Goal: Task Accomplishment & Management: Complete application form

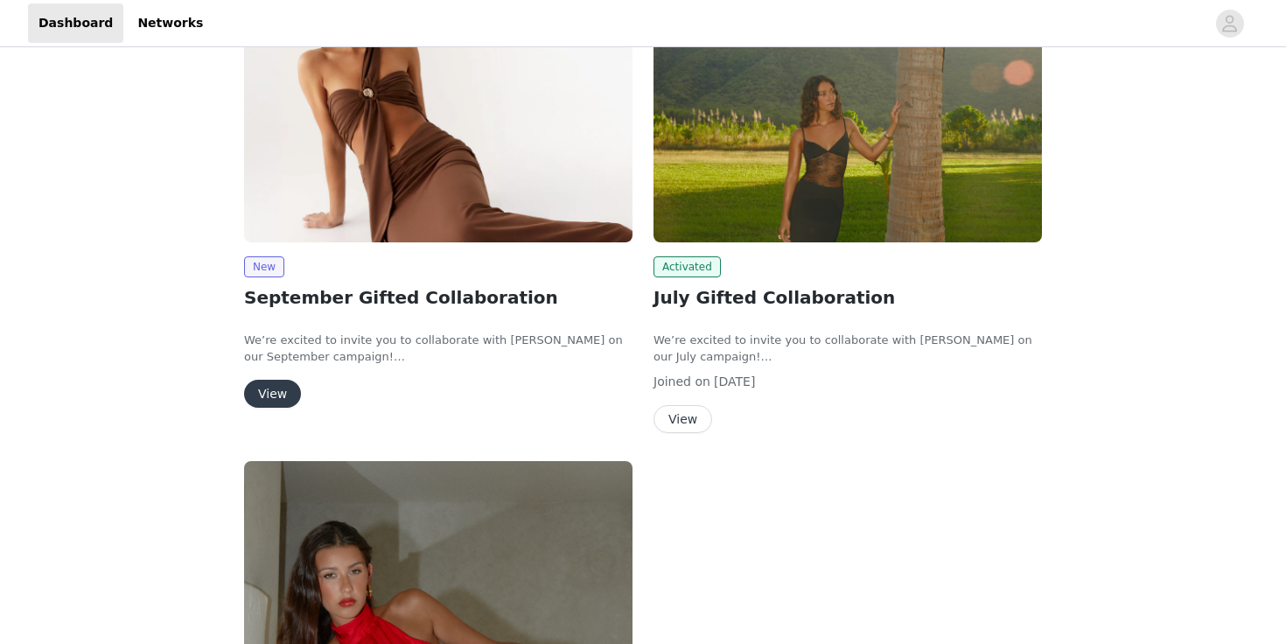
scroll to position [178, 0]
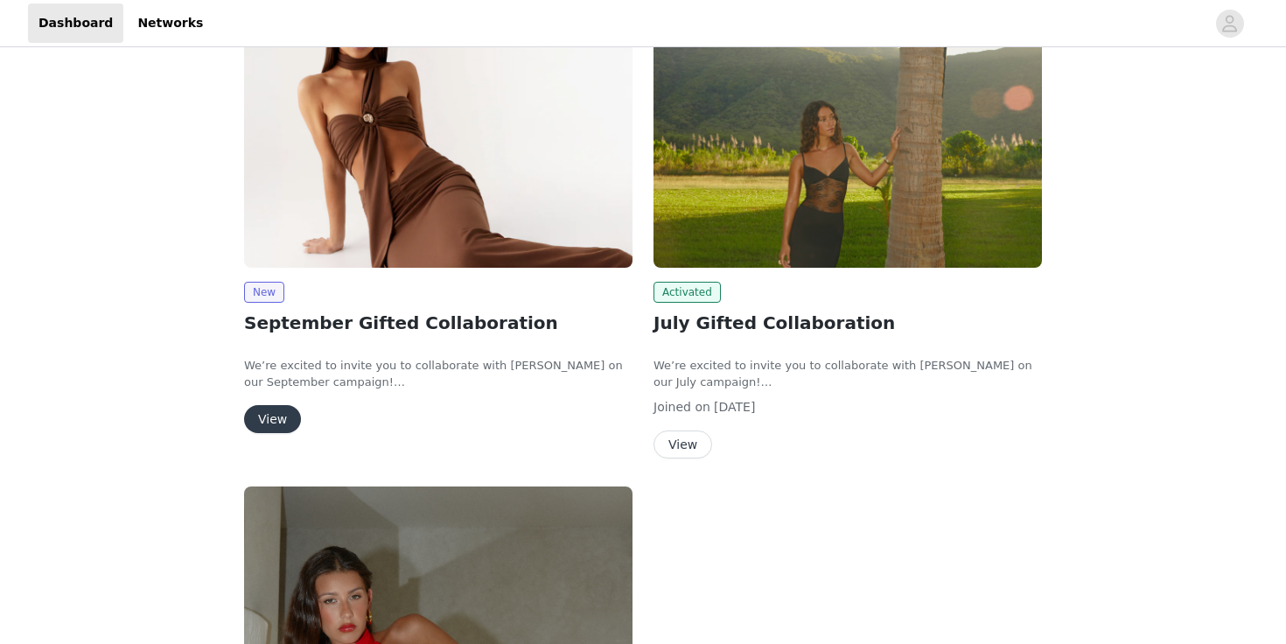
click at [268, 429] on button "View" at bounding box center [272, 419] width 57 height 28
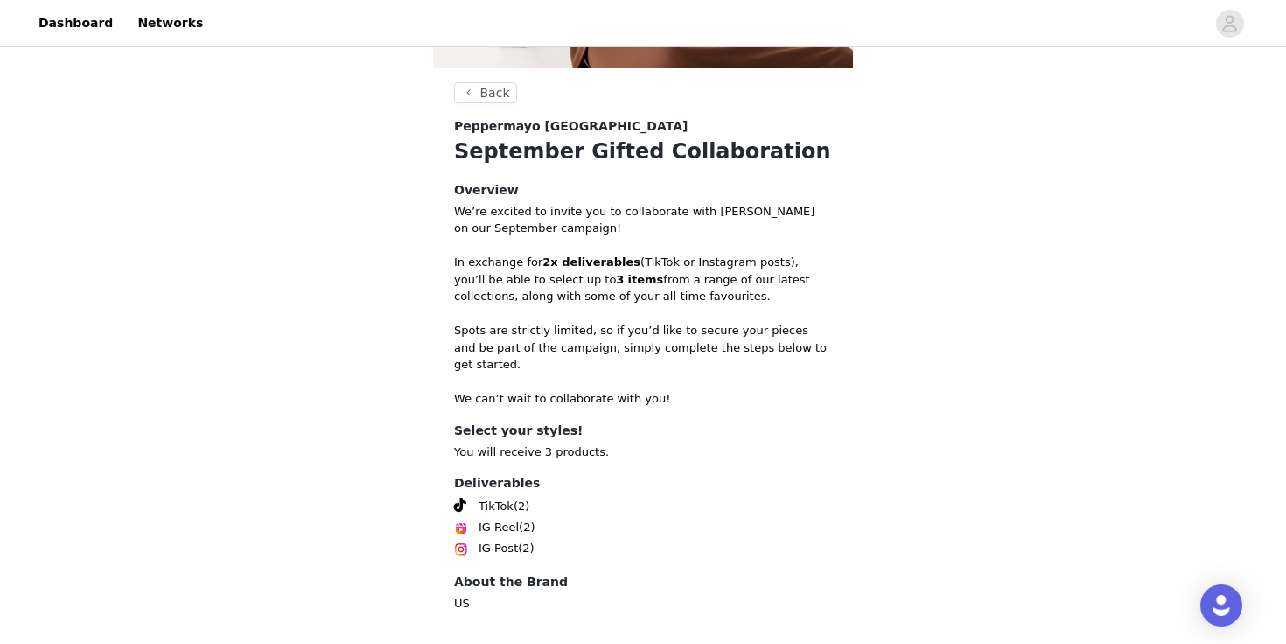
scroll to position [379, 0]
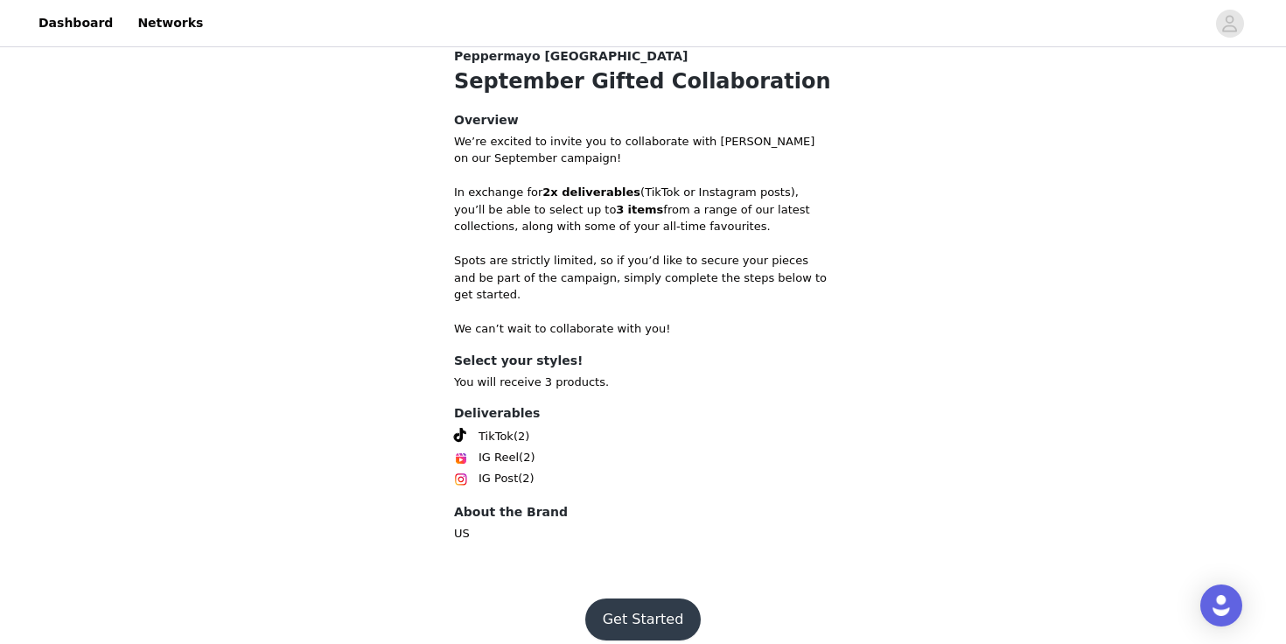
click at [633, 602] on button "Get Started" at bounding box center [643, 619] width 116 height 42
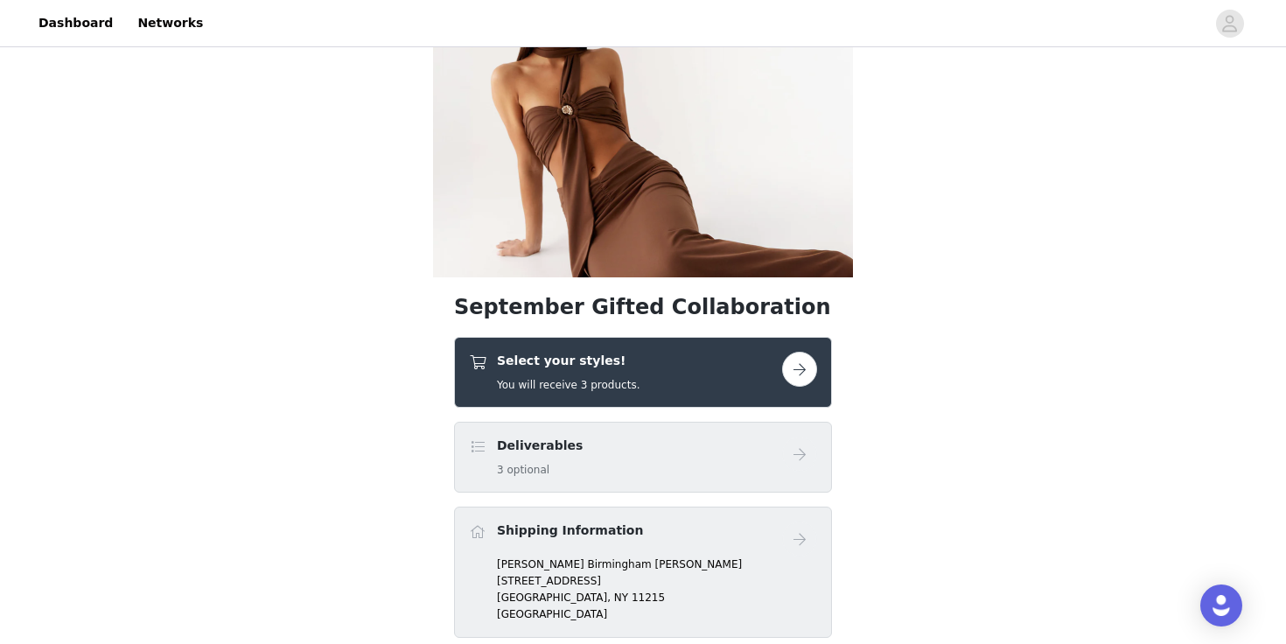
scroll to position [118, 0]
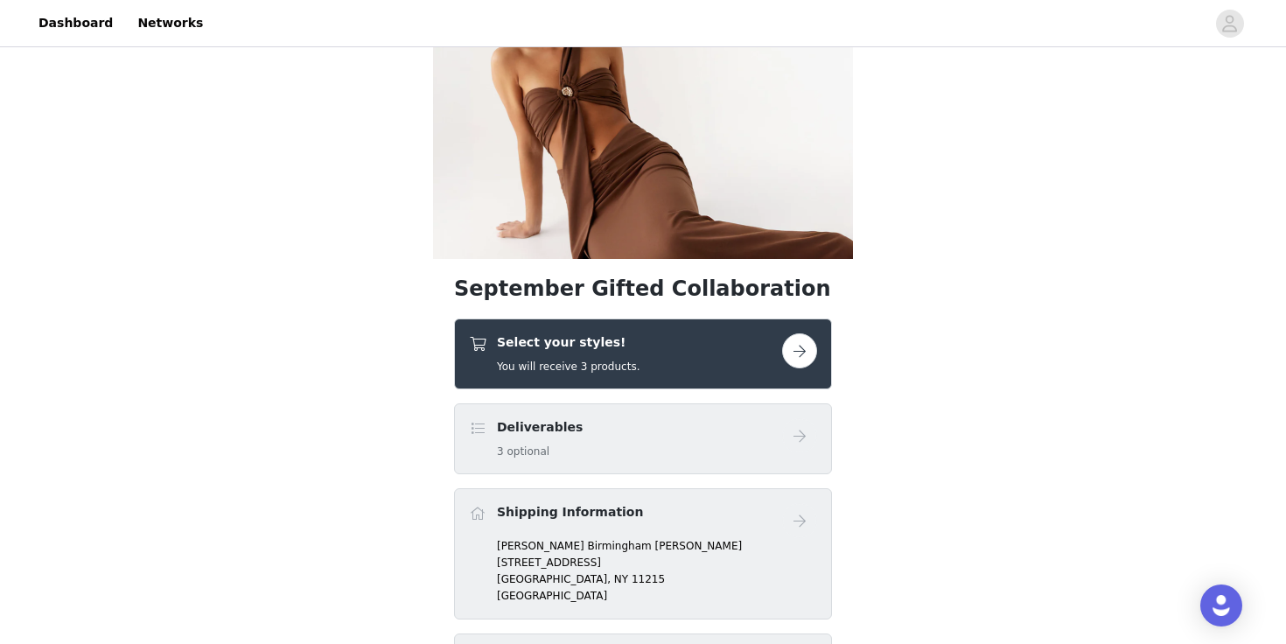
click at [766, 447] on div "Deliverables 3 optional" at bounding box center [625, 438] width 313 height 41
click at [803, 350] on button "button" at bounding box center [799, 350] width 35 height 35
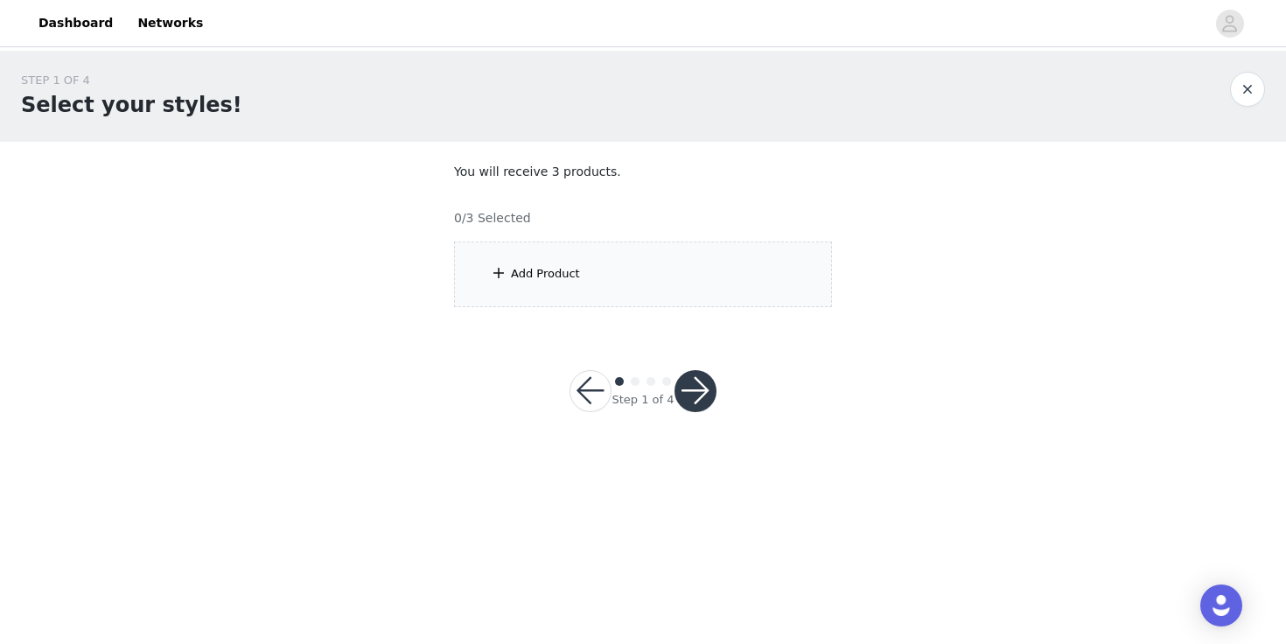
click at [716, 273] on div "Add Product" at bounding box center [643, 274] width 378 height 66
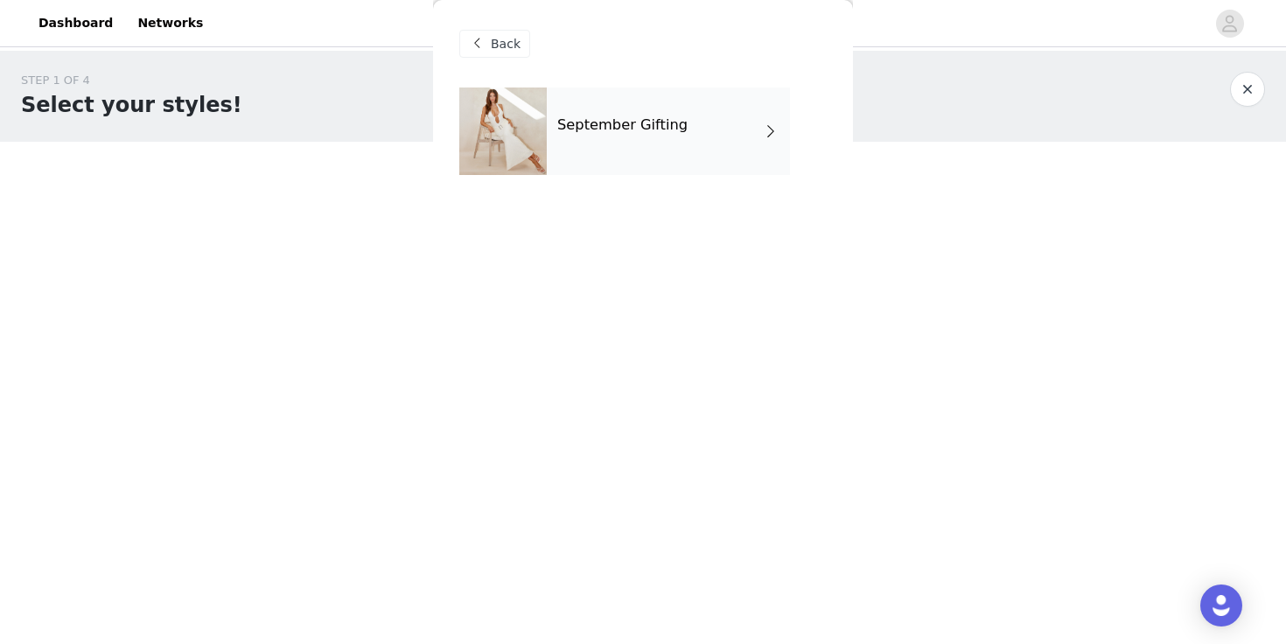
click at [674, 127] on h4 "September Gifting" at bounding box center [622, 125] width 130 height 16
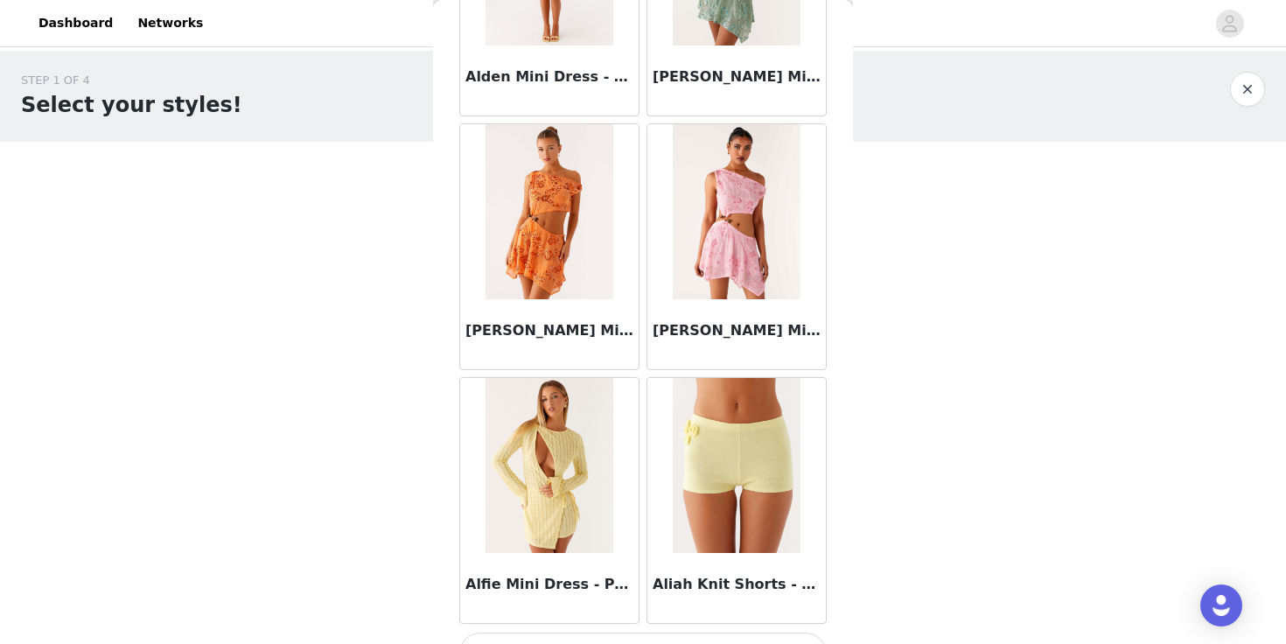
scroll to position [2033, 0]
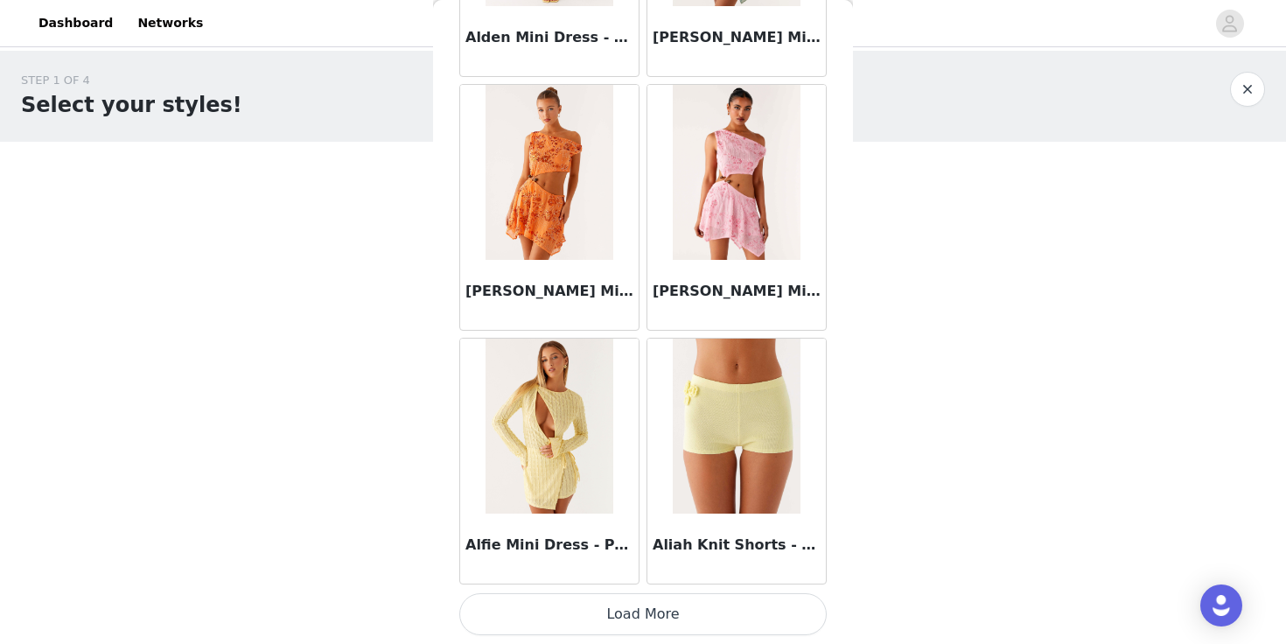
click at [663, 616] on button "Load More" at bounding box center [642, 614] width 367 height 42
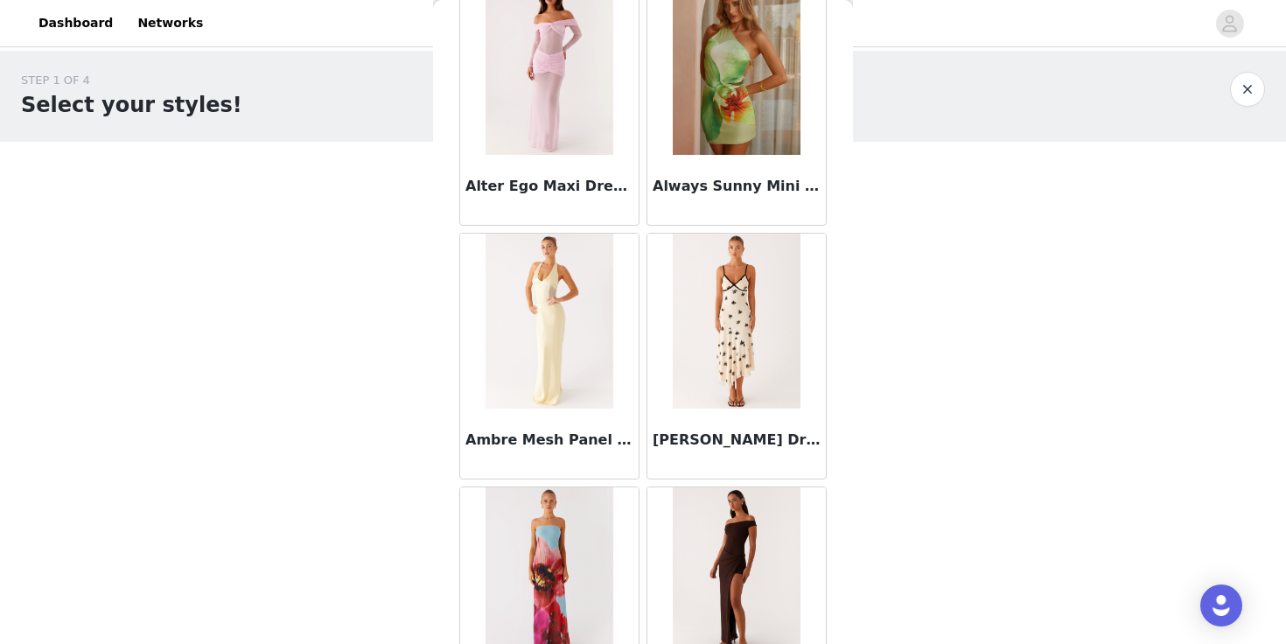
scroll to position [4570, 0]
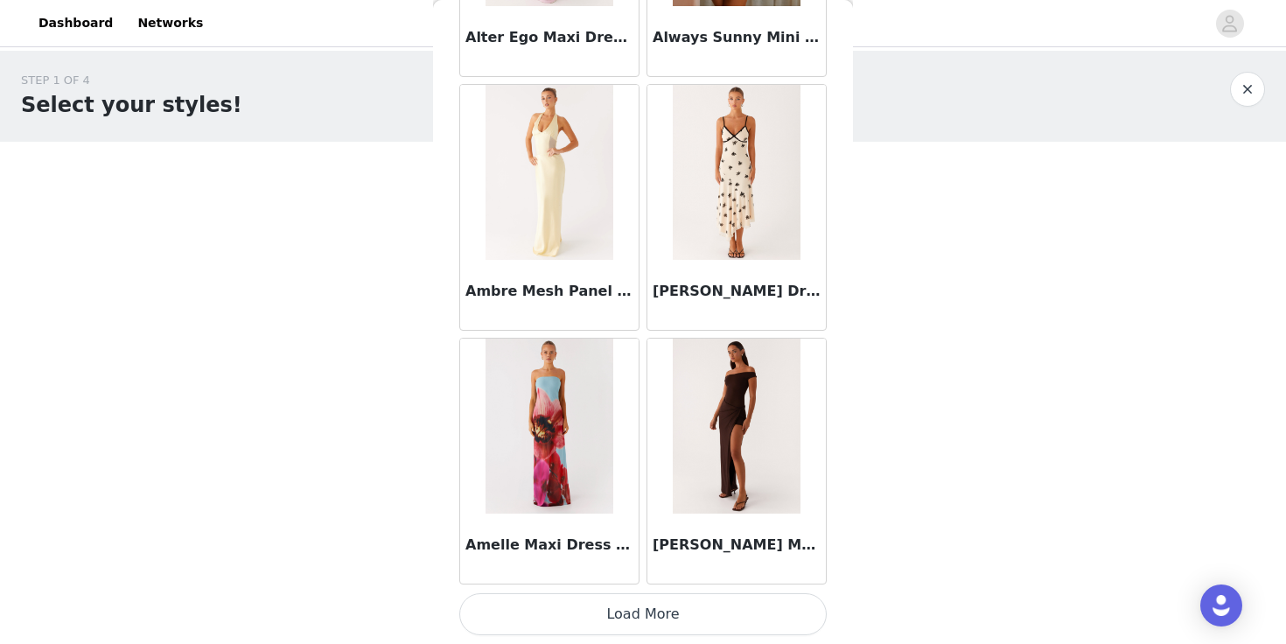
click at [632, 623] on button "Load More" at bounding box center [642, 614] width 367 height 42
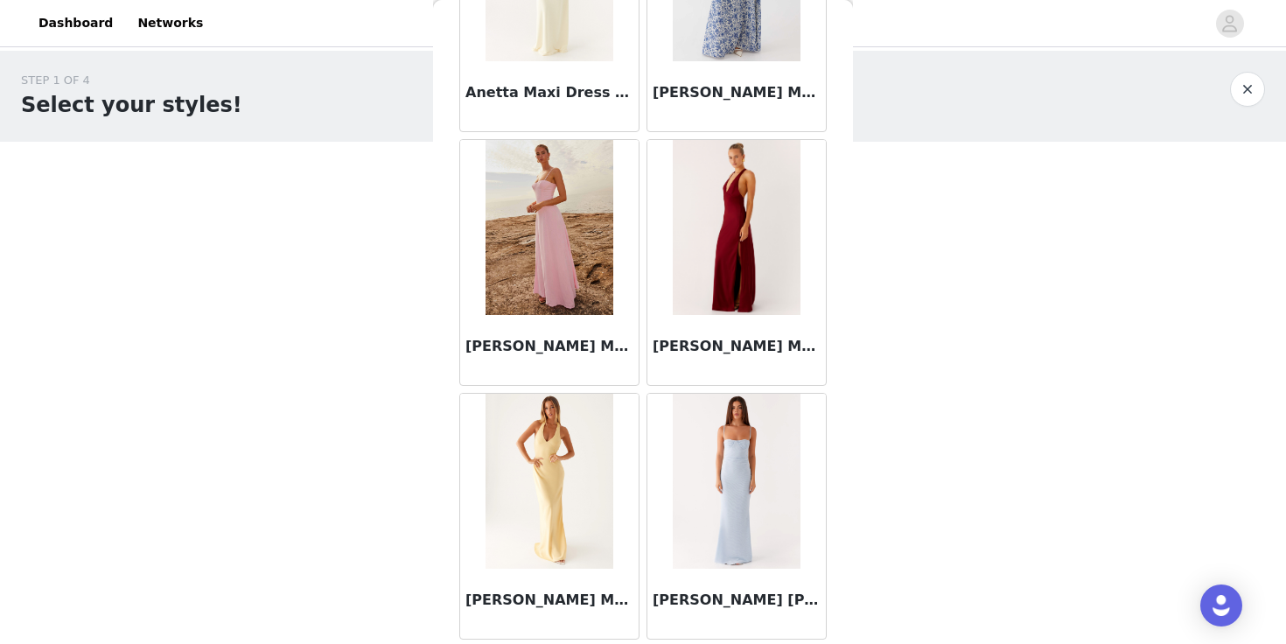
scroll to position [7106, 0]
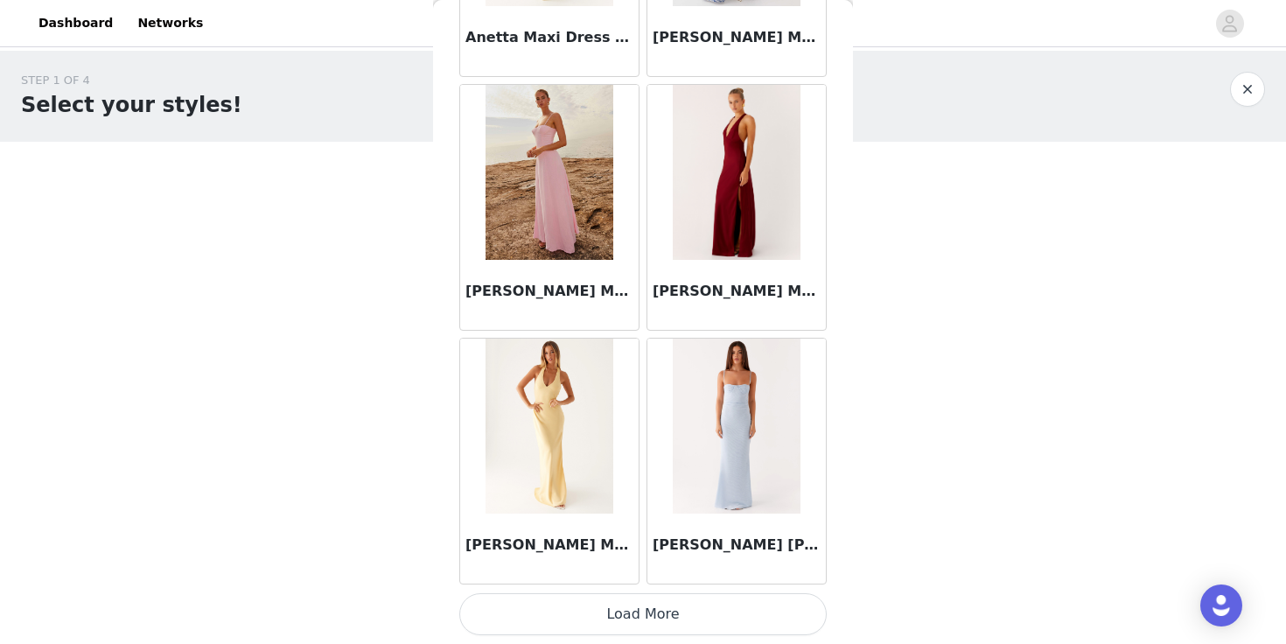
click at [618, 619] on button "Load More" at bounding box center [642, 614] width 367 height 42
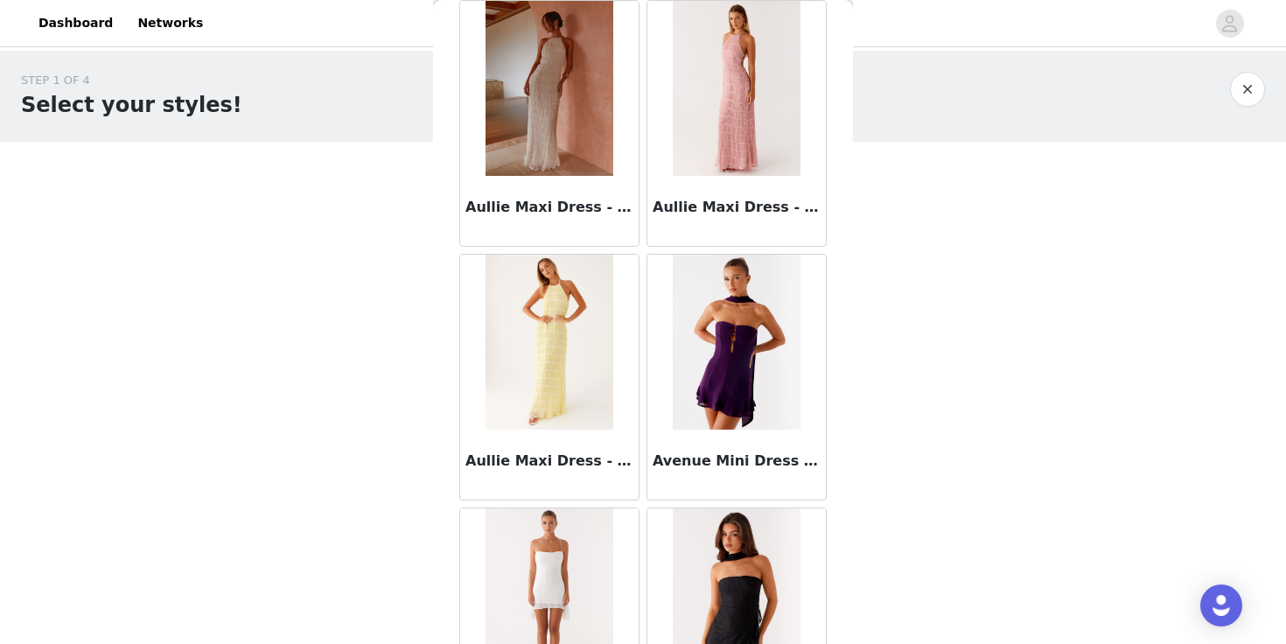
scroll to position [9643, 0]
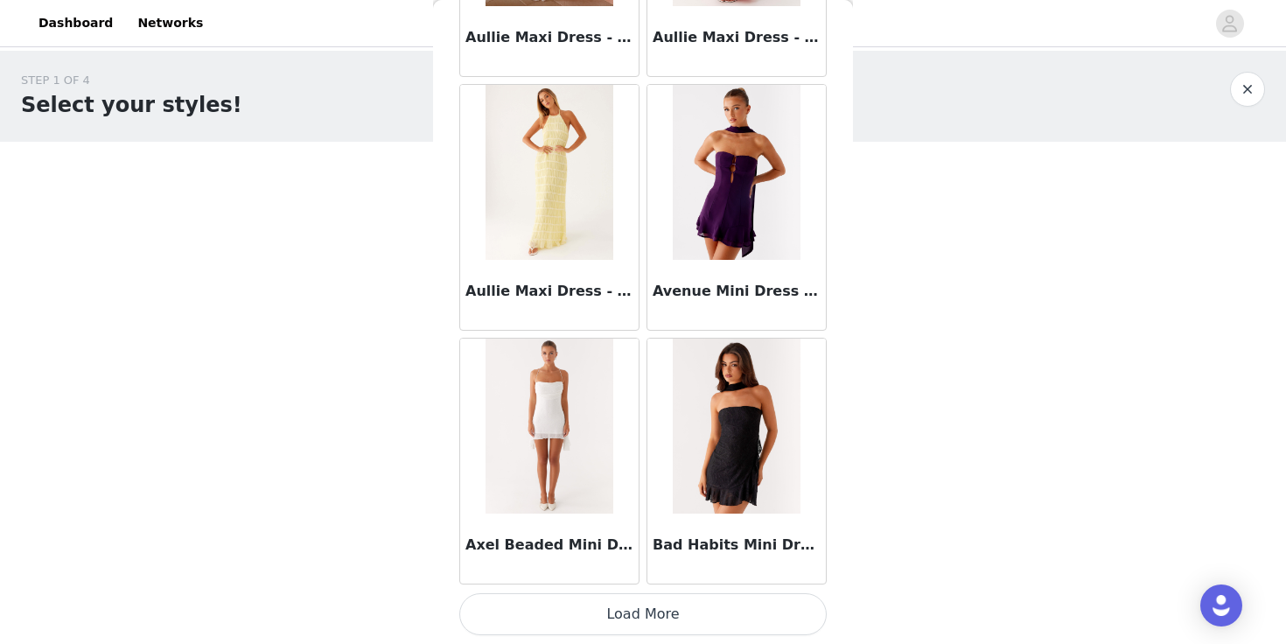
click at [640, 617] on button "Load More" at bounding box center [642, 614] width 367 height 42
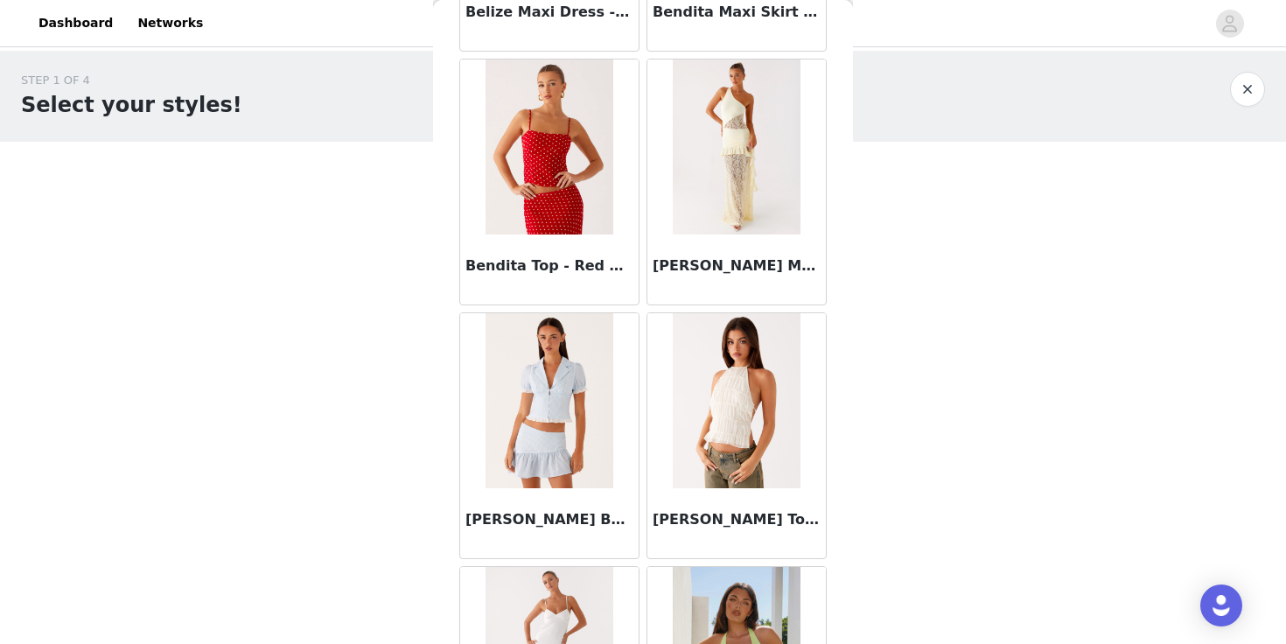
scroll to position [12180, 0]
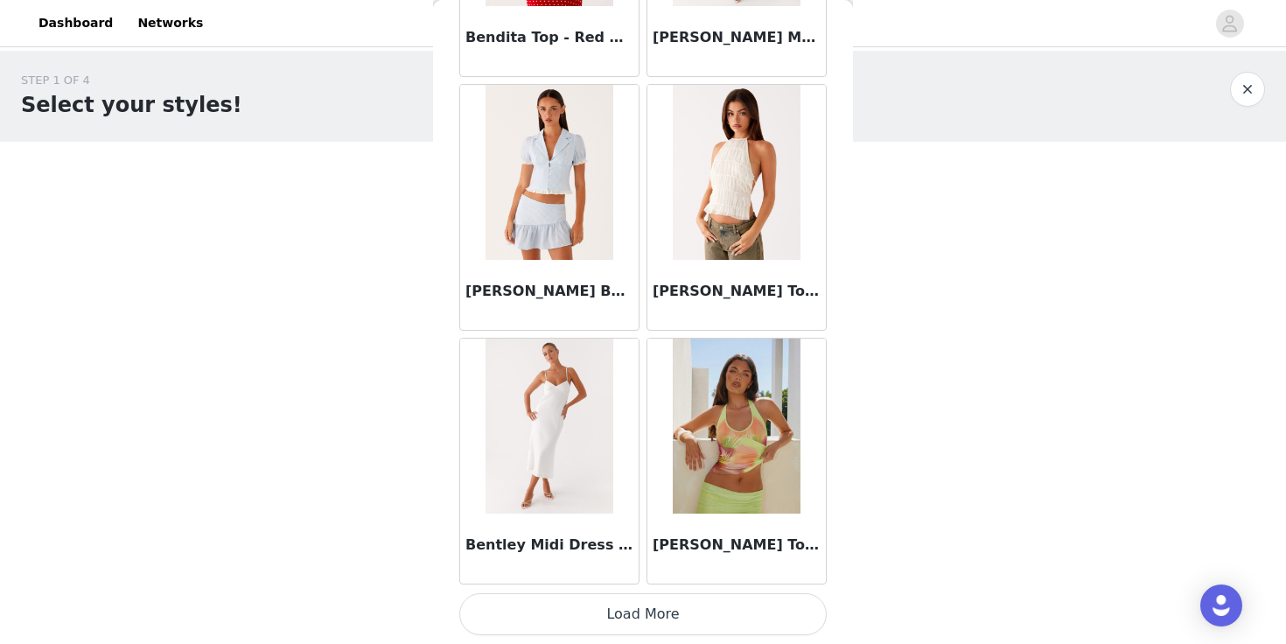
click at [651, 618] on button "Load More" at bounding box center [642, 614] width 367 height 42
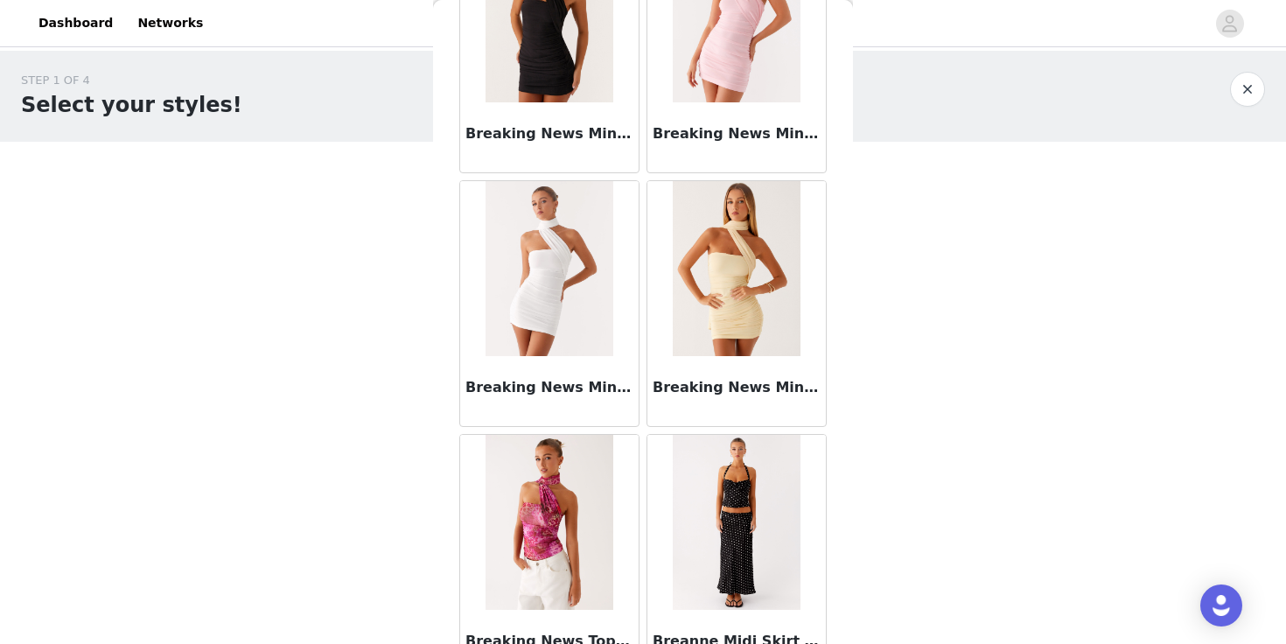
scroll to position [14716, 0]
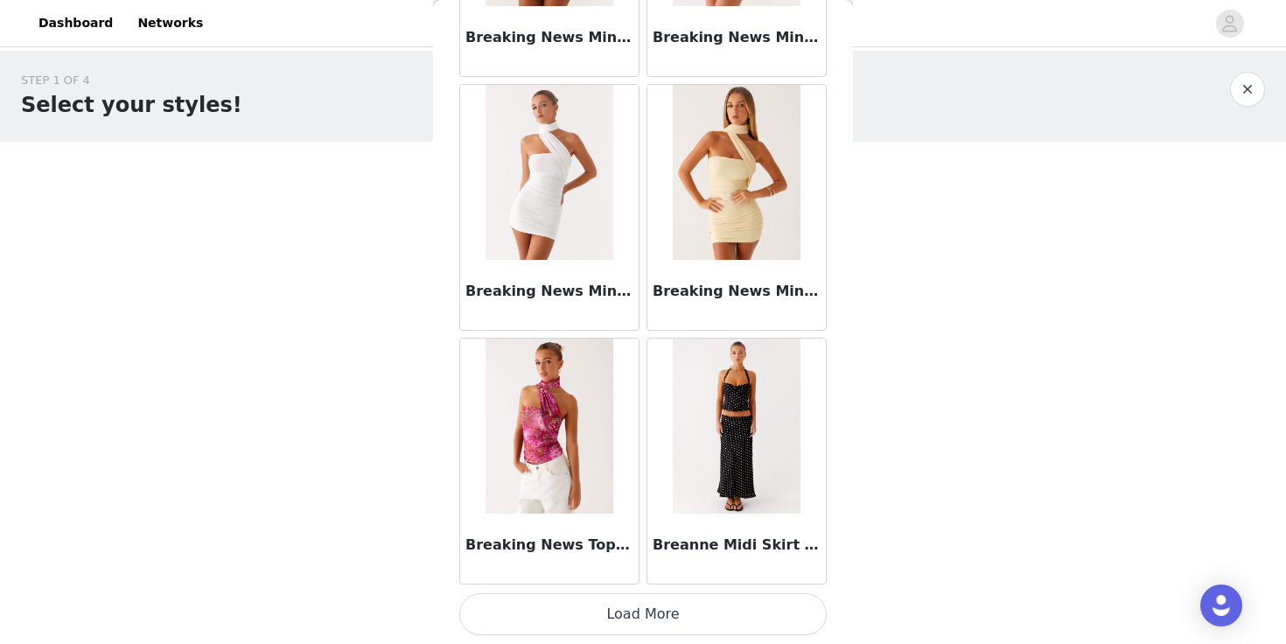
click at [639, 620] on button "Load More" at bounding box center [642, 614] width 367 height 42
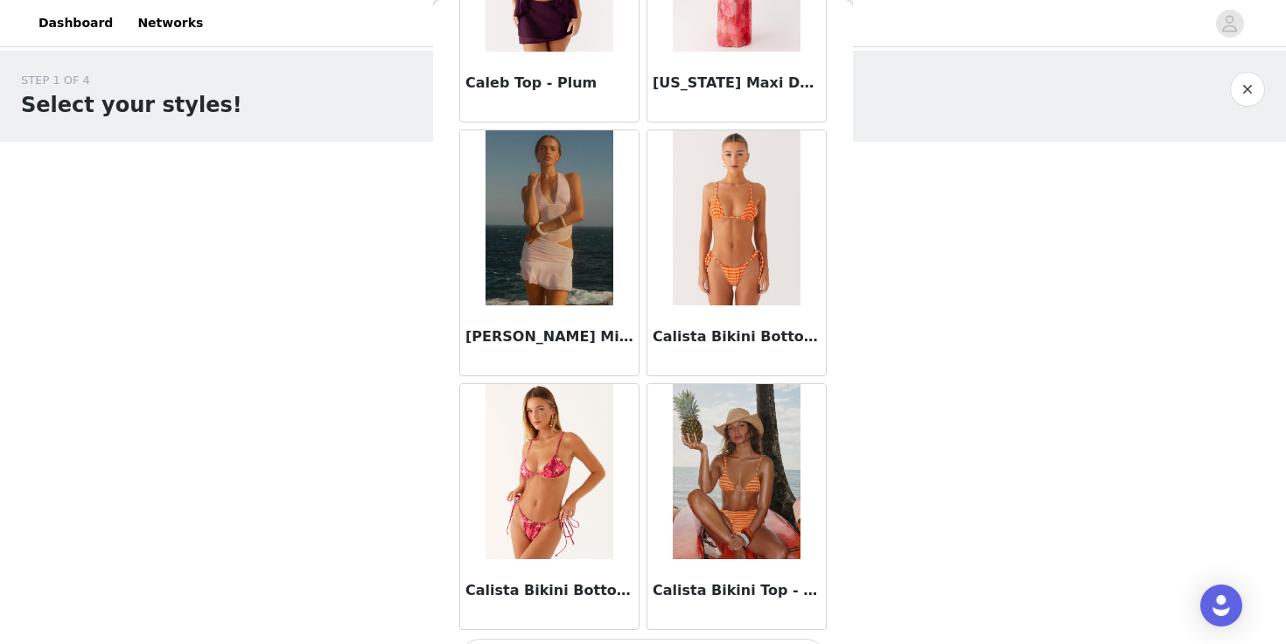
scroll to position [17253, 0]
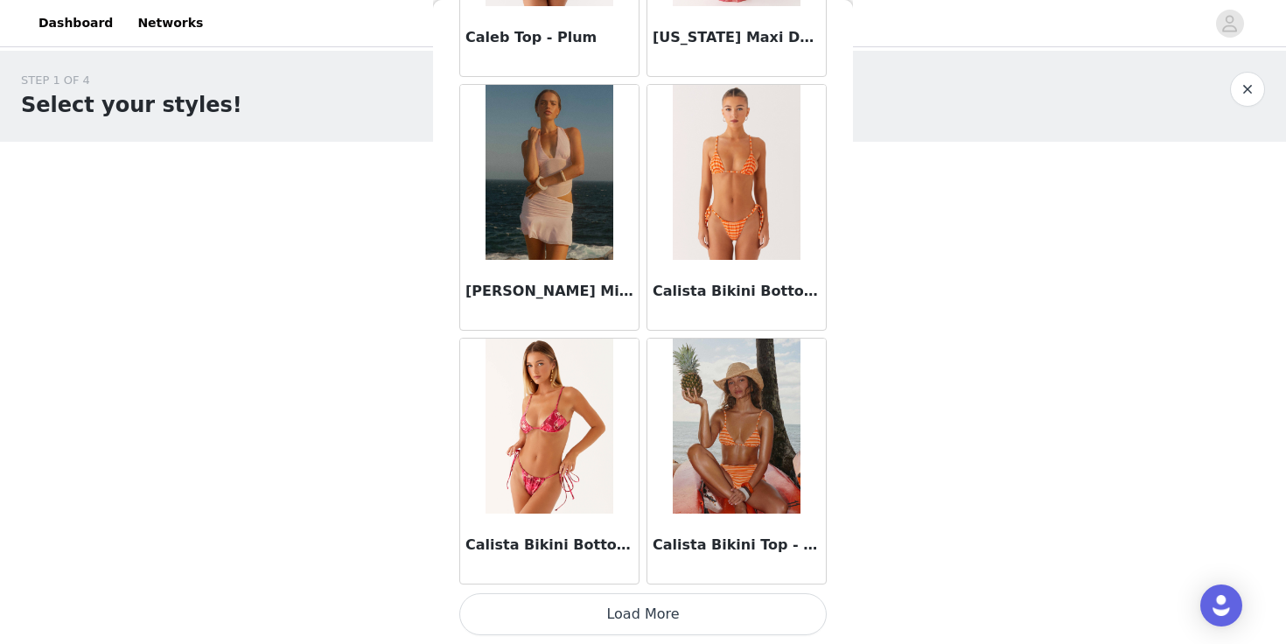
click at [646, 615] on button "Load More" at bounding box center [642, 614] width 367 height 42
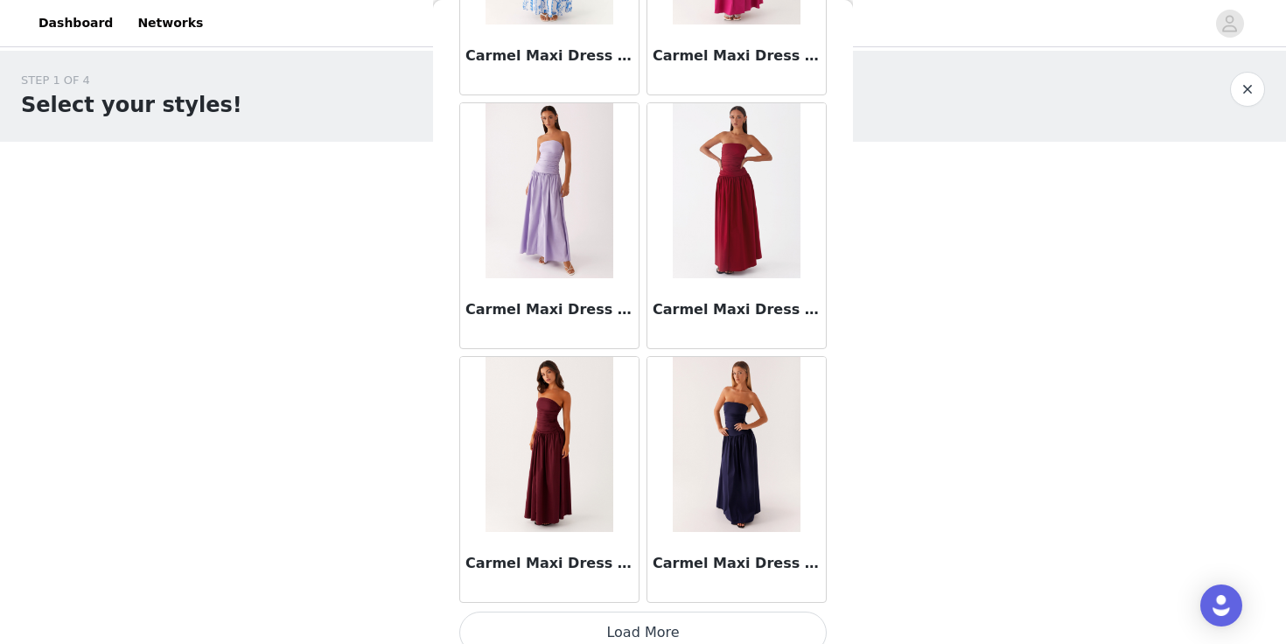
scroll to position [19790, 0]
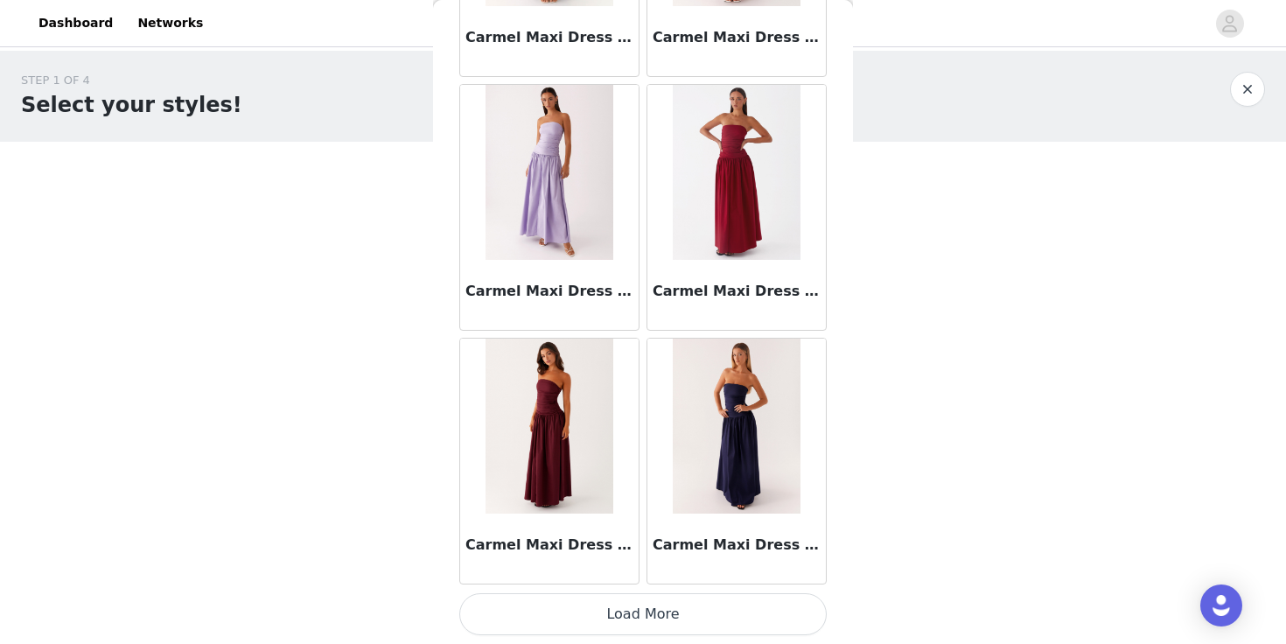
click at [614, 619] on button "Load More" at bounding box center [642, 614] width 367 height 42
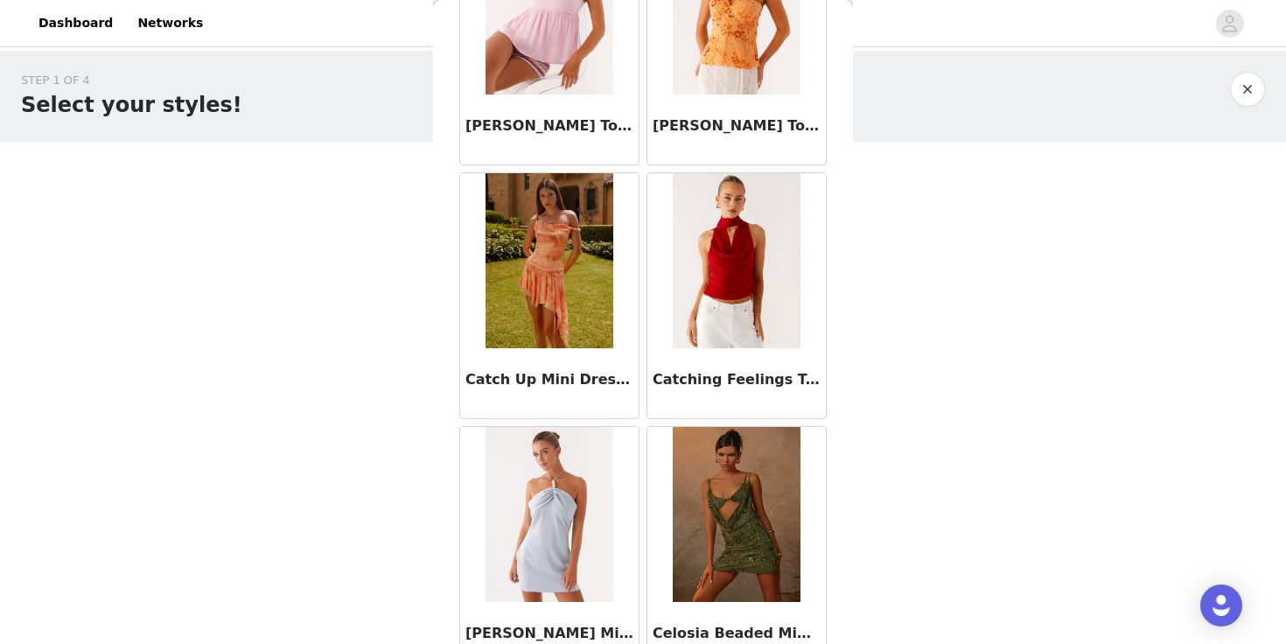
scroll to position [22327, 0]
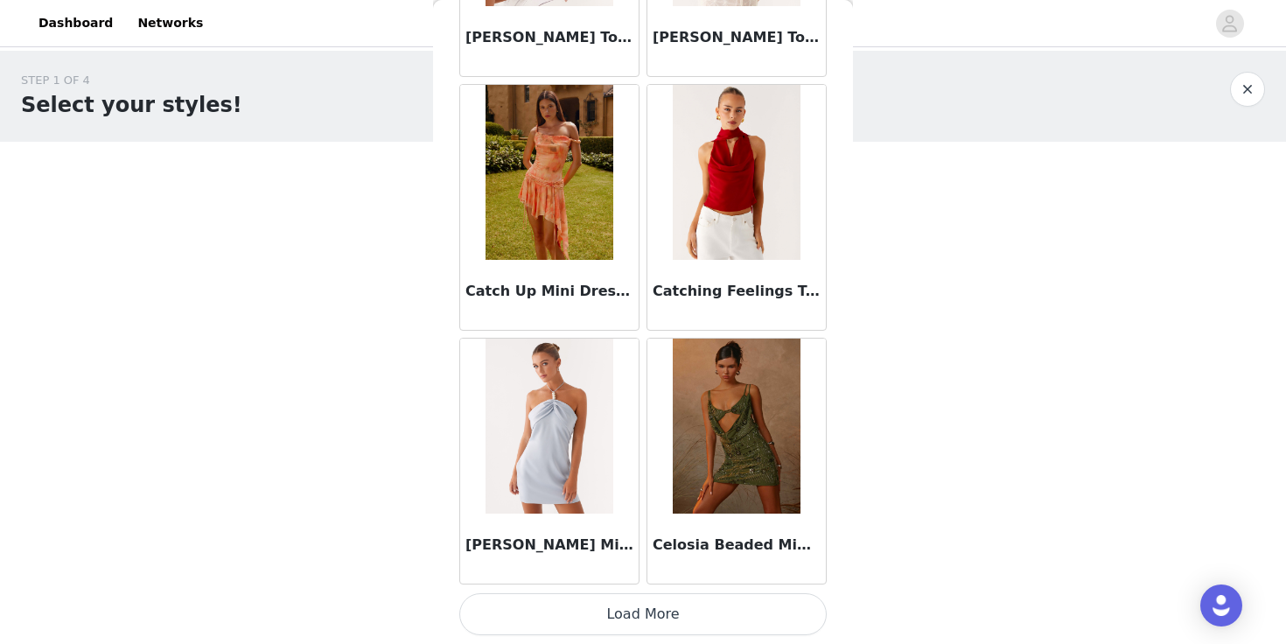
click at [651, 608] on button "Load More" at bounding box center [642, 614] width 367 height 42
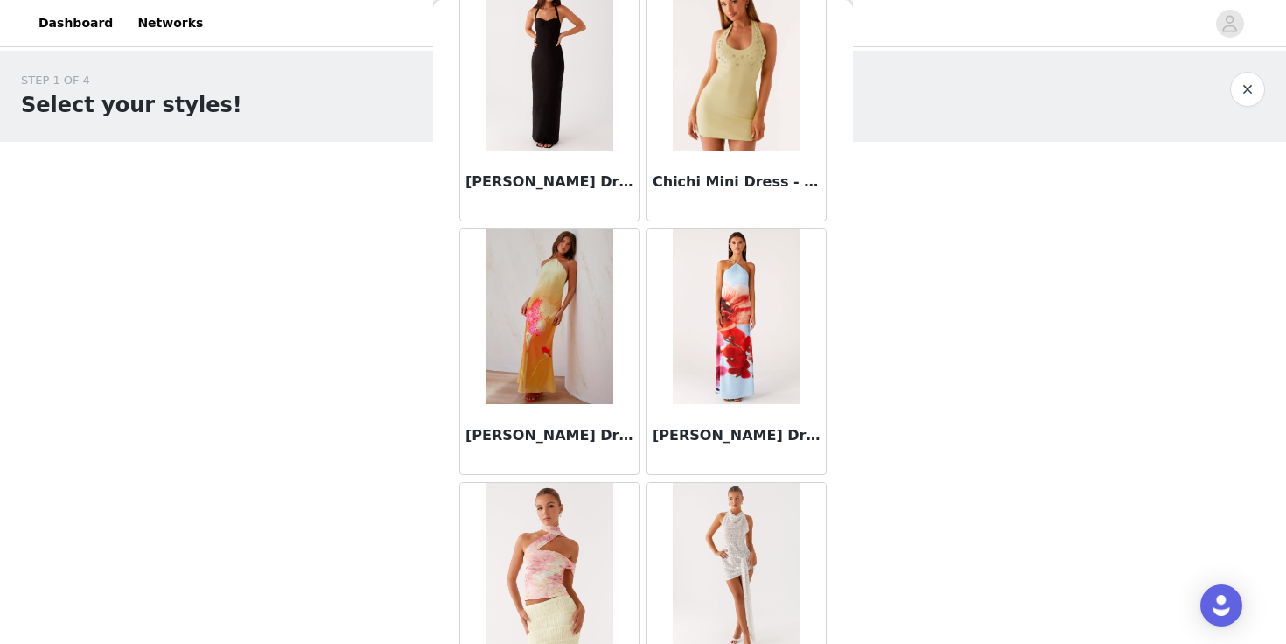
scroll to position [24863, 0]
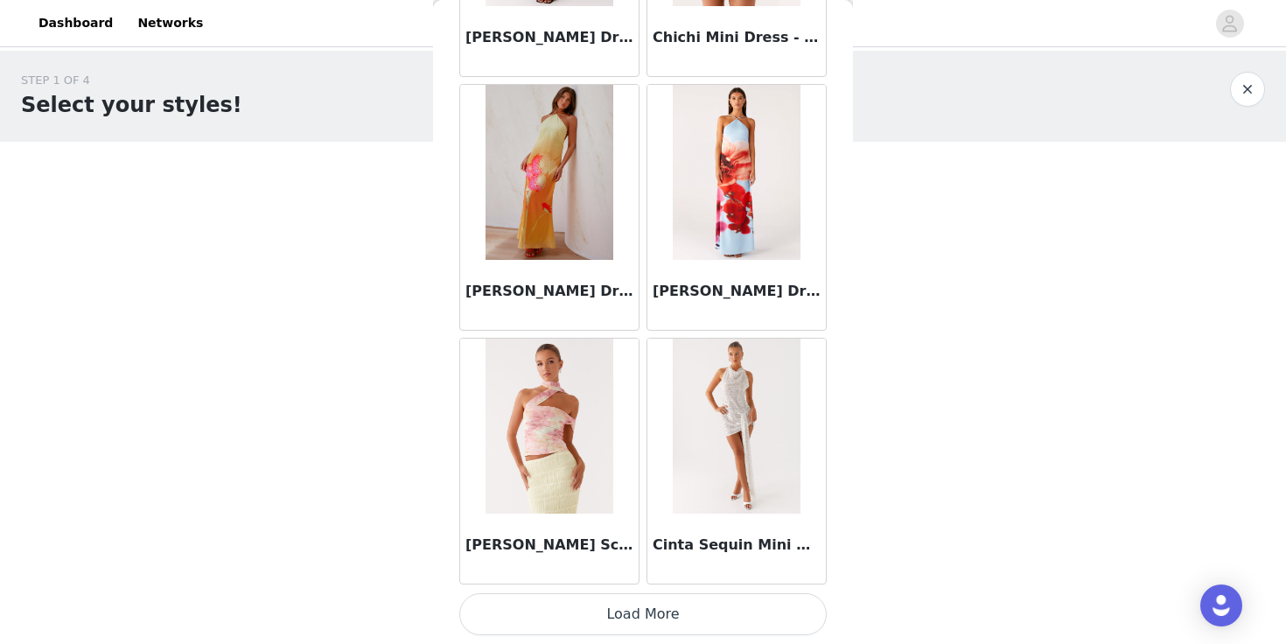
click at [653, 597] on button "Load More" at bounding box center [642, 614] width 367 height 42
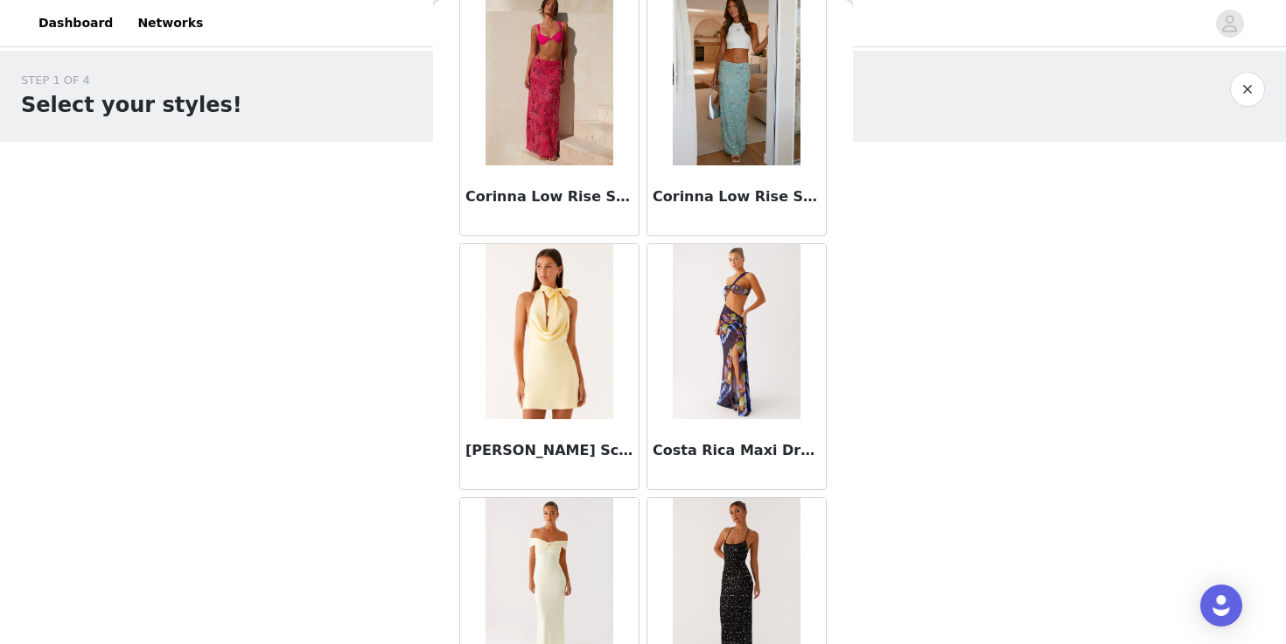
scroll to position [27400, 0]
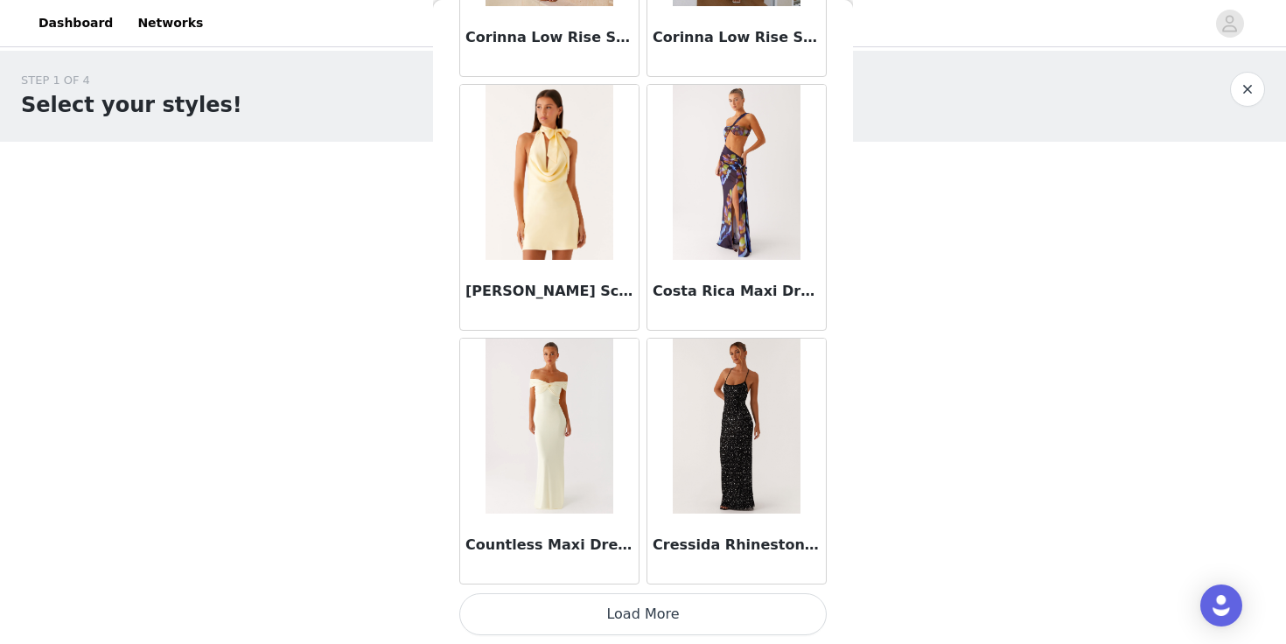
click at [642, 615] on button "Load More" at bounding box center [642, 614] width 367 height 42
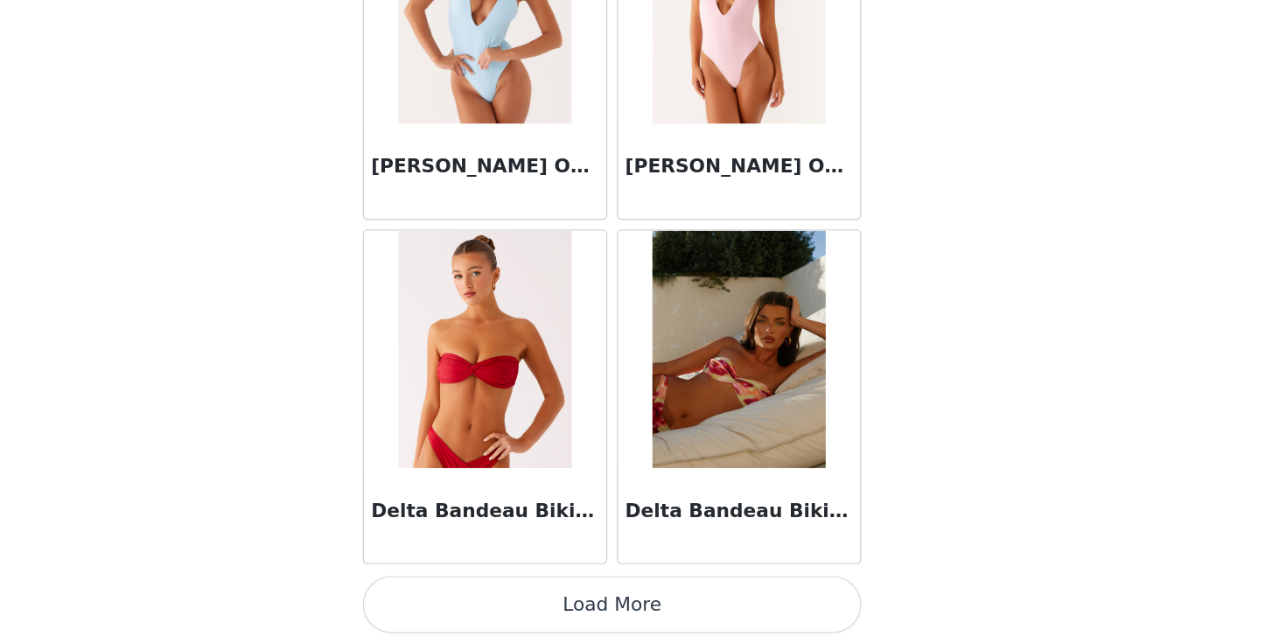
scroll to position [0, 0]
click at [657, 610] on button "Load More" at bounding box center [642, 614] width 367 height 42
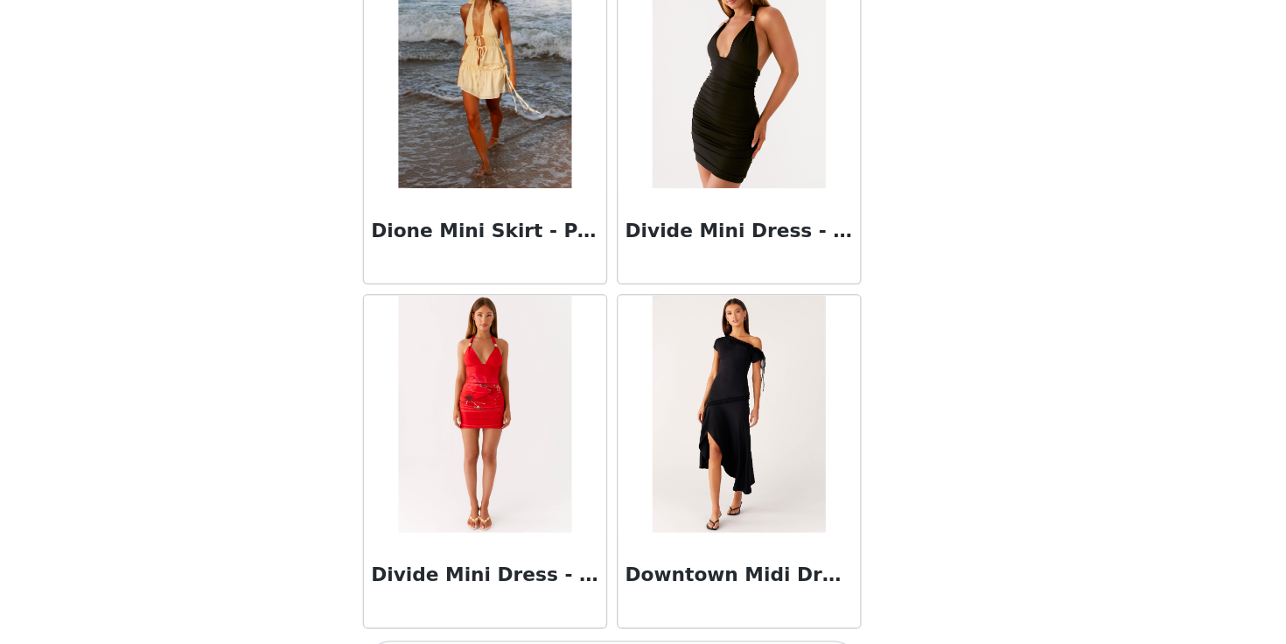
scroll to position [32473, 0]
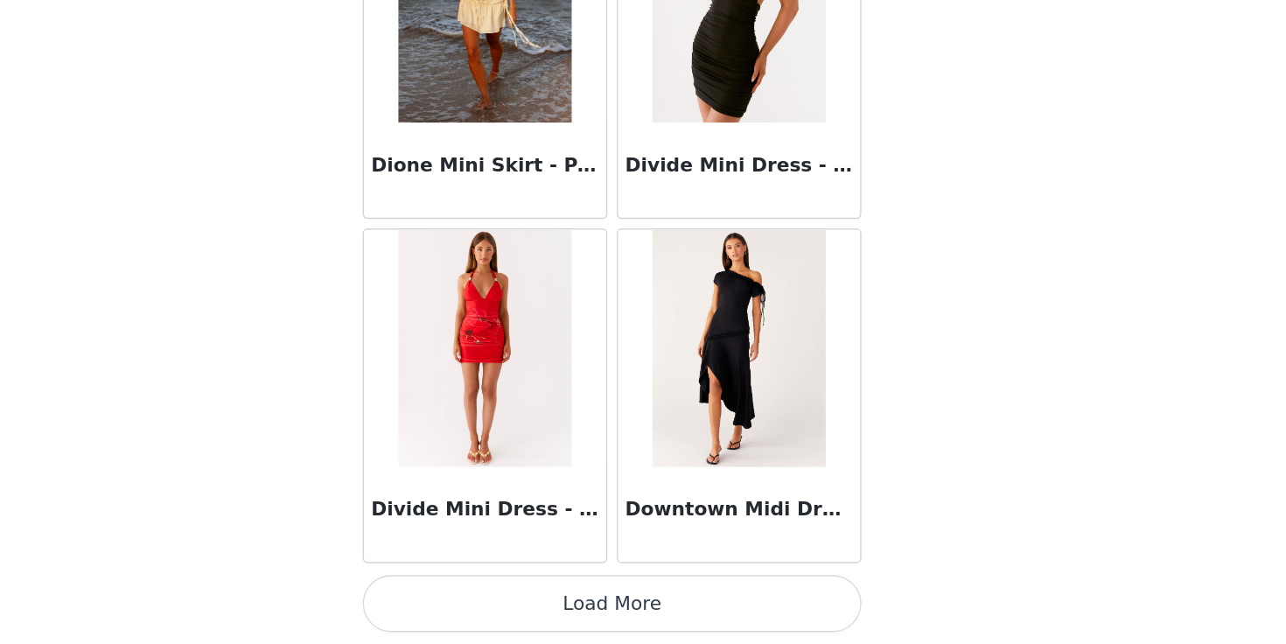
click at [652, 626] on button "Load More" at bounding box center [642, 614] width 367 height 42
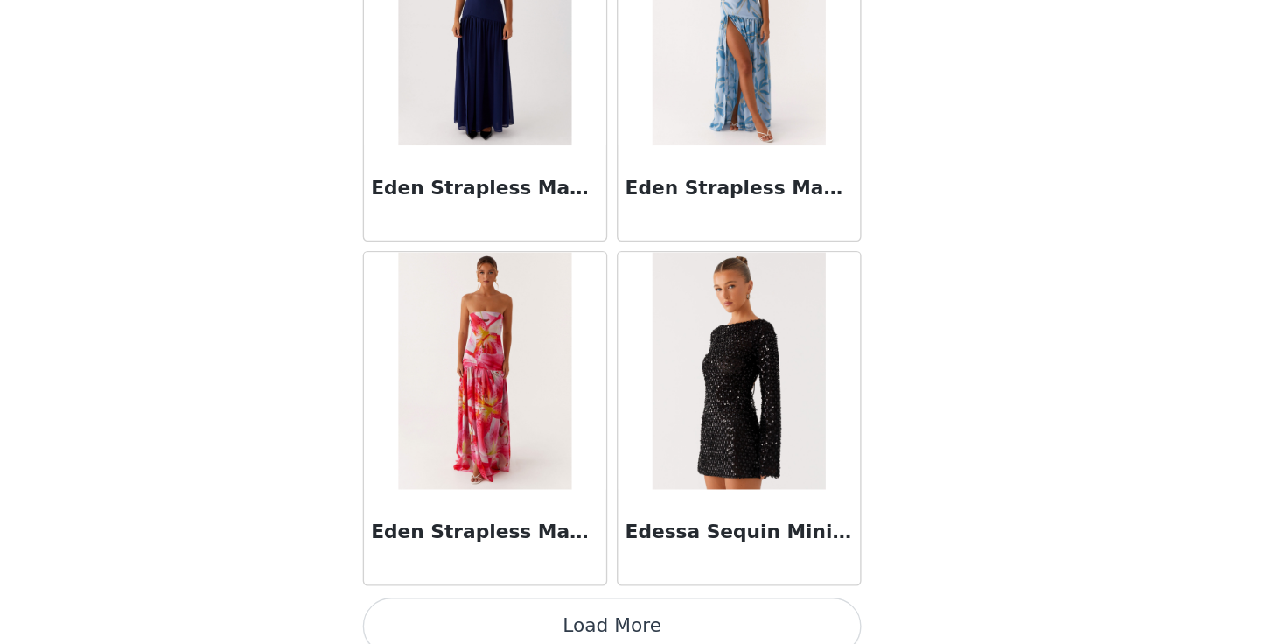
scroll to position [35010, 0]
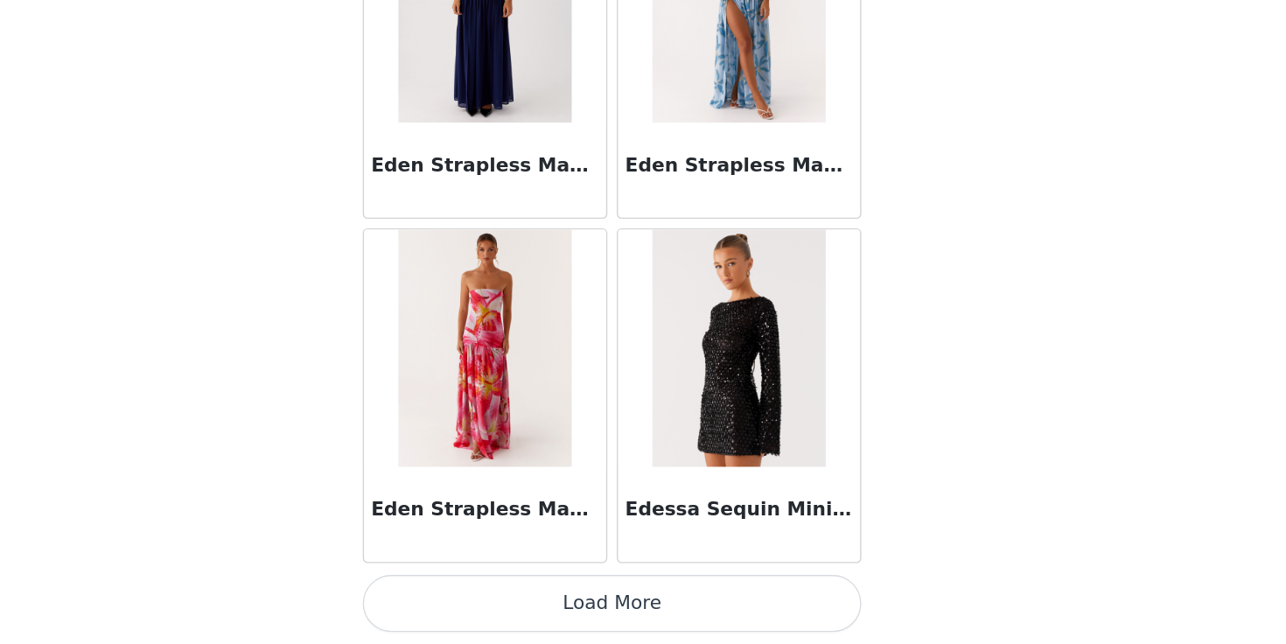
click at [639, 611] on button "Load More" at bounding box center [642, 614] width 367 height 42
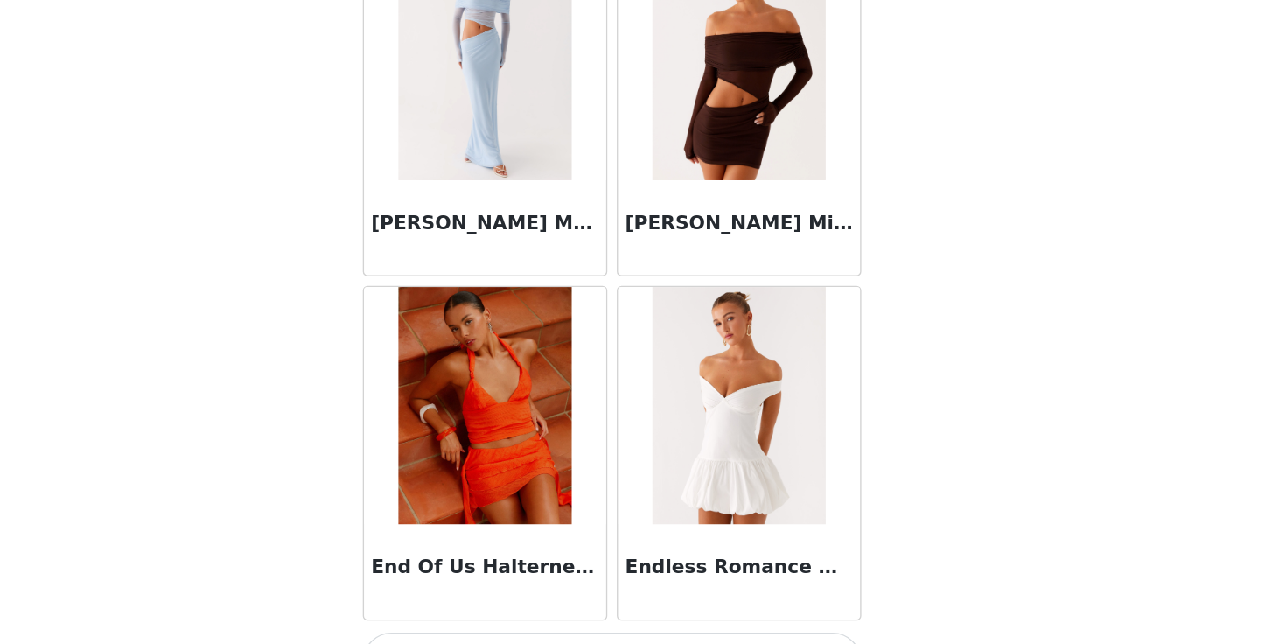
scroll to position [37547, 0]
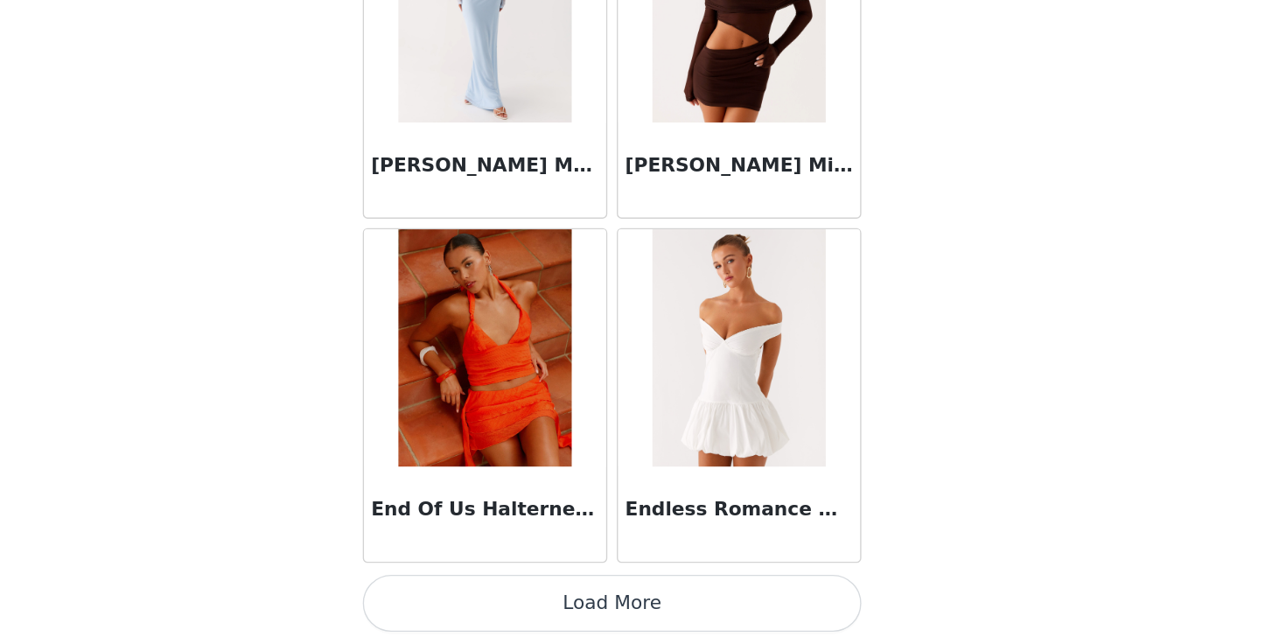
click at [637, 616] on button "Load More" at bounding box center [642, 614] width 367 height 42
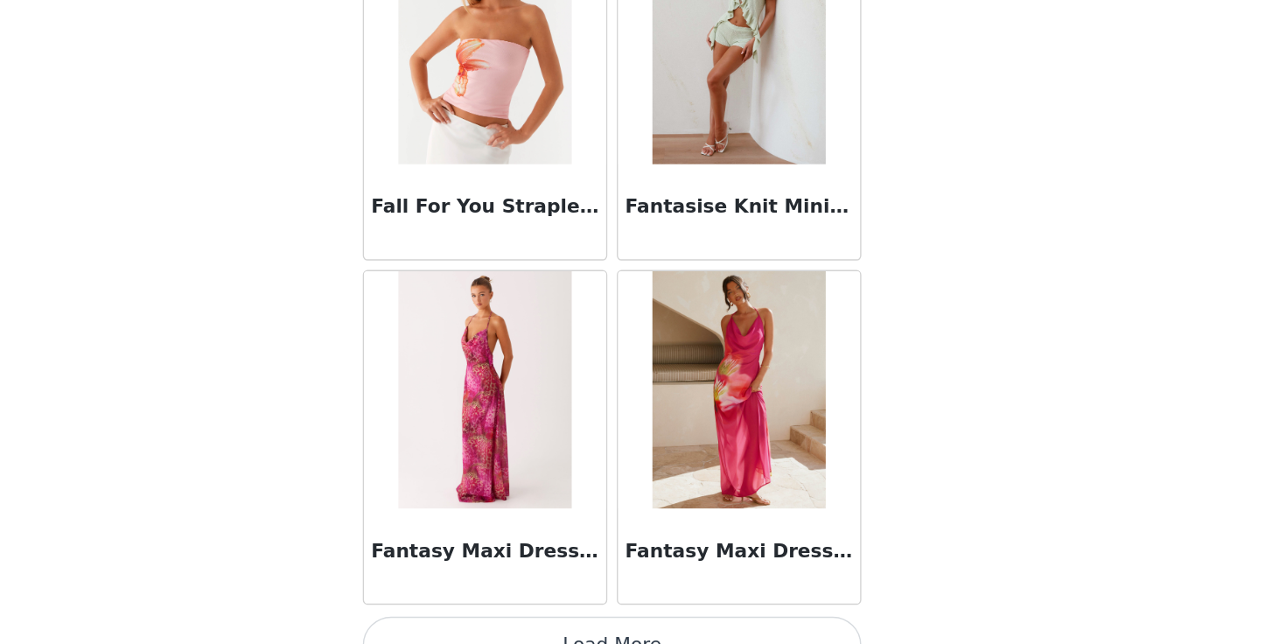
scroll to position [40084, 0]
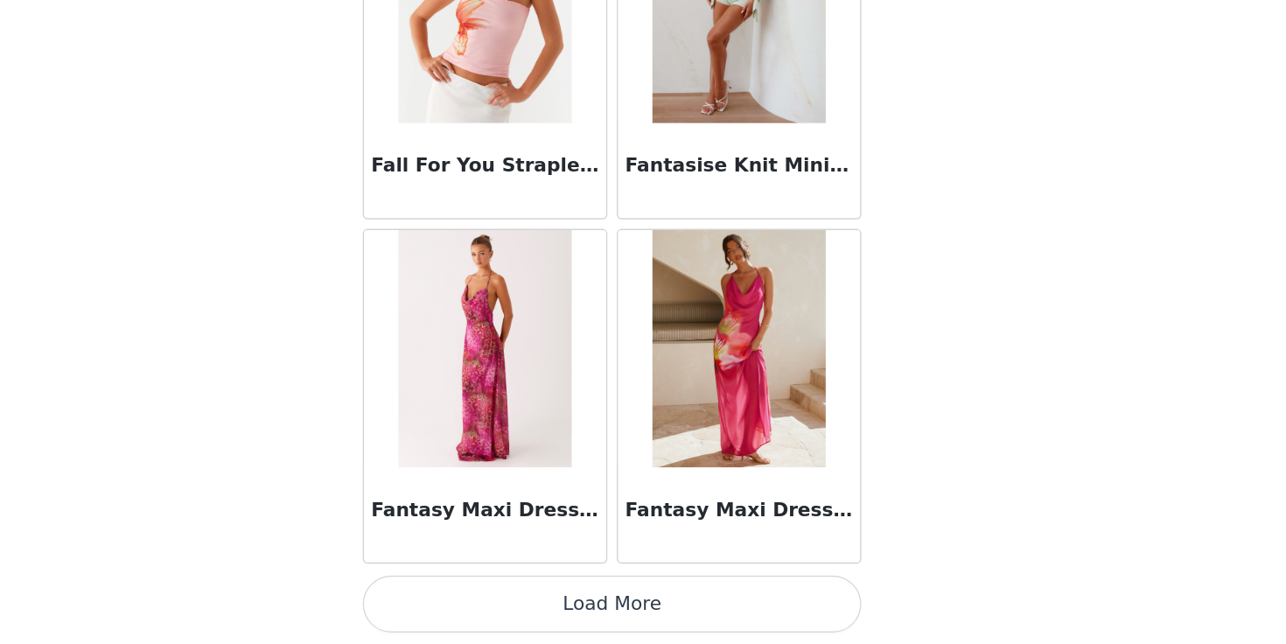
click at [626, 618] on button "Load More" at bounding box center [642, 614] width 367 height 42
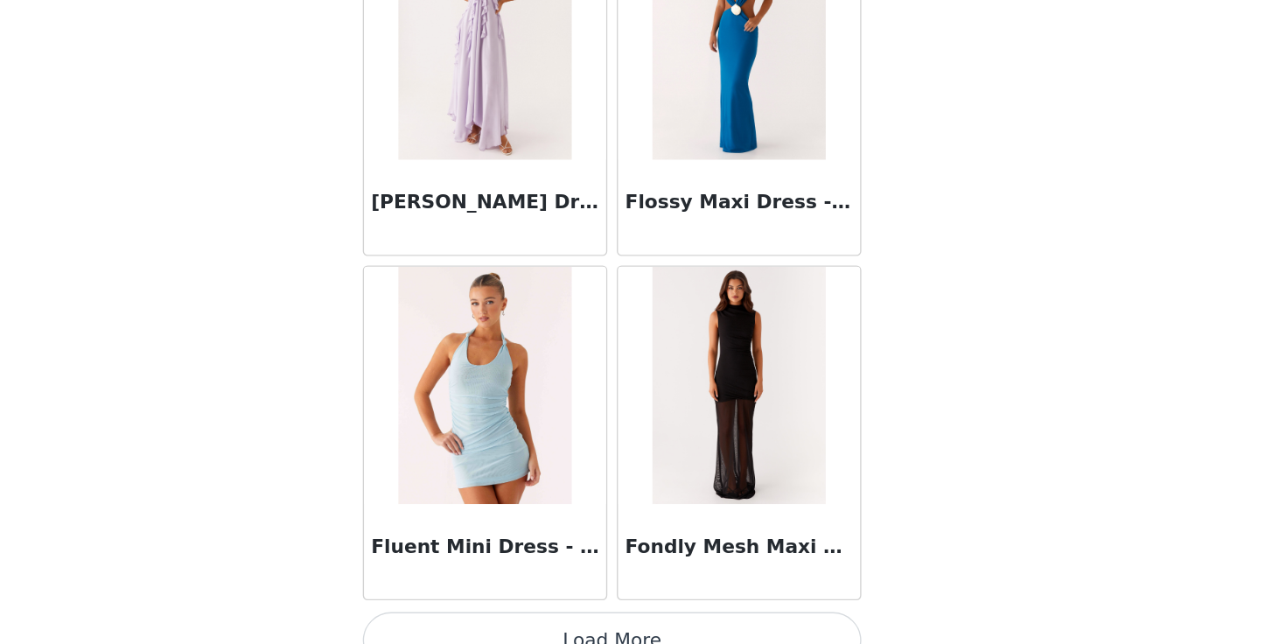
scroll to position [42620, 0]
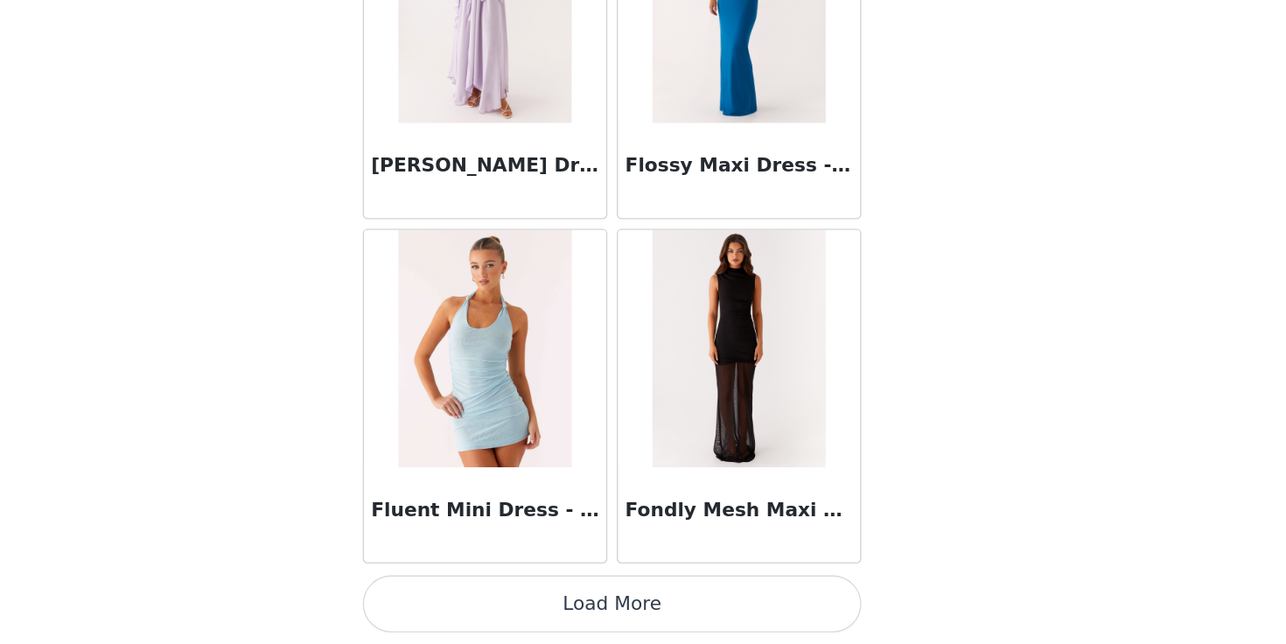
click at [630, 620] on button "Load More" at bounding box center [642, 614] width 367 height 42
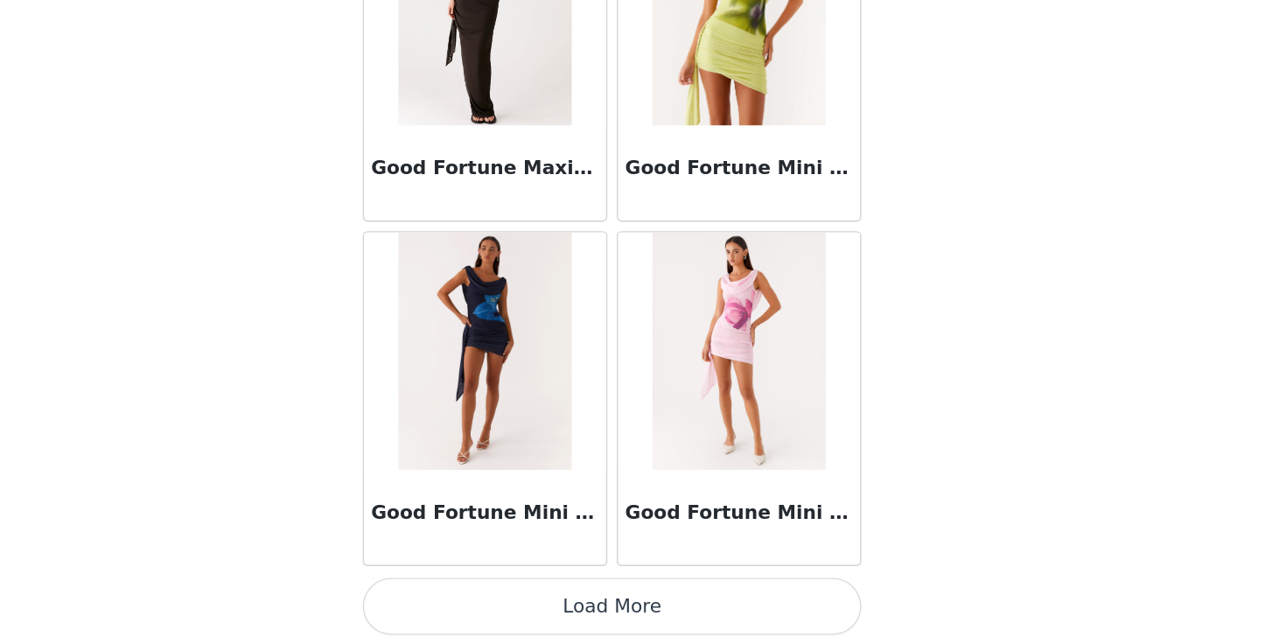
click at [639, 604] on button "Load More" at bounding box center [642, 616] width 367 height 42
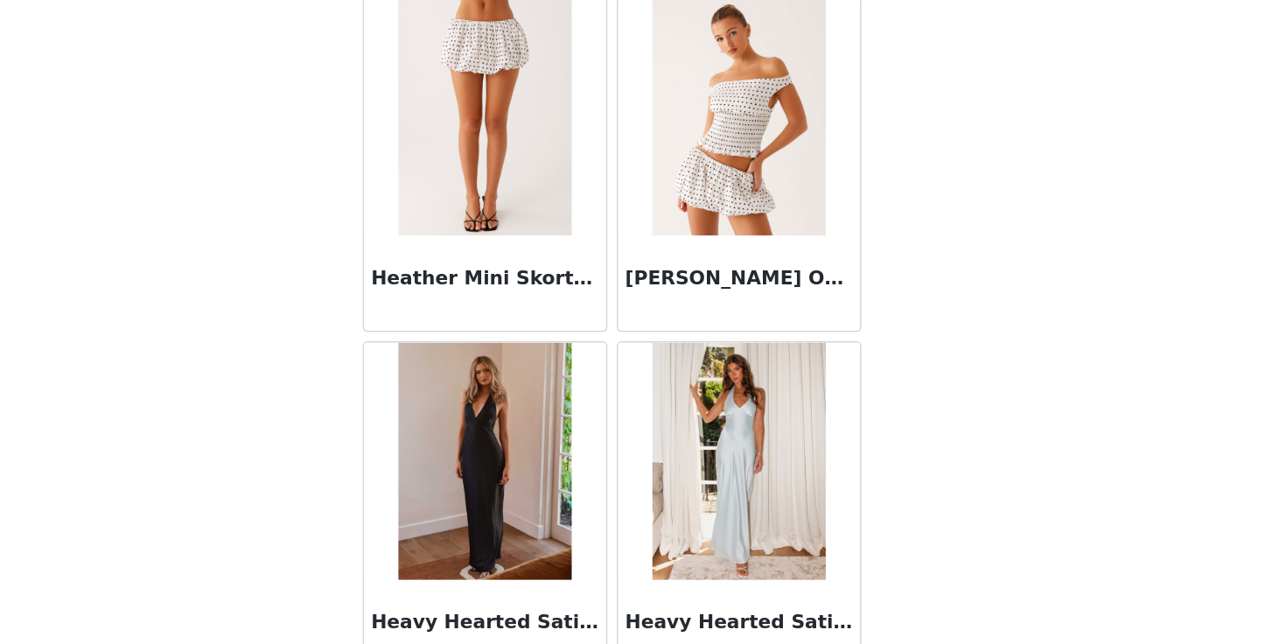
scroll to position [47694, 0]
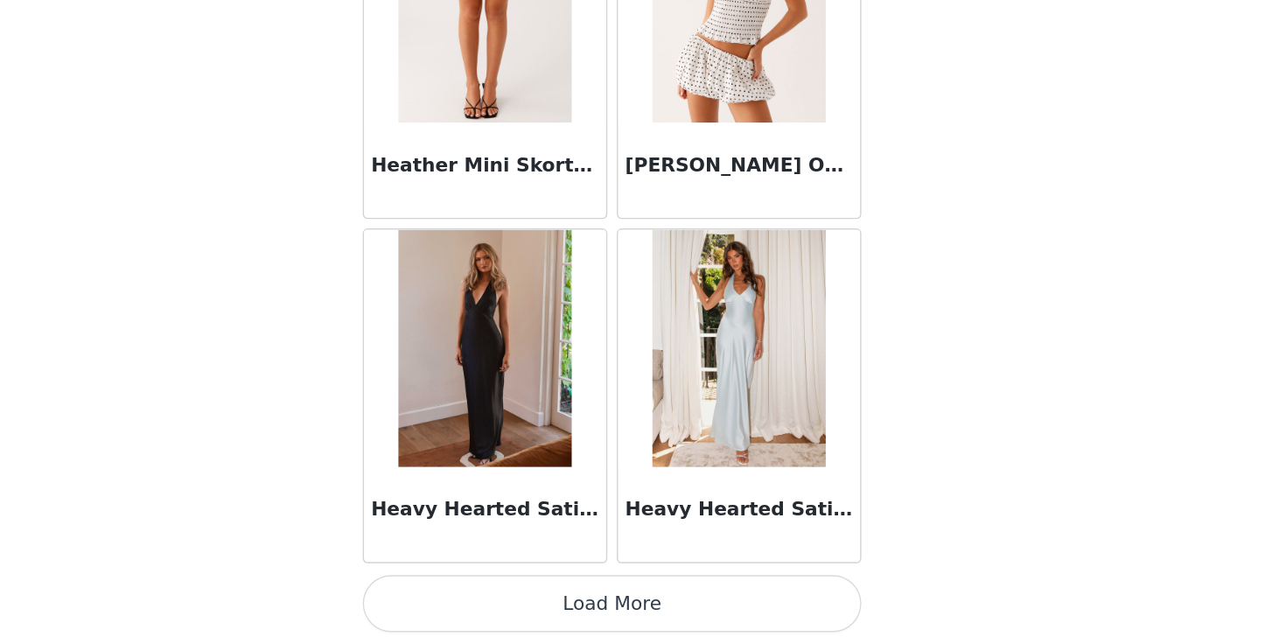
click at [643, 615] on button "Load More" at bounding box center [642, 614] width 367 height 42
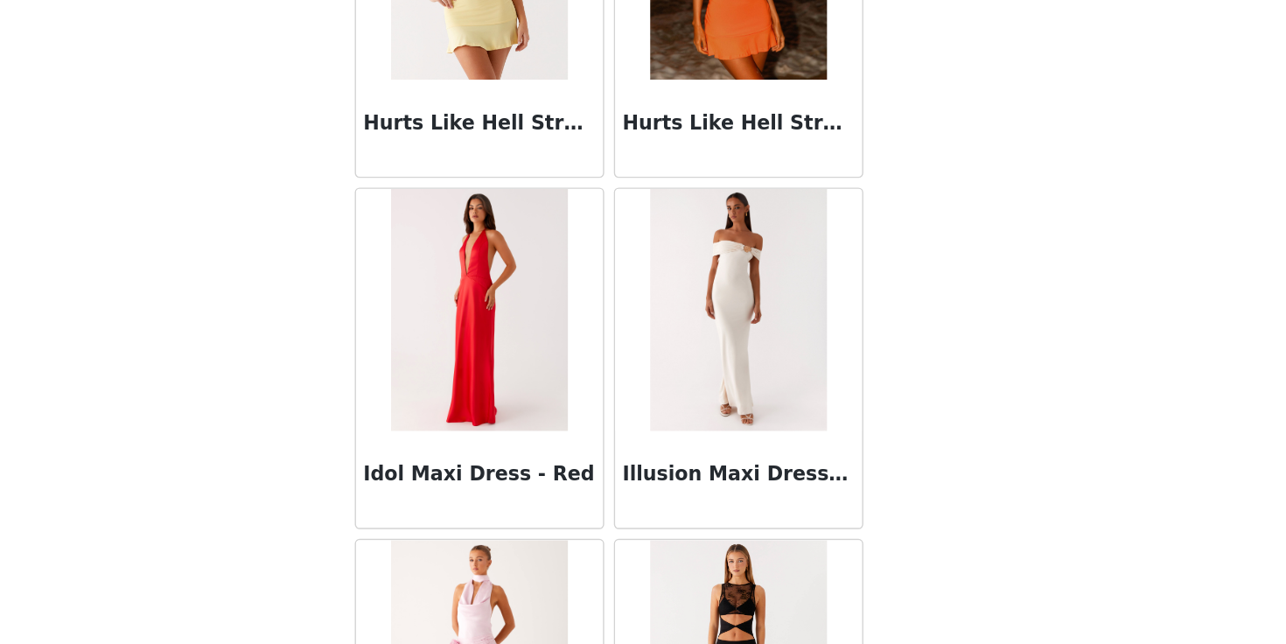
scroll to position [50230, 0]
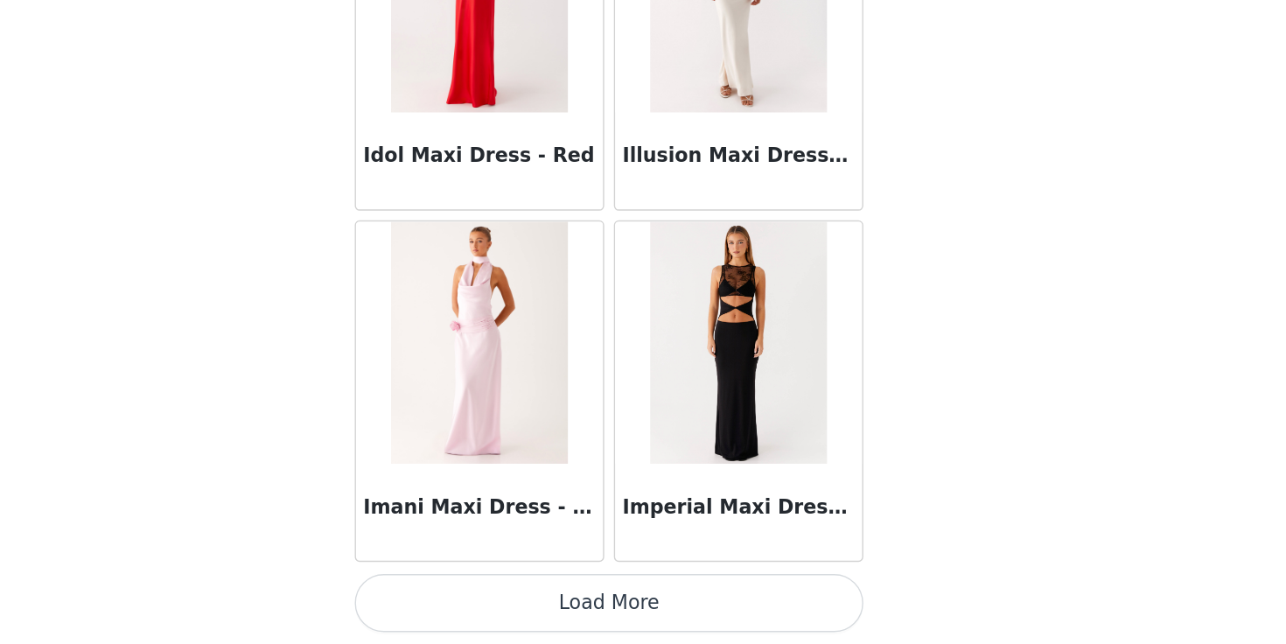
click at [664, 621] on button "Load More" at bounding box center [642, 614] width 367 height 42
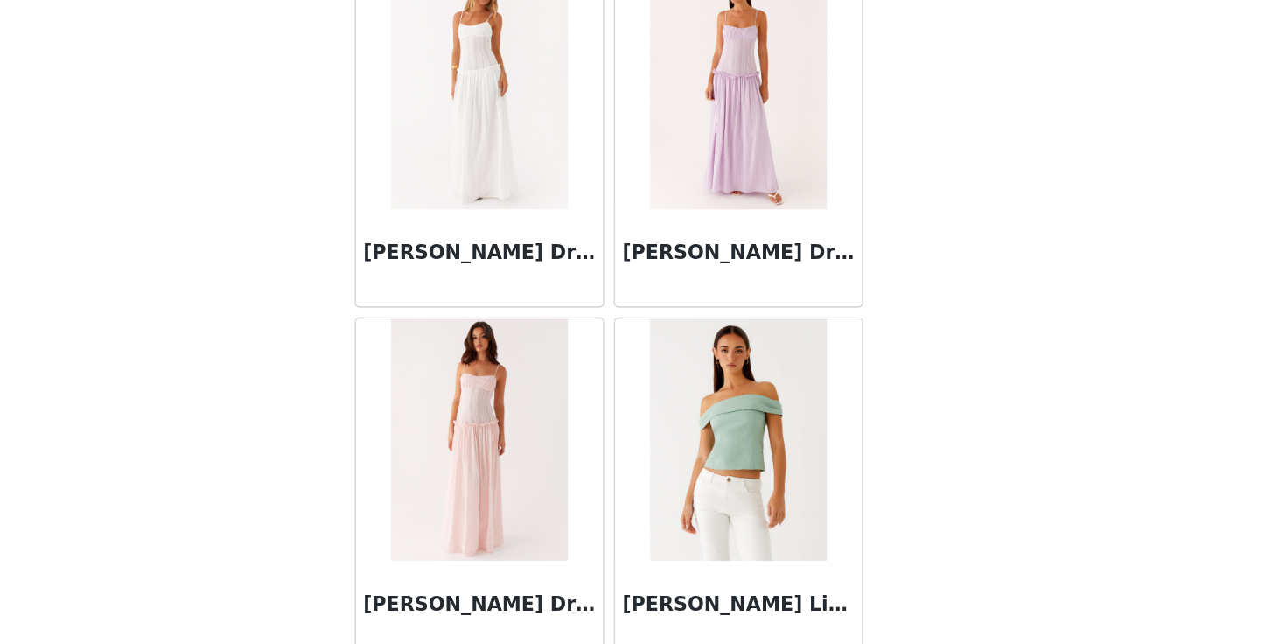
scroll to position [52767, 0]
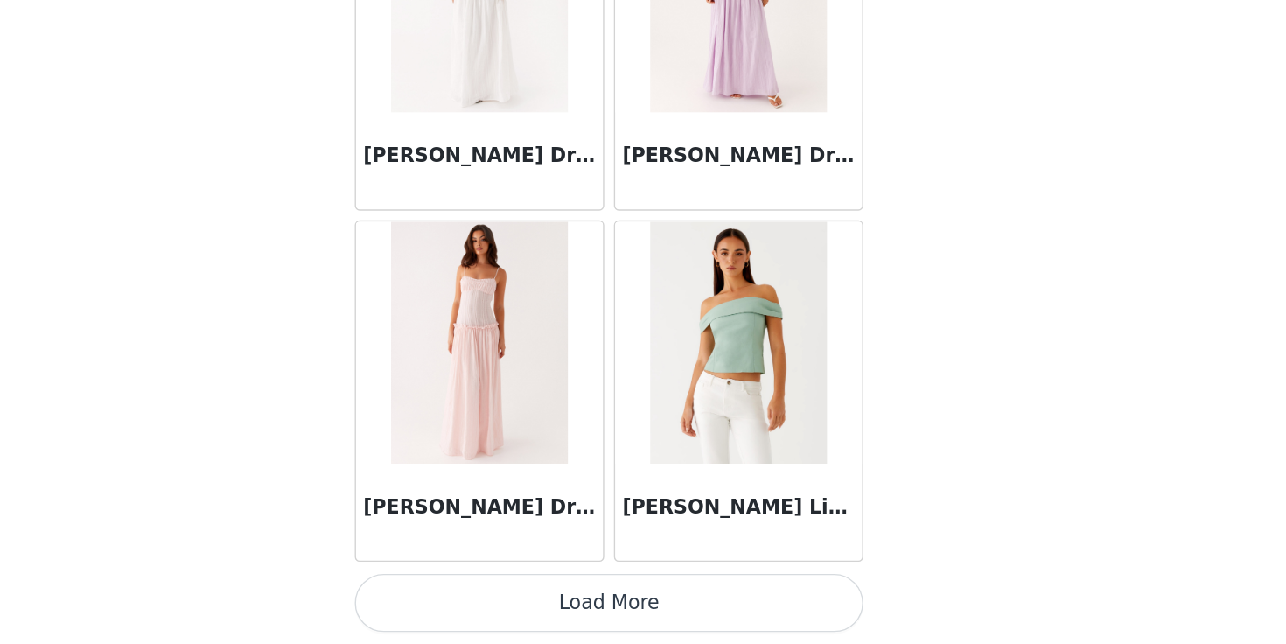
click at [639, 604] on button "Load More" at bounding box center [642, 614] width 367 height 42
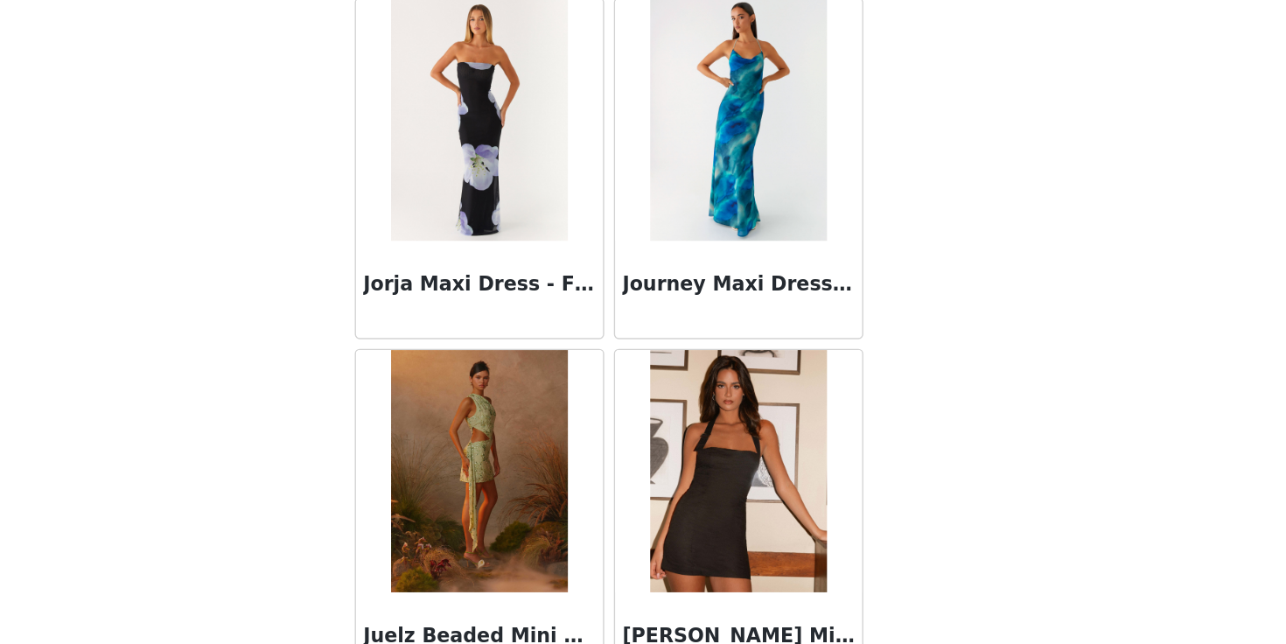
scroll to position [55304, 0]
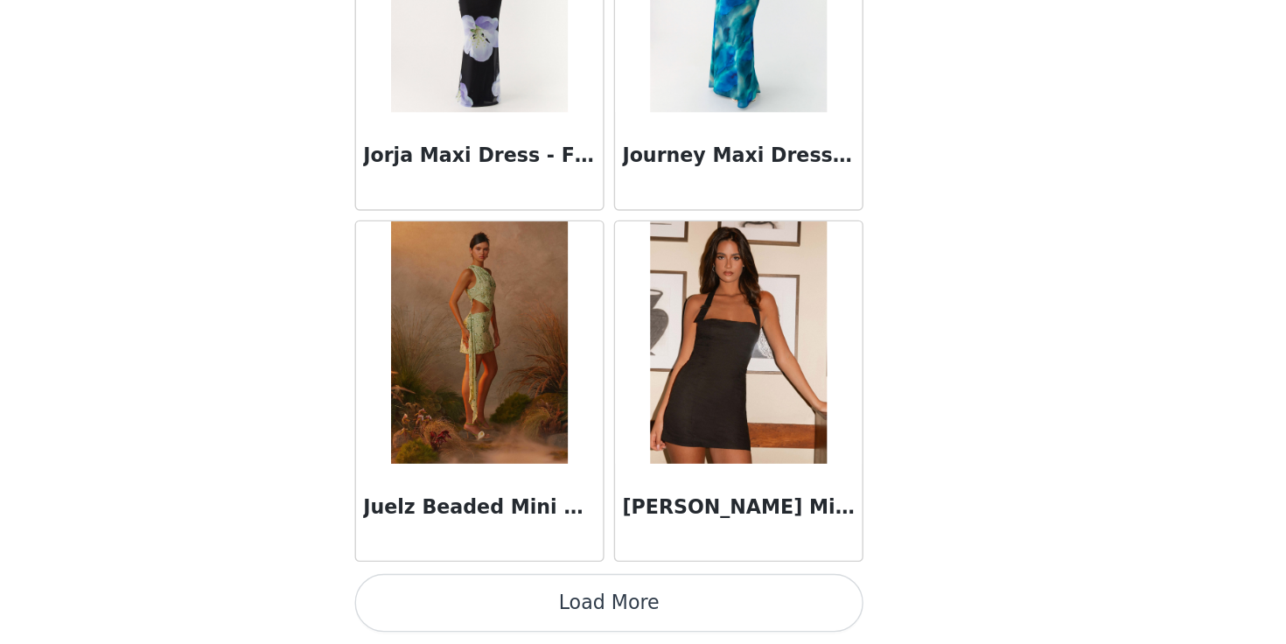
click at [638, 619] on button "Load More" at bounding box center [642, 614] width 367 height 42
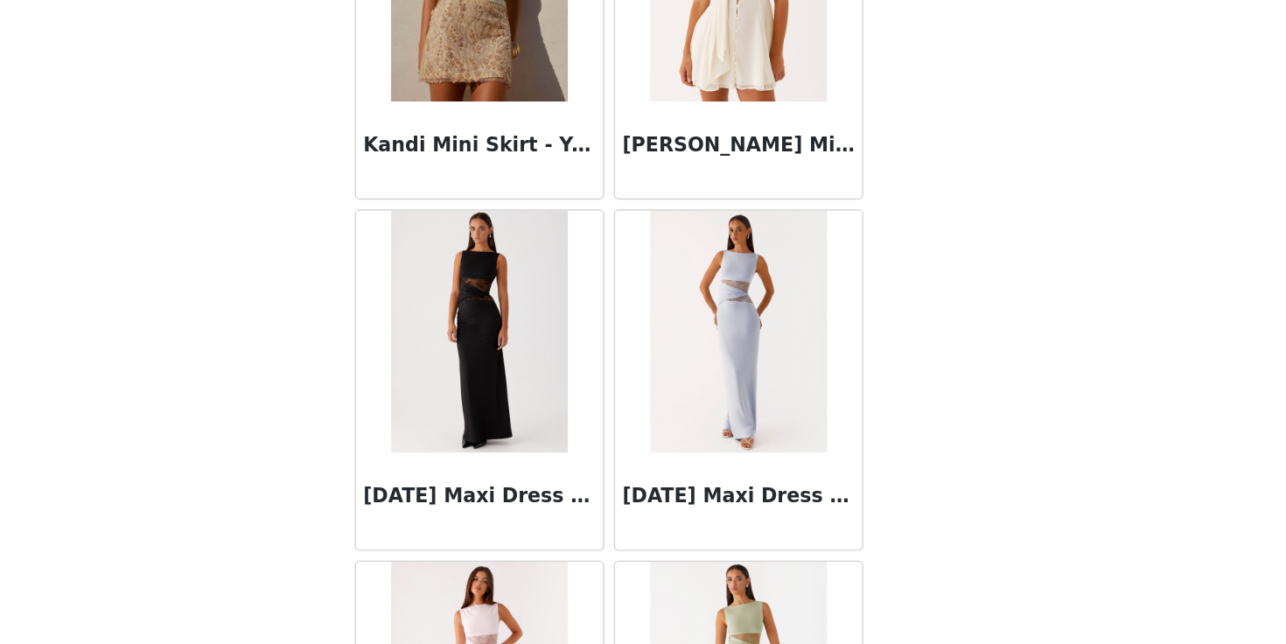
scroll to position [57603, 0]
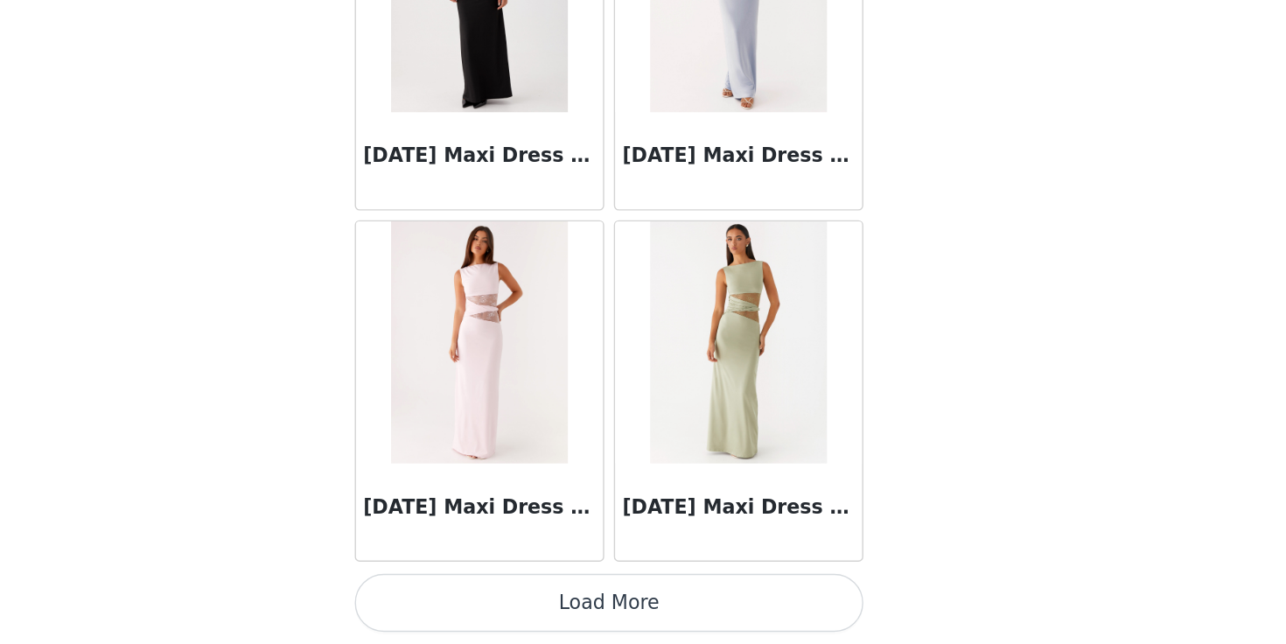
click at [638, 619] on button "Load More" at bounding box center [642, 614] width 367 height 42
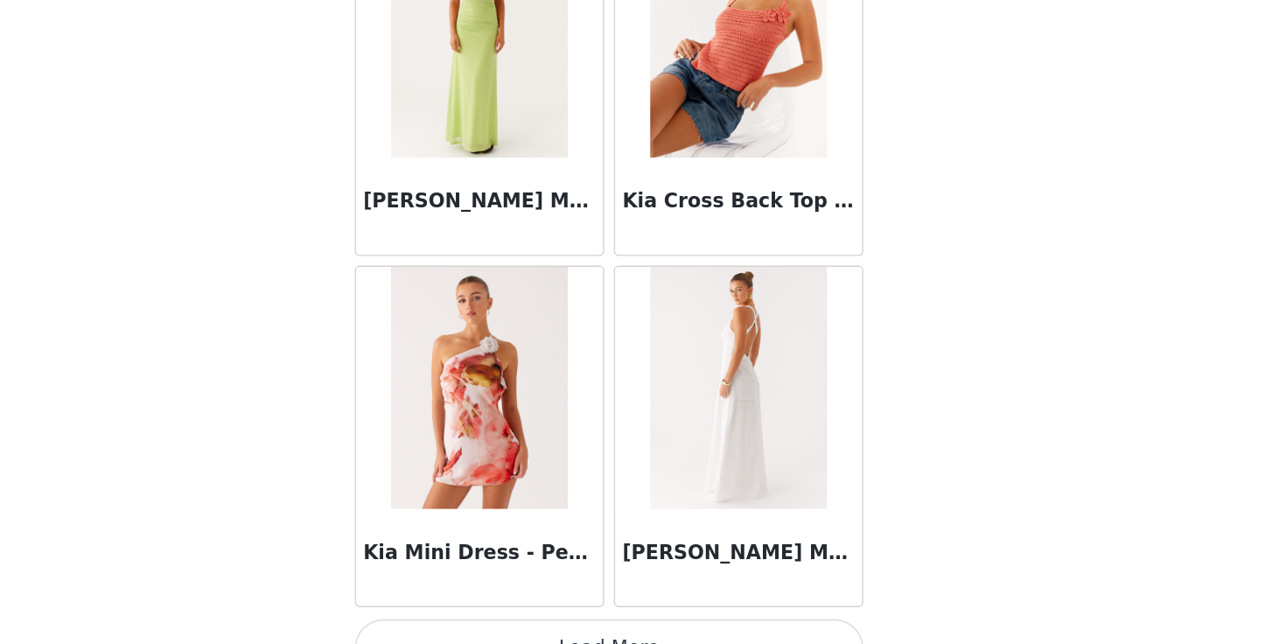
scroll to position [60377, 0]
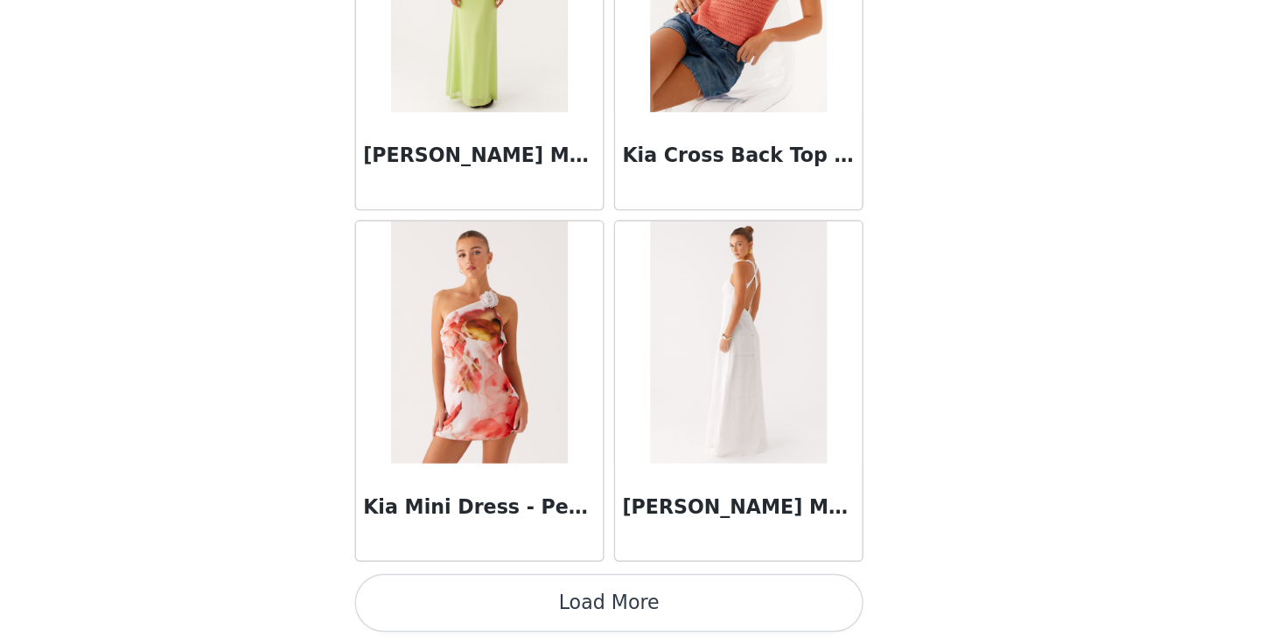
click at [639, 626] on button "Load More" at bounding box center [642, 614] width 367 height 42
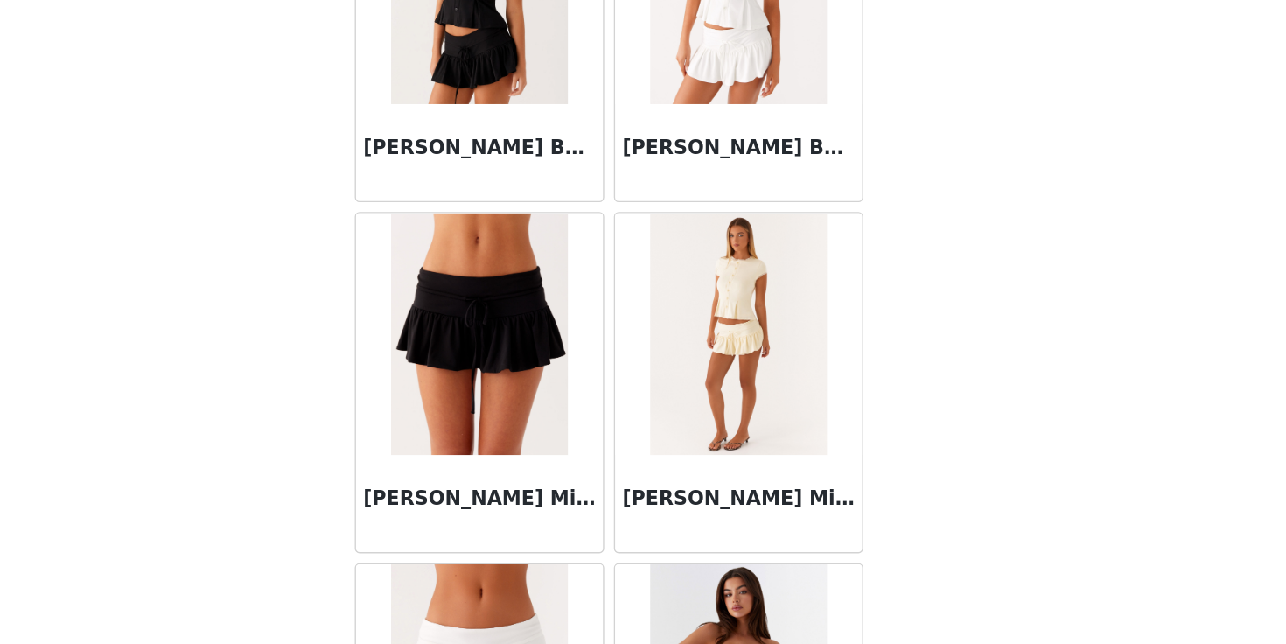
scroll to position [62914, 0]
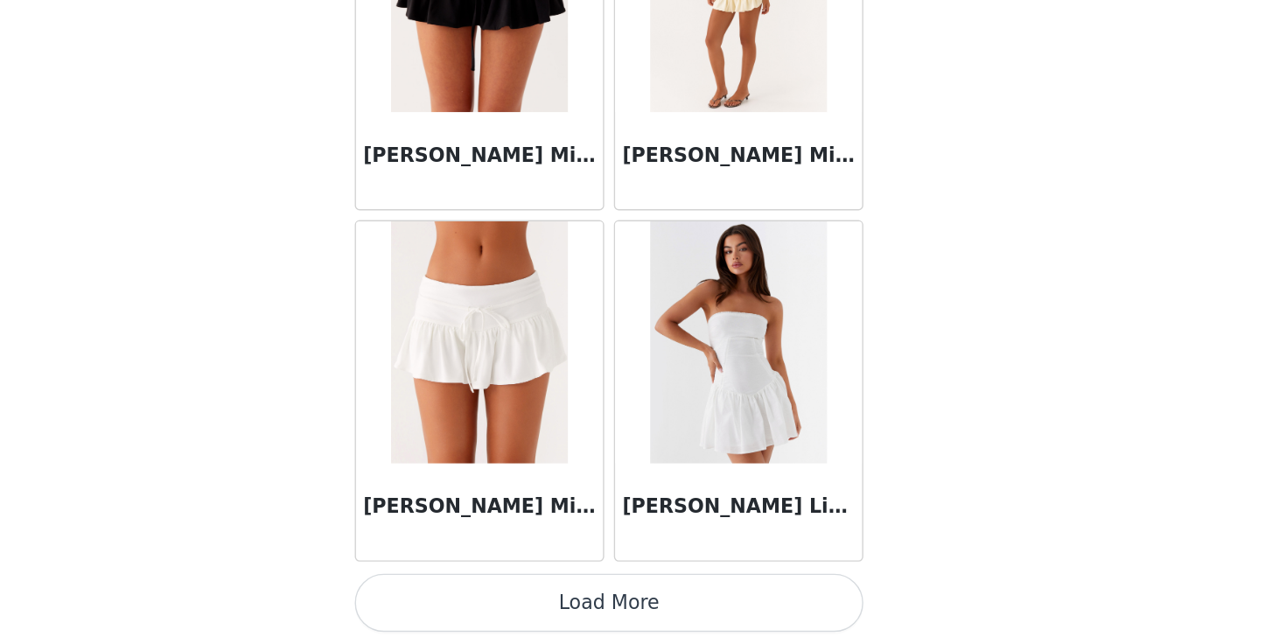
click at [631, 619] on button "Load More" at bounding box center [642, 614] width 367 height 42
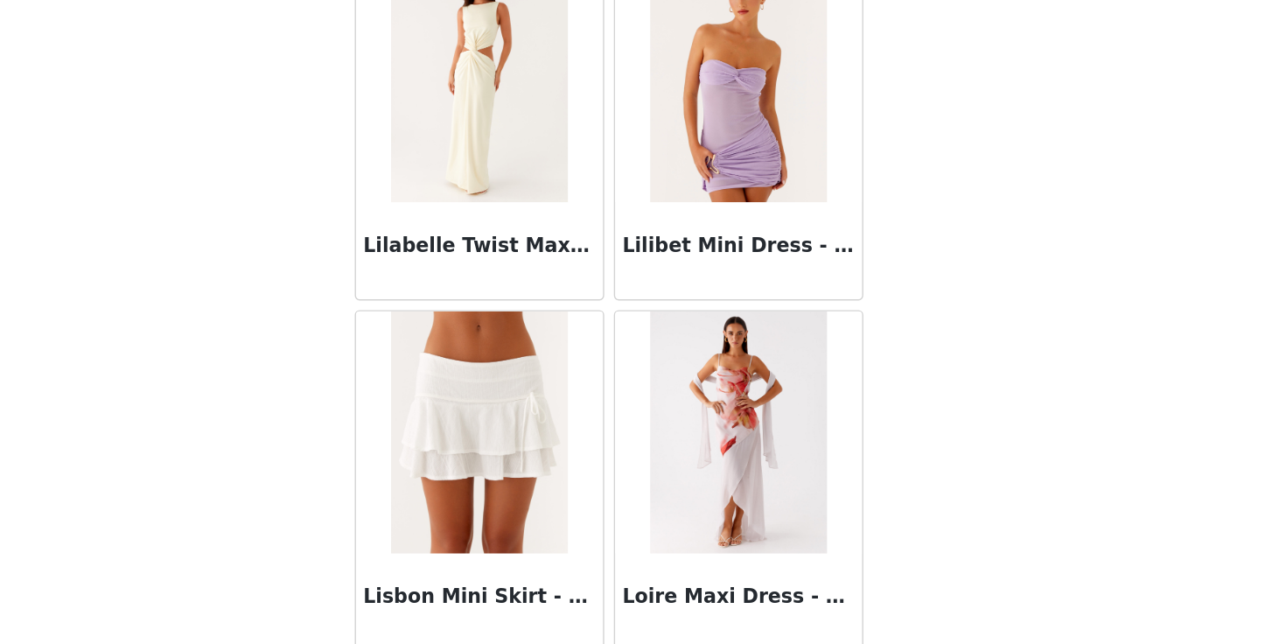
scroll to position [65451, 0]
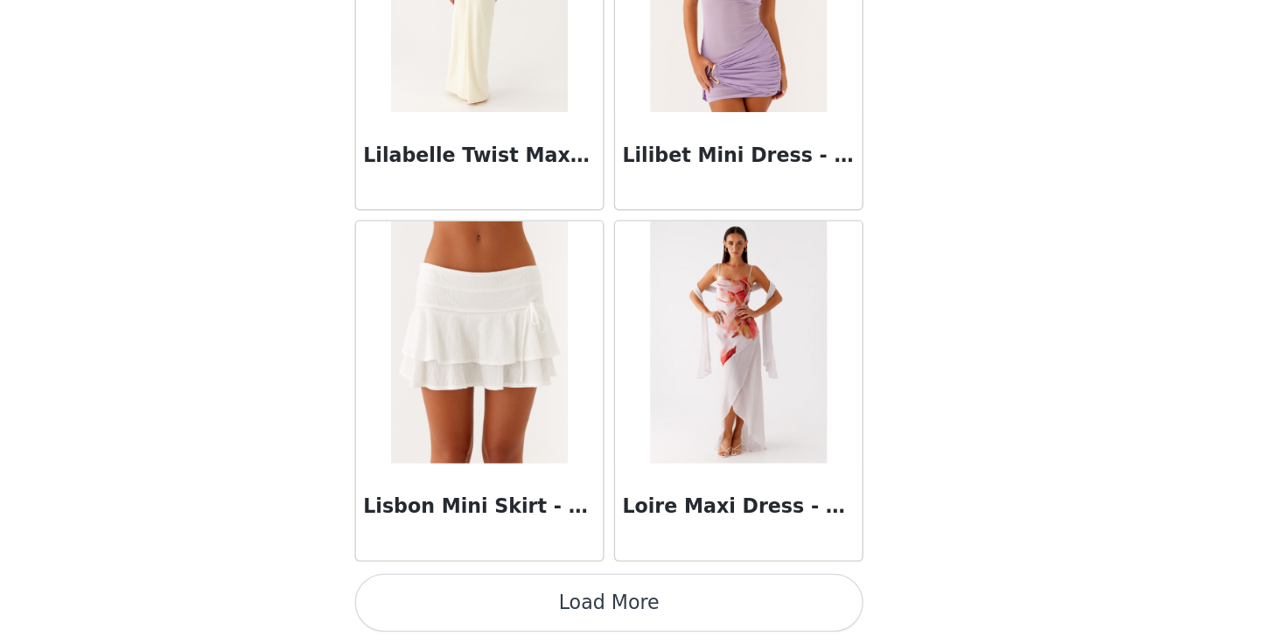
click at [632, 613] on button "Load More" at bounding box center [642, 614] width 367 height 42
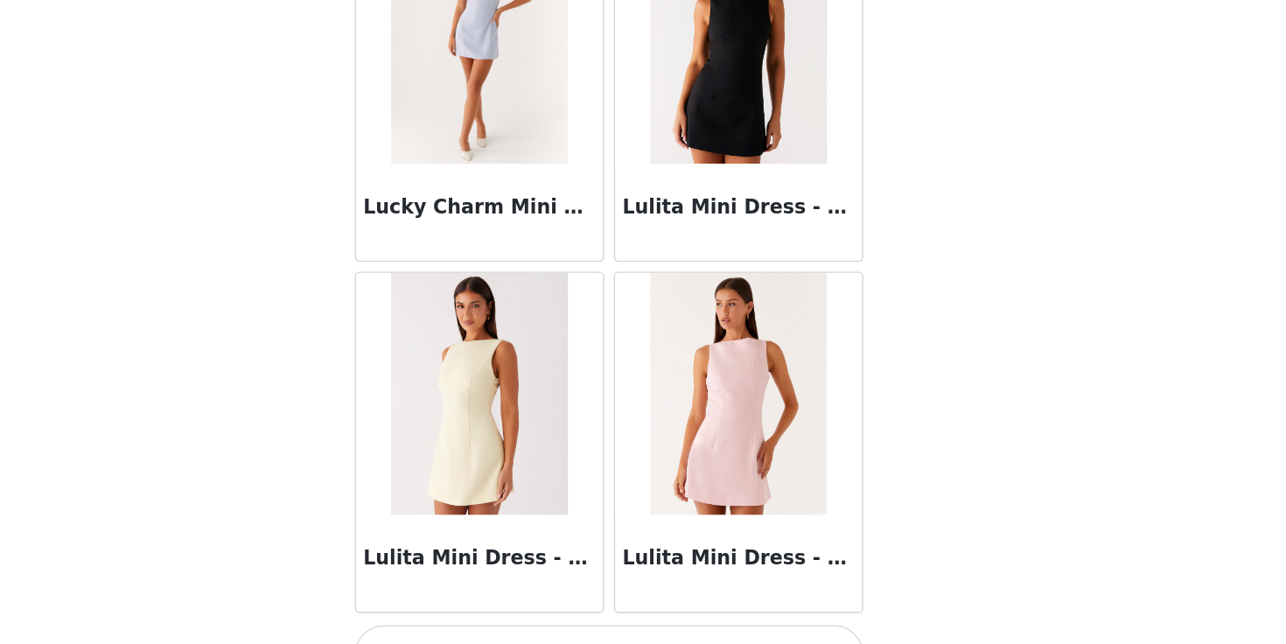
scroll to position [67987, 0]
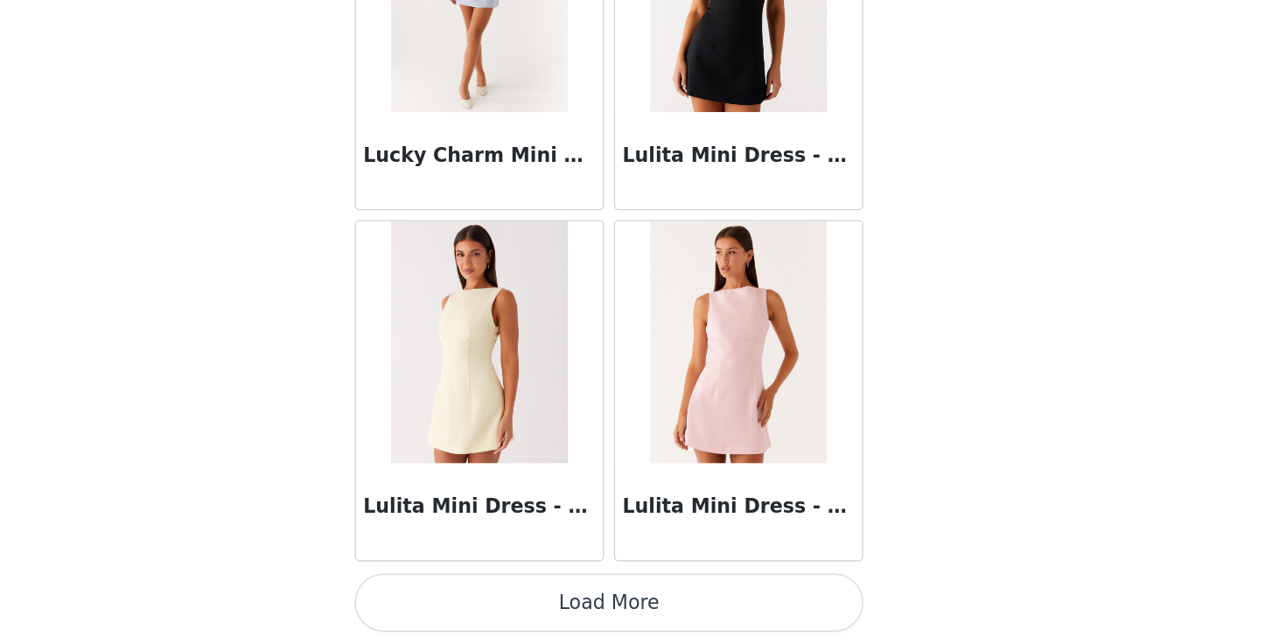
click at [637, 605] on button "Load More" at bounding box center [642, 614] width 367 height 42
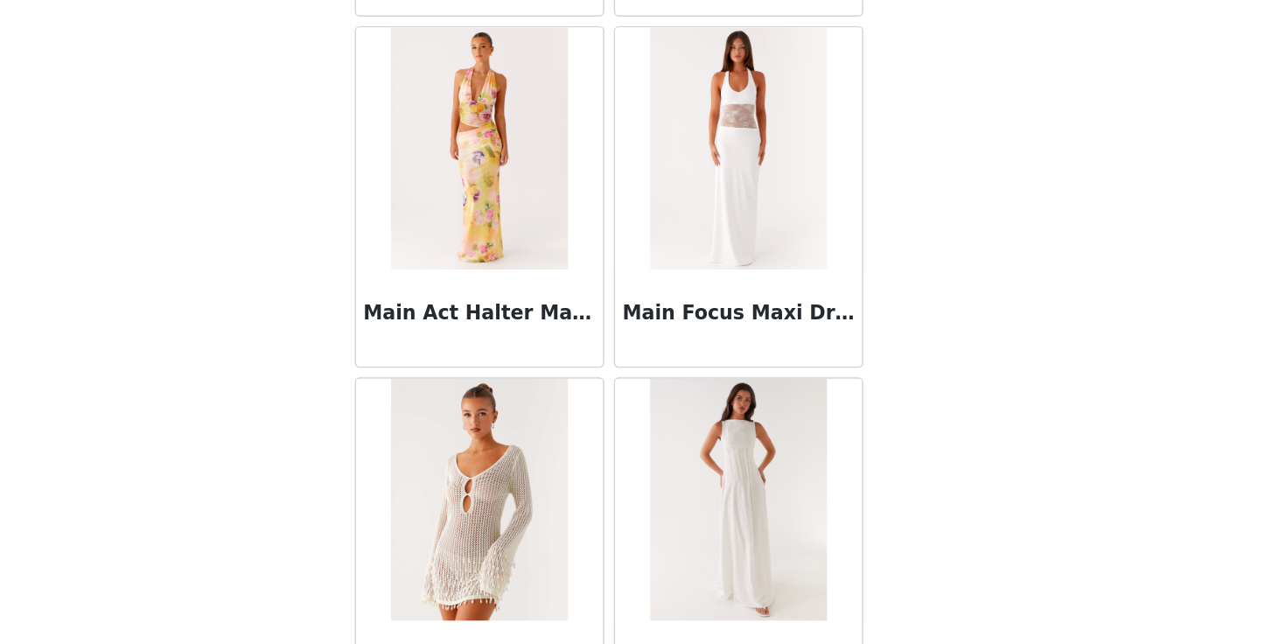
scroll to position [70524, 0]
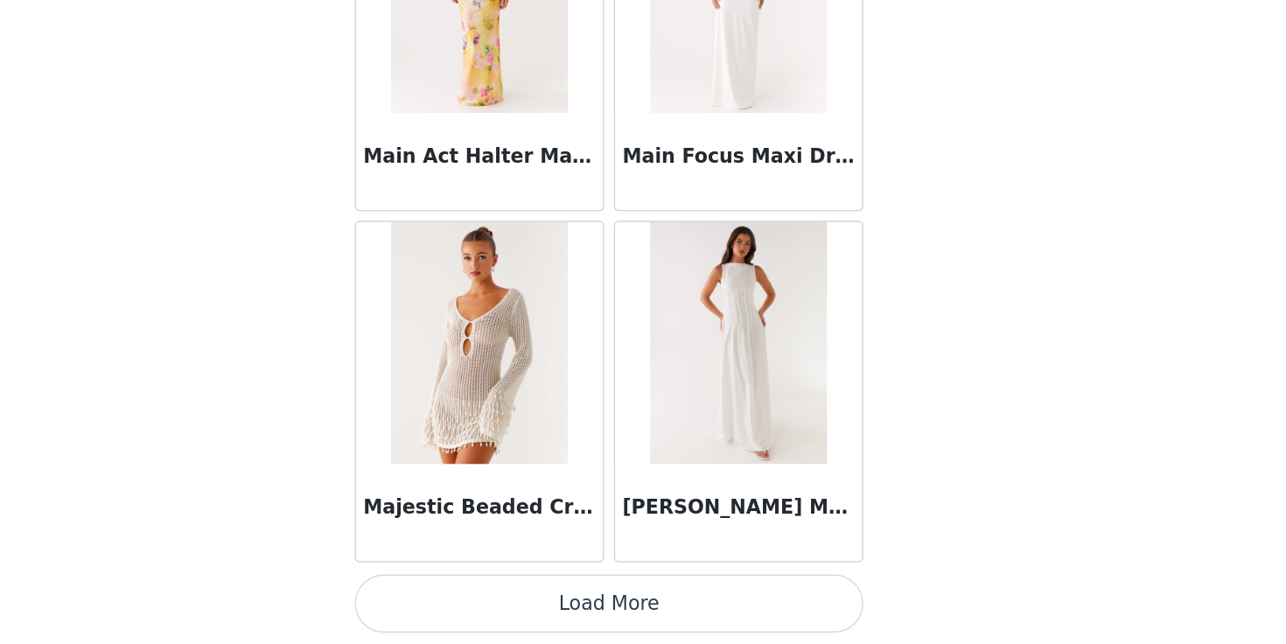
click at [685, 611] on button "Load More" at bounding box center [642, 614] width 367 height 42
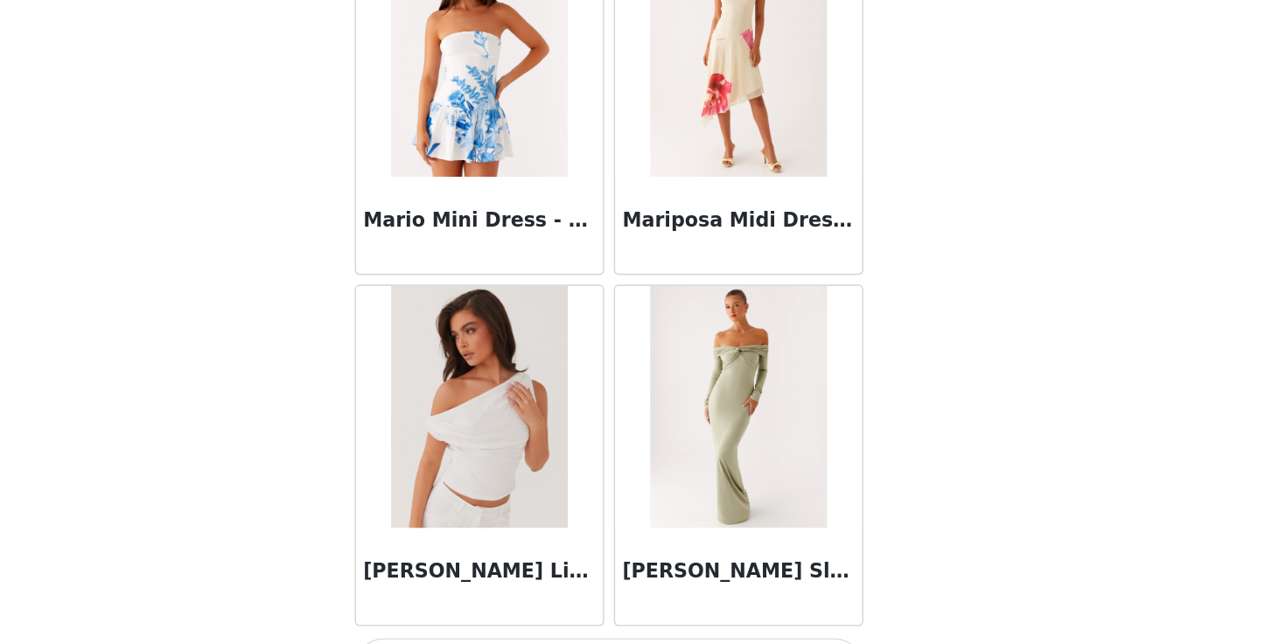
scroll to position [73061, 0]
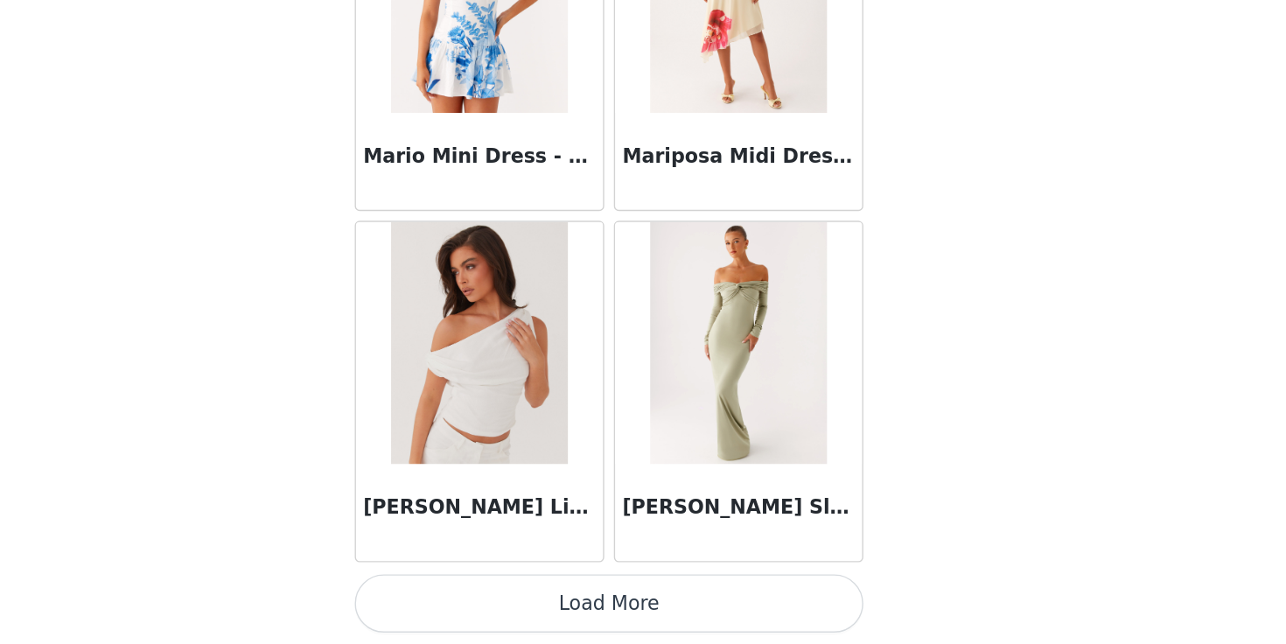
click at [685, 611] on button "Load More" at bounding box center [642, 614] width 367 height 42
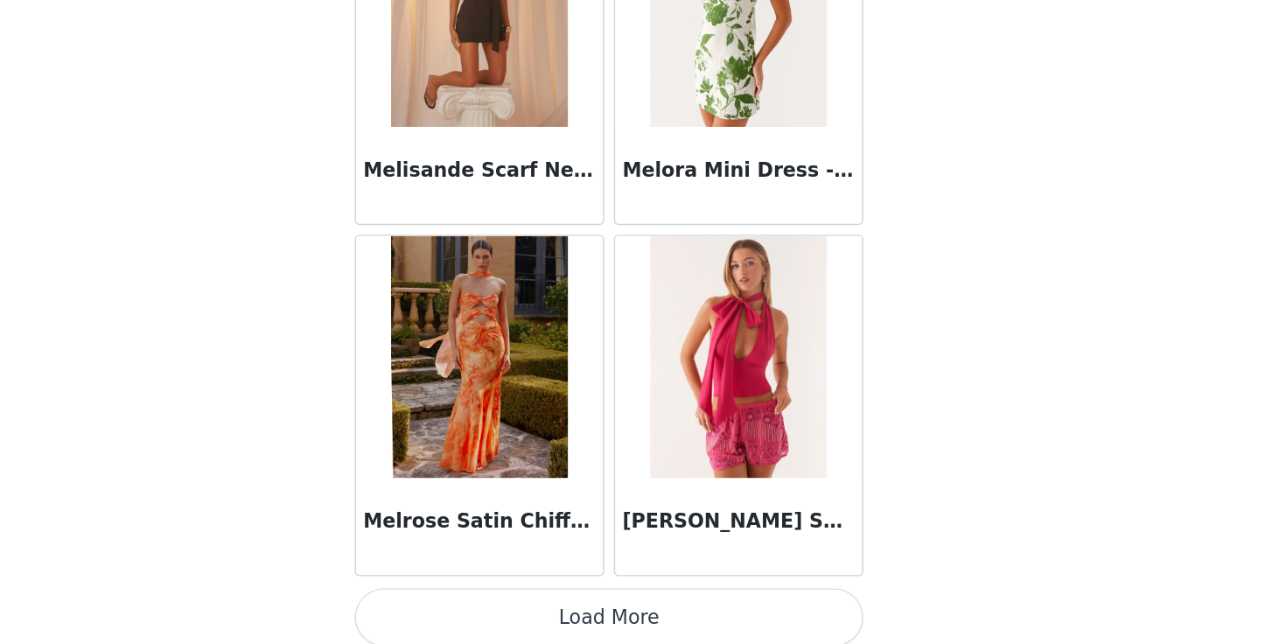
scroll to position [75598, 0]
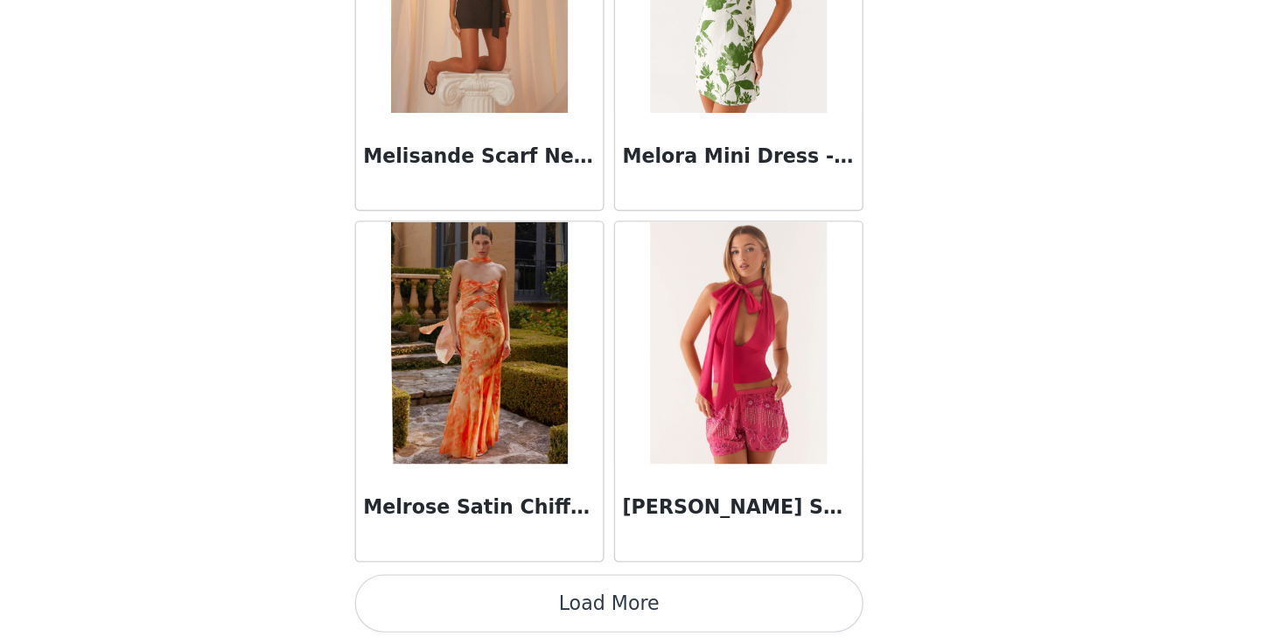
click at [653, 605] on button "Load More" at bounding box center [642, 614] width 367 height 42
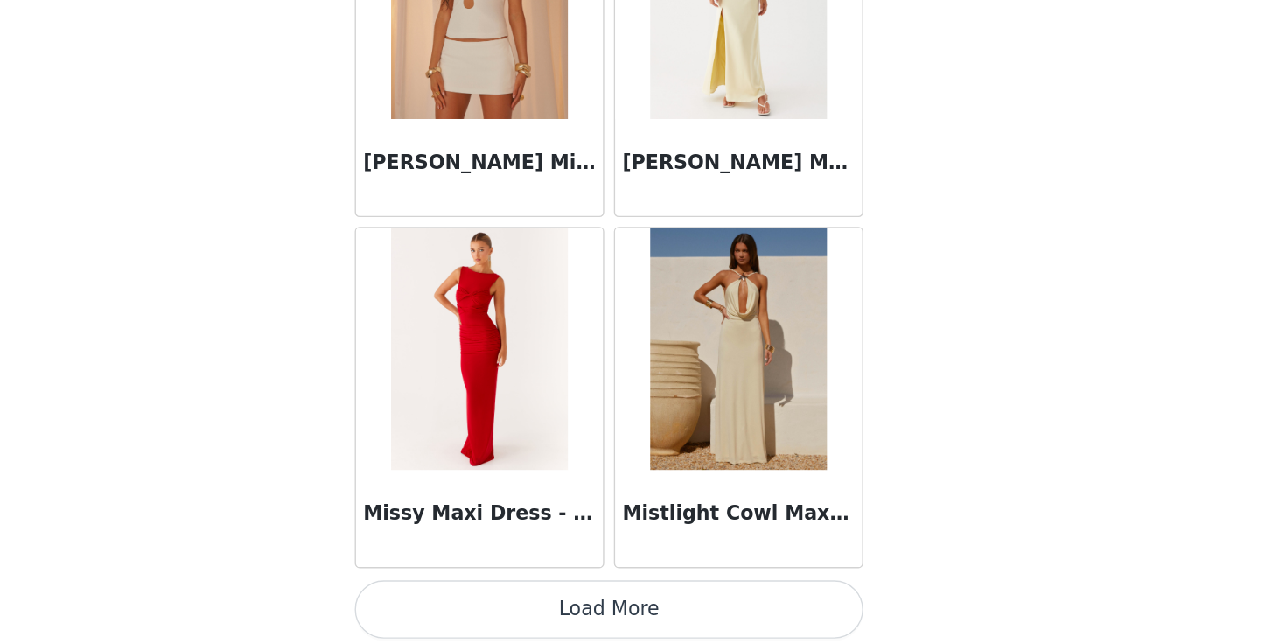
scroll to position [78134, 0]
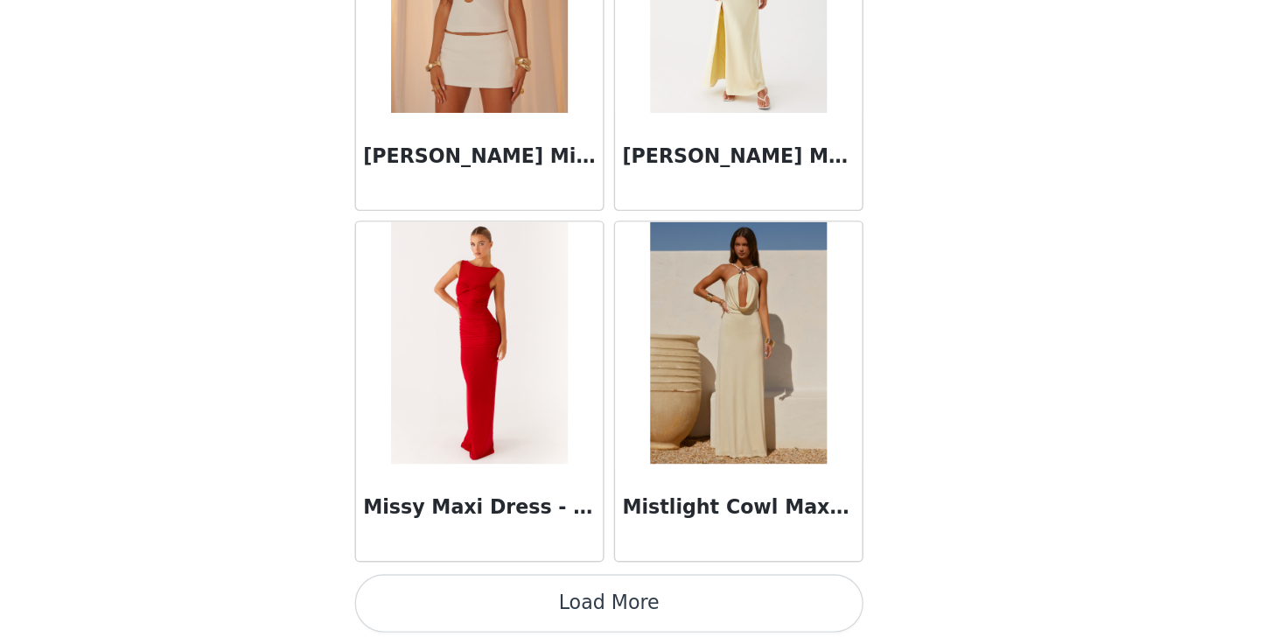
click at [646, 620] on button "Load More" at bounding box center [642, 614] width 367 height 42
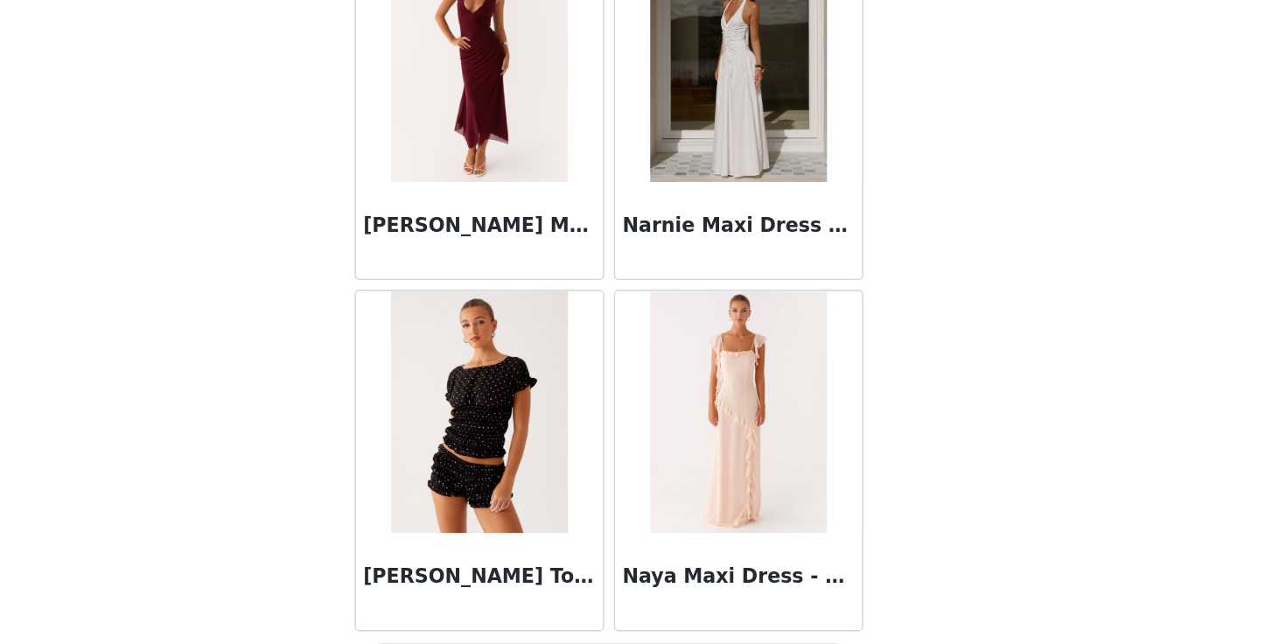
scroll to position [80671, 0]
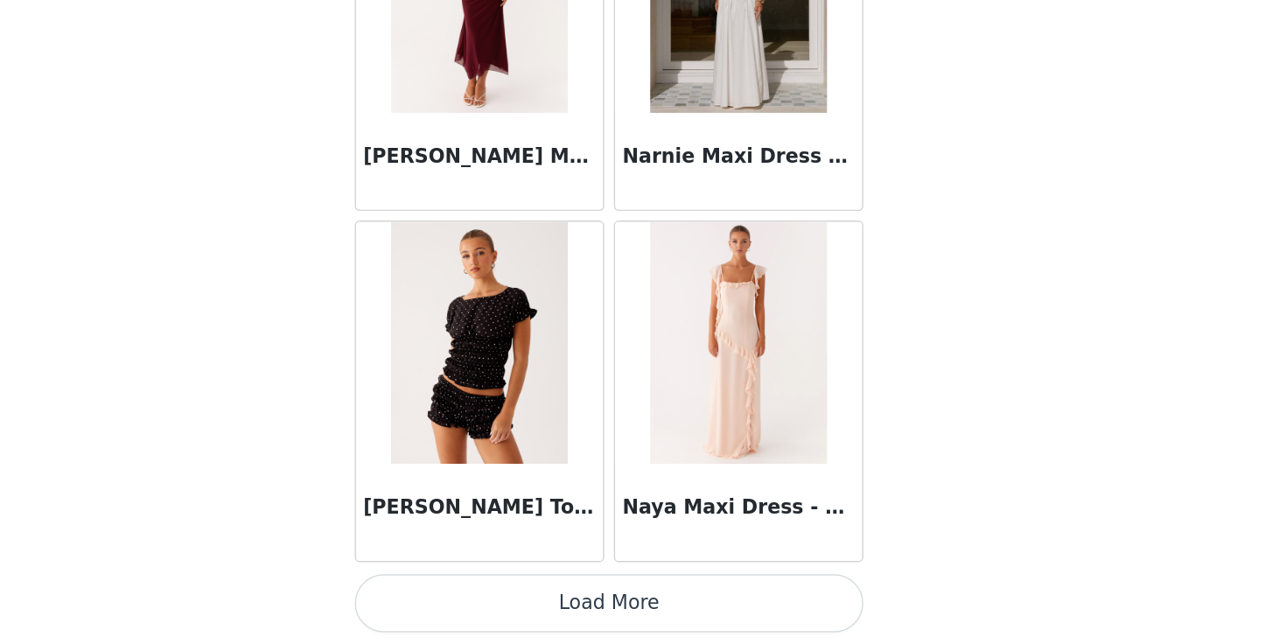
click at [646, 616] on button "Load More" at bounding box center [642, 614] width 367 height 42
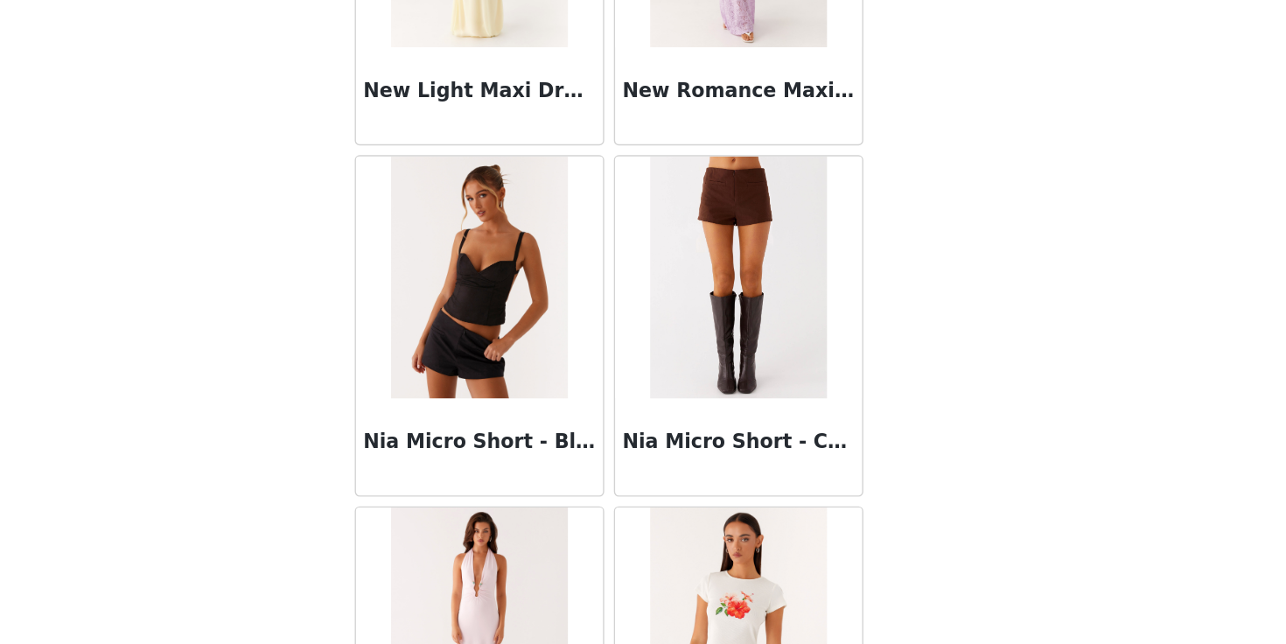
scroll to position [81488, 0]
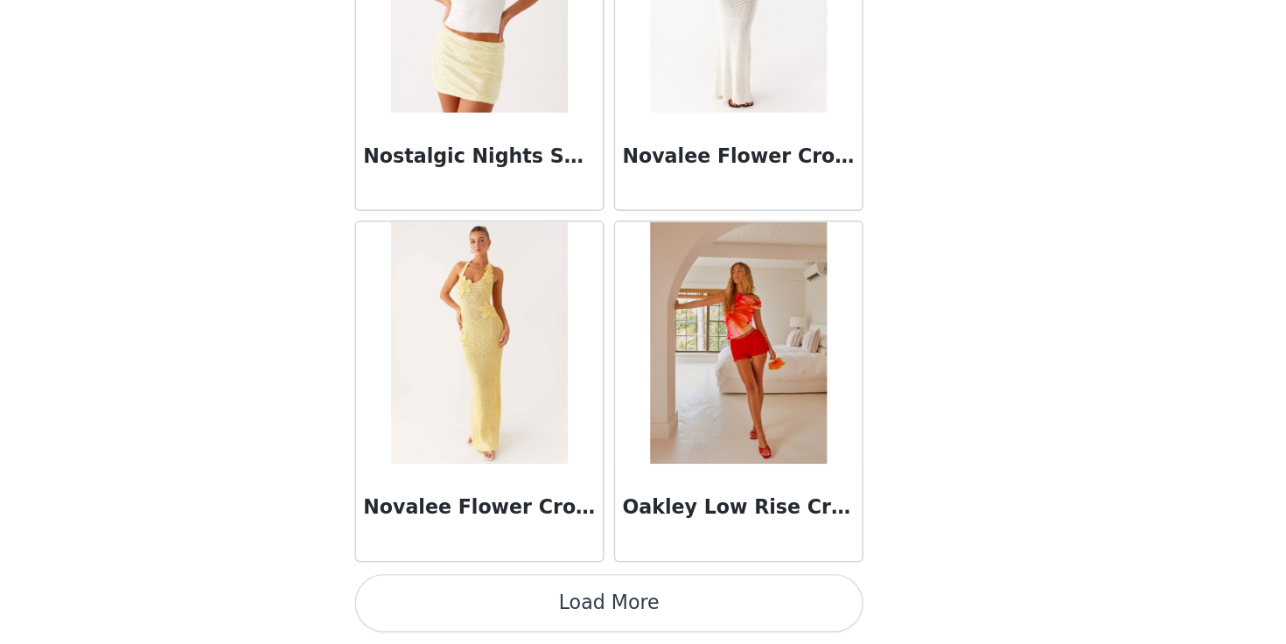
click at [646, 616] on button "Load More" at bounding box center [642, 614] width 367 height 42
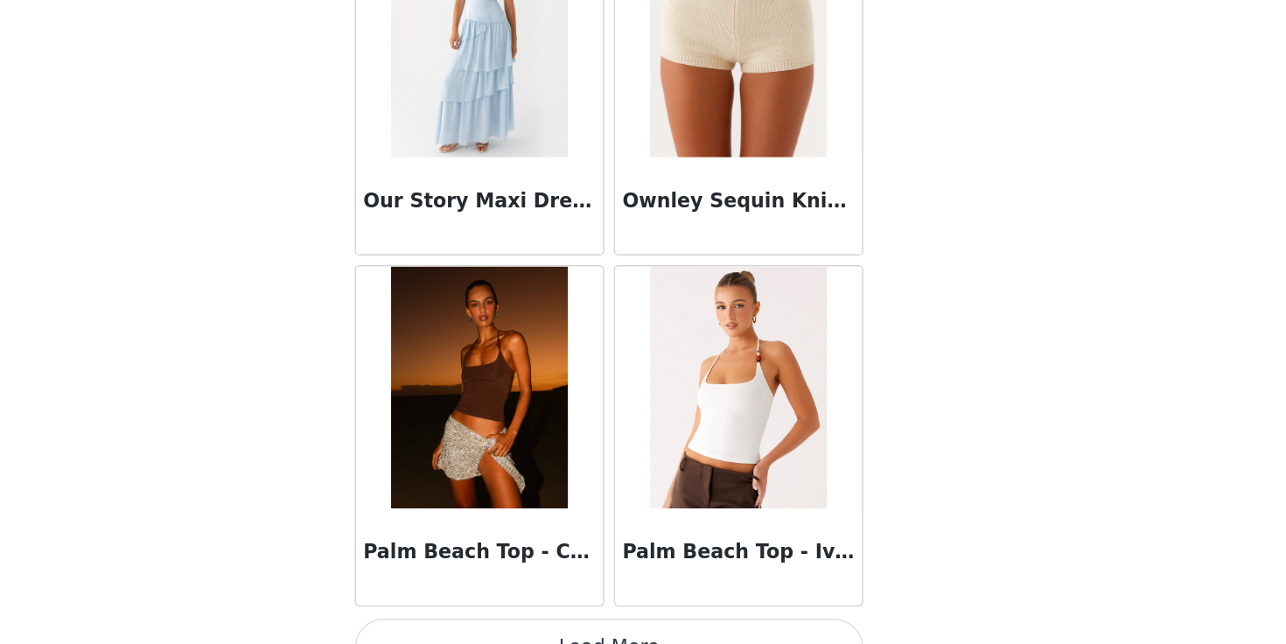
scroll to position [85744, 0]
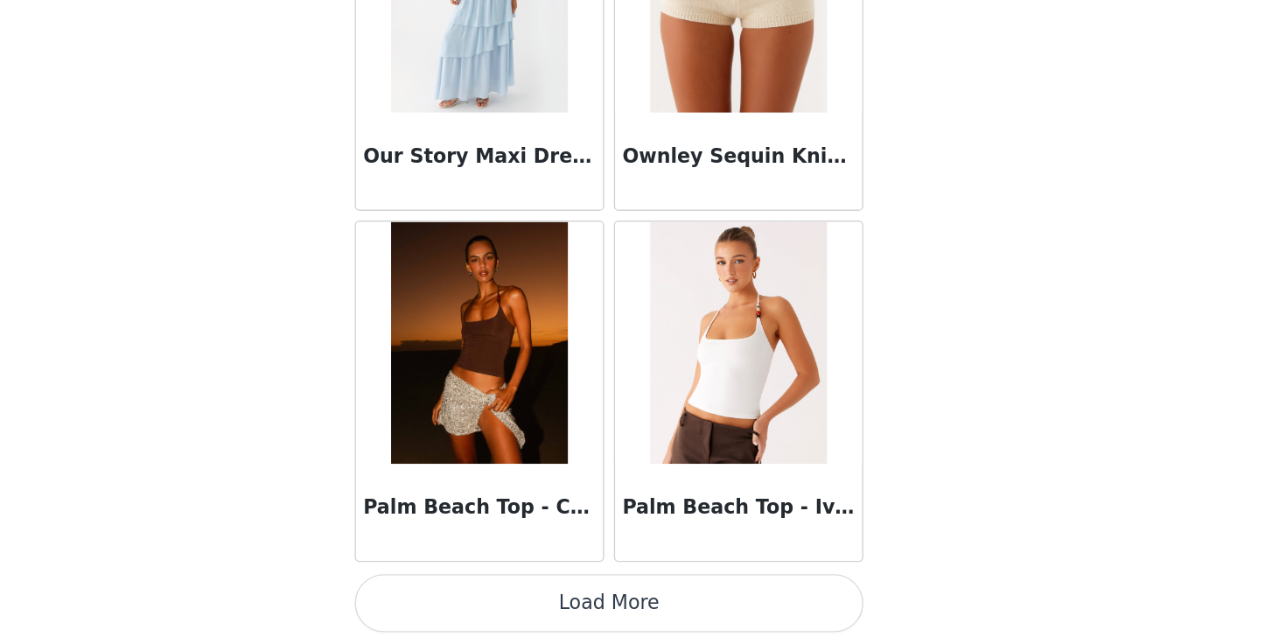
click at [647, 616] on button "Load More" at bounding box center [642, 614] width 367 height 42
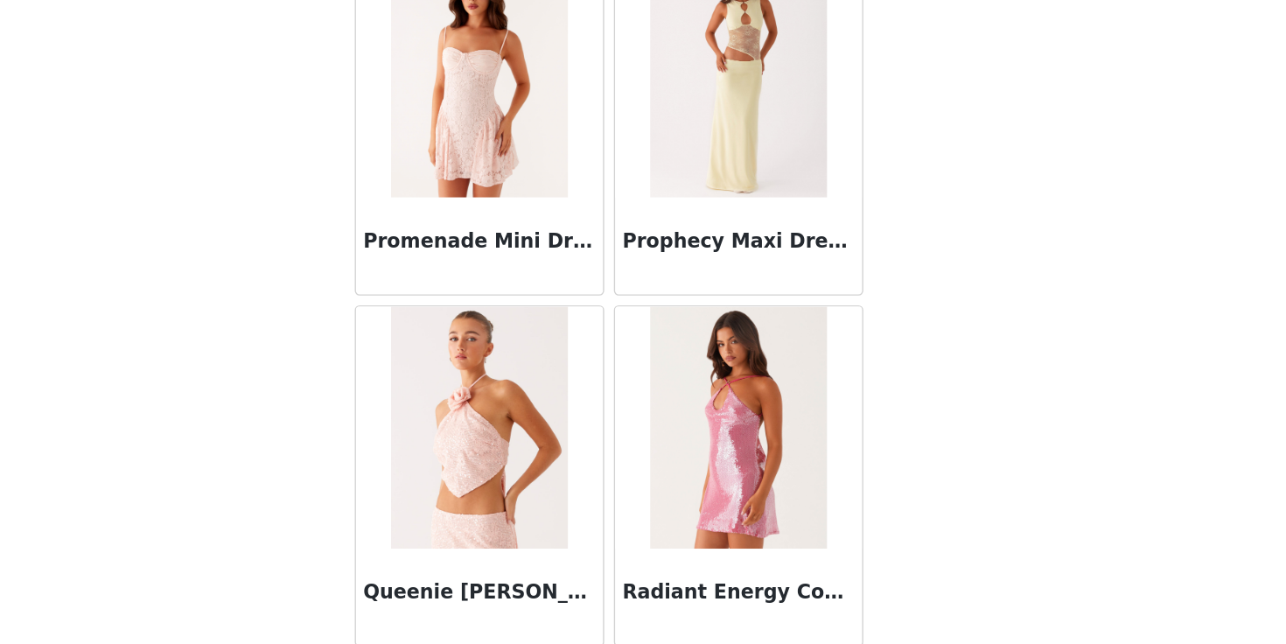
scroll to position [88281, 0]
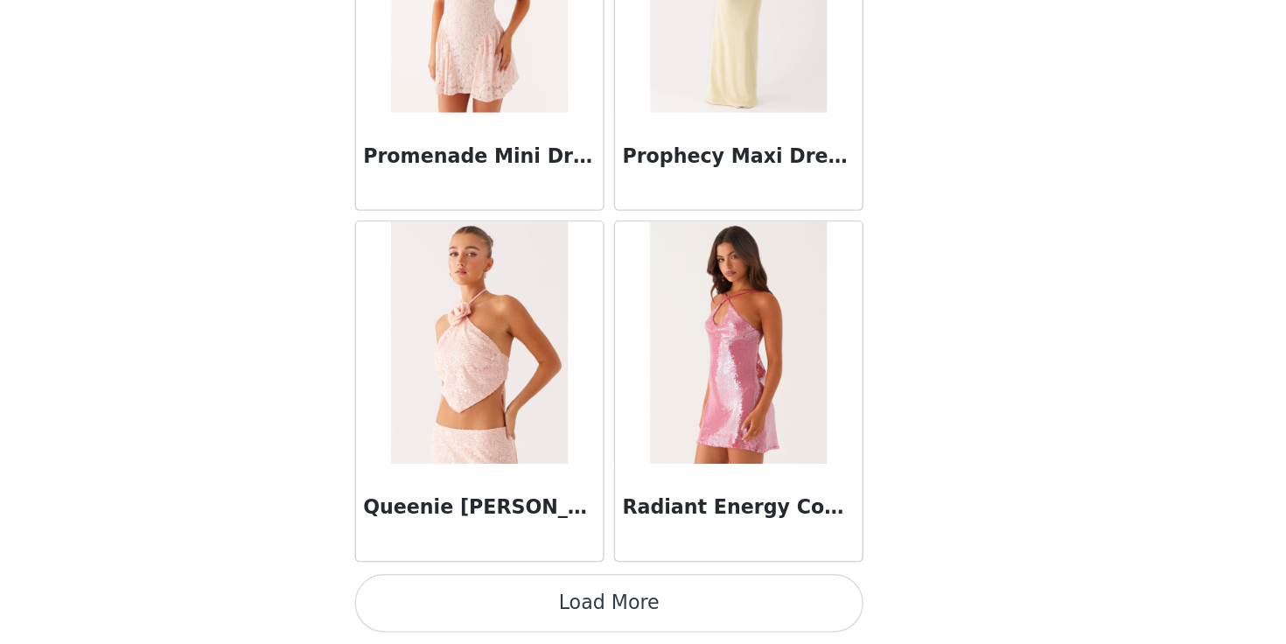
click at [656, 625] on button "Load More" at bounding box center [642, 614] width 367 height 42
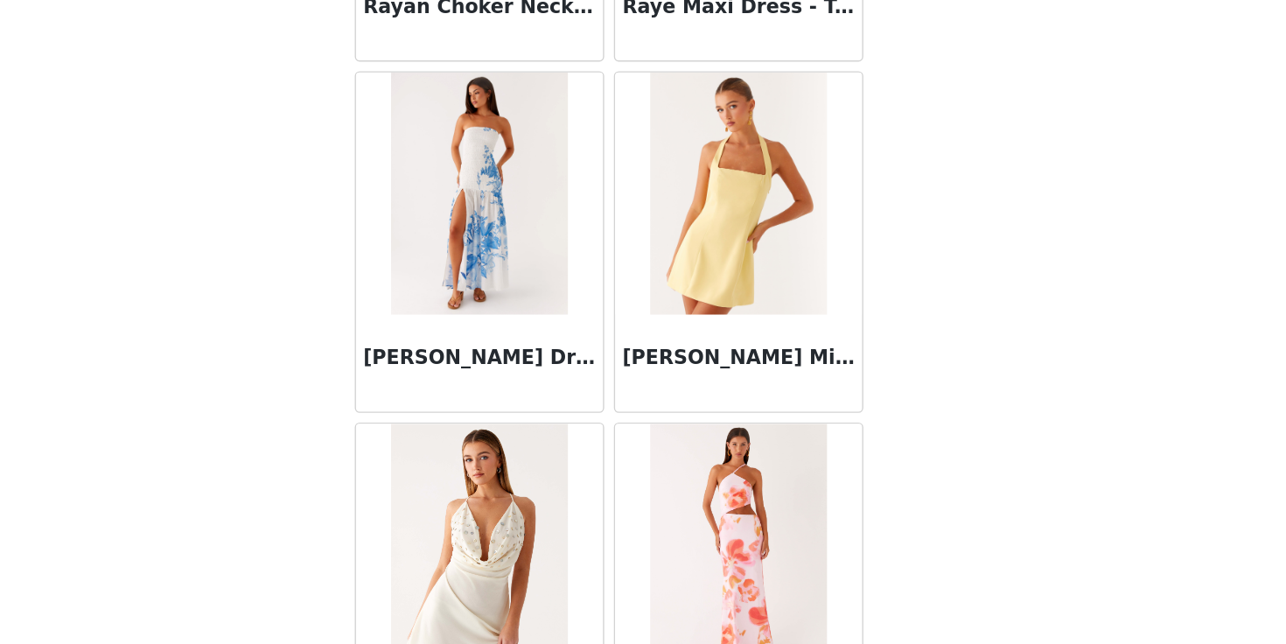
scroll to position [90818, 0]
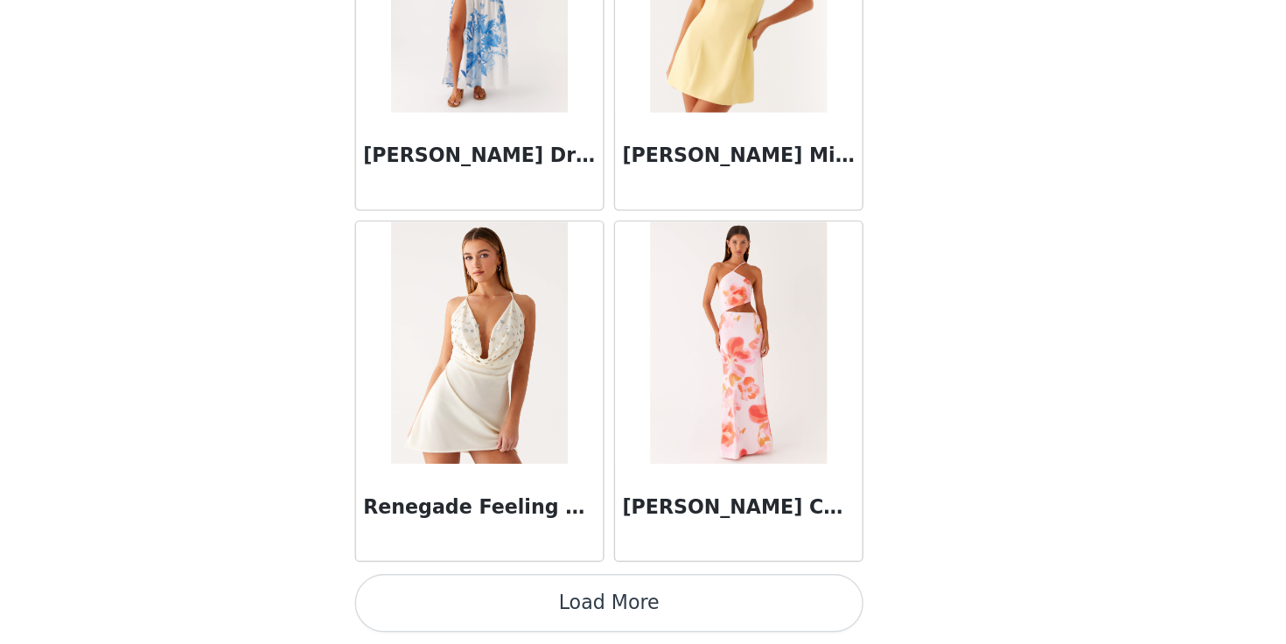
click at [640, 606] on button "Load More" at bounding box center [642, 614] width 367 height 42
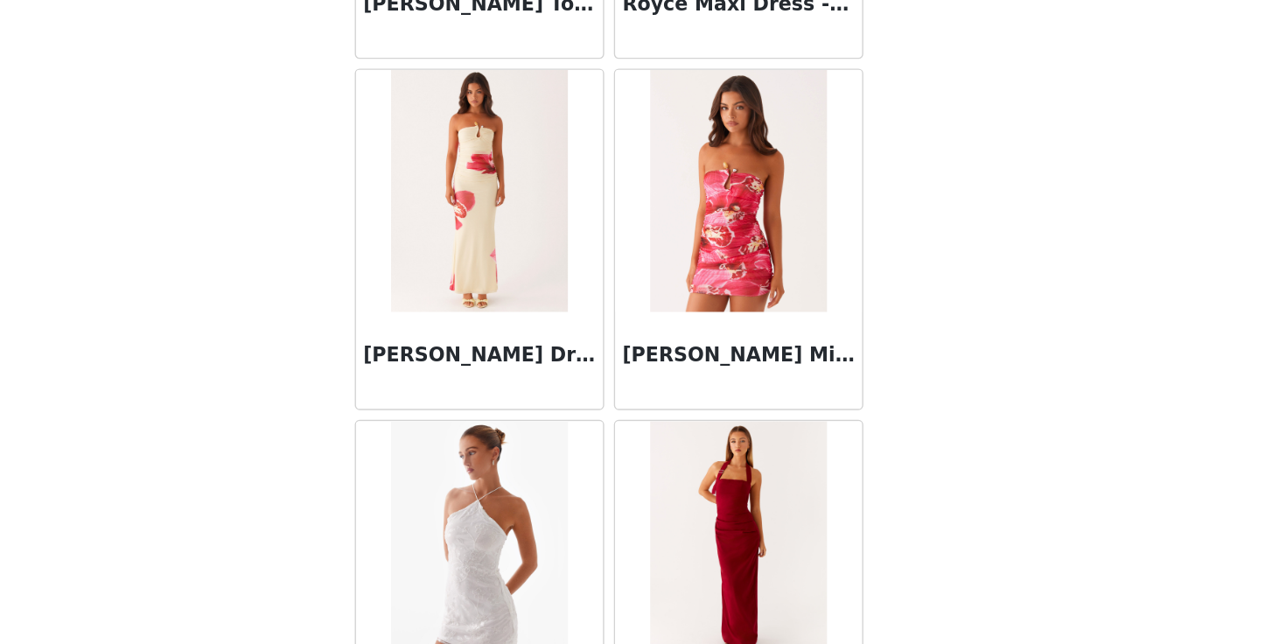
scroll to position [93355, 0]
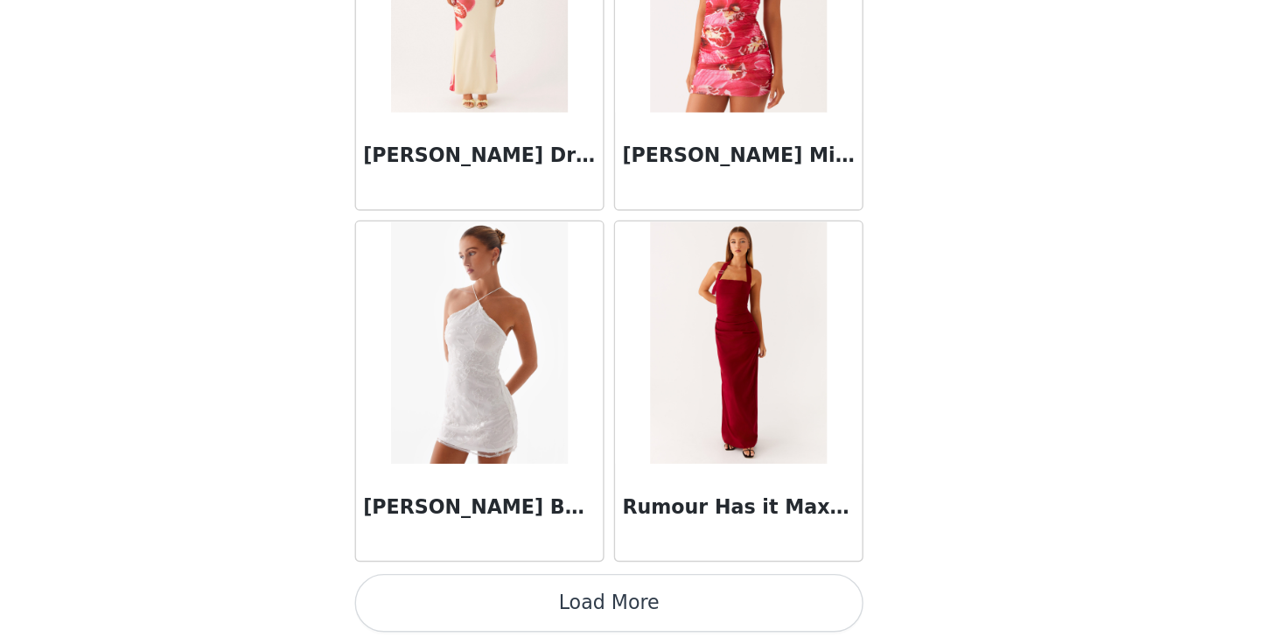
click at [650, 619] on button "Load More" at bounding box center [642, 614] width 367 height 42
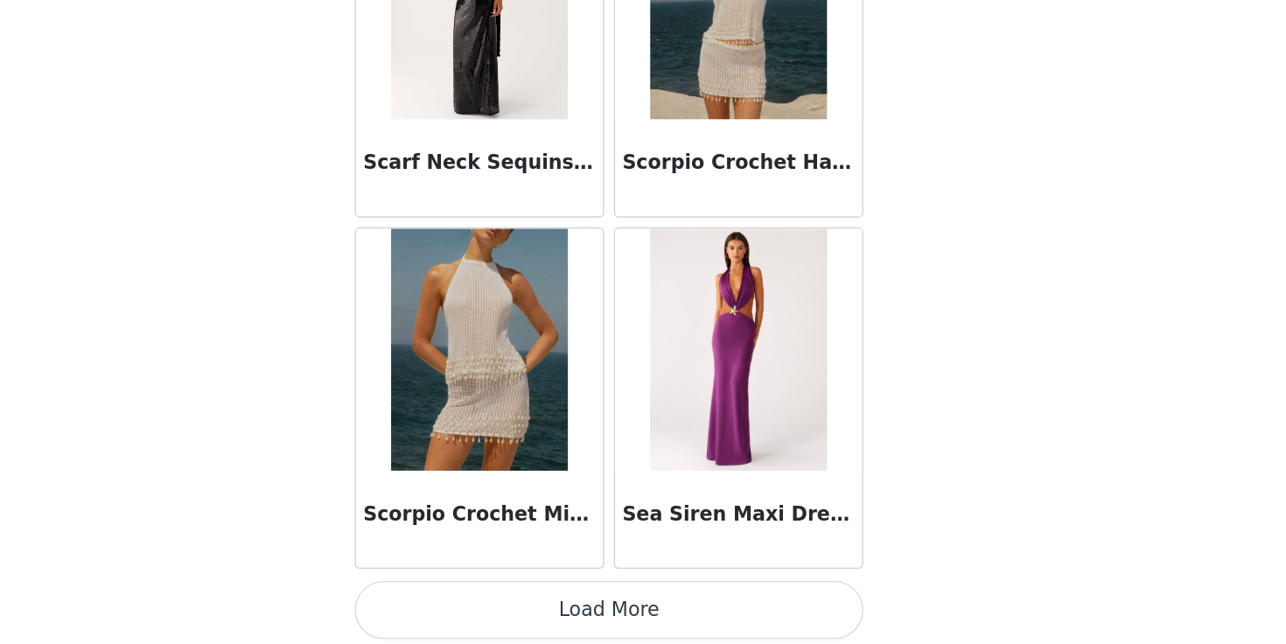
scroll to position [95891, 0]
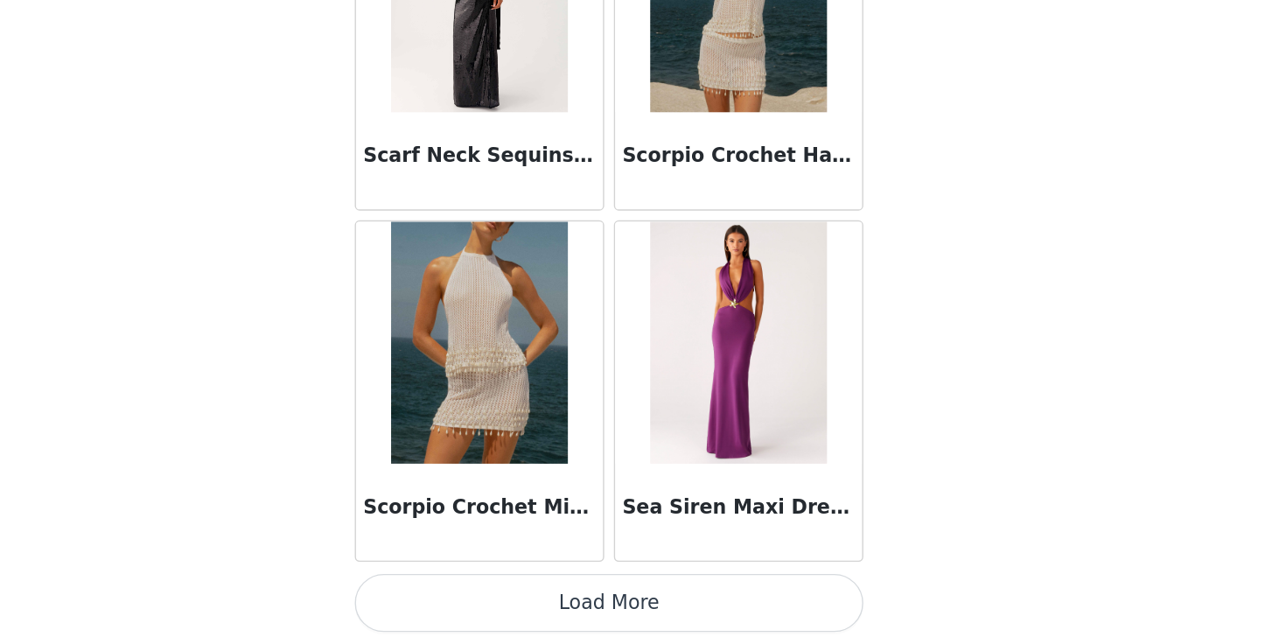
click at [641, 623] on button "Load More" at bounding box center [642, 614] width 367 height 42
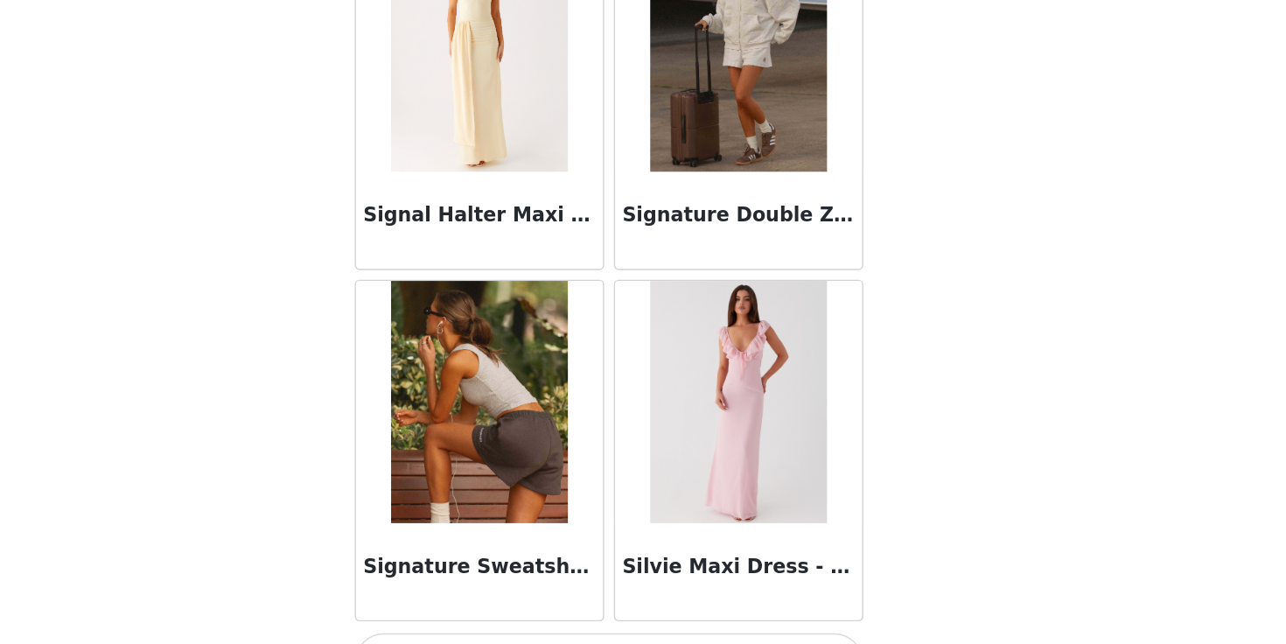
scroll to position [98428, 0]
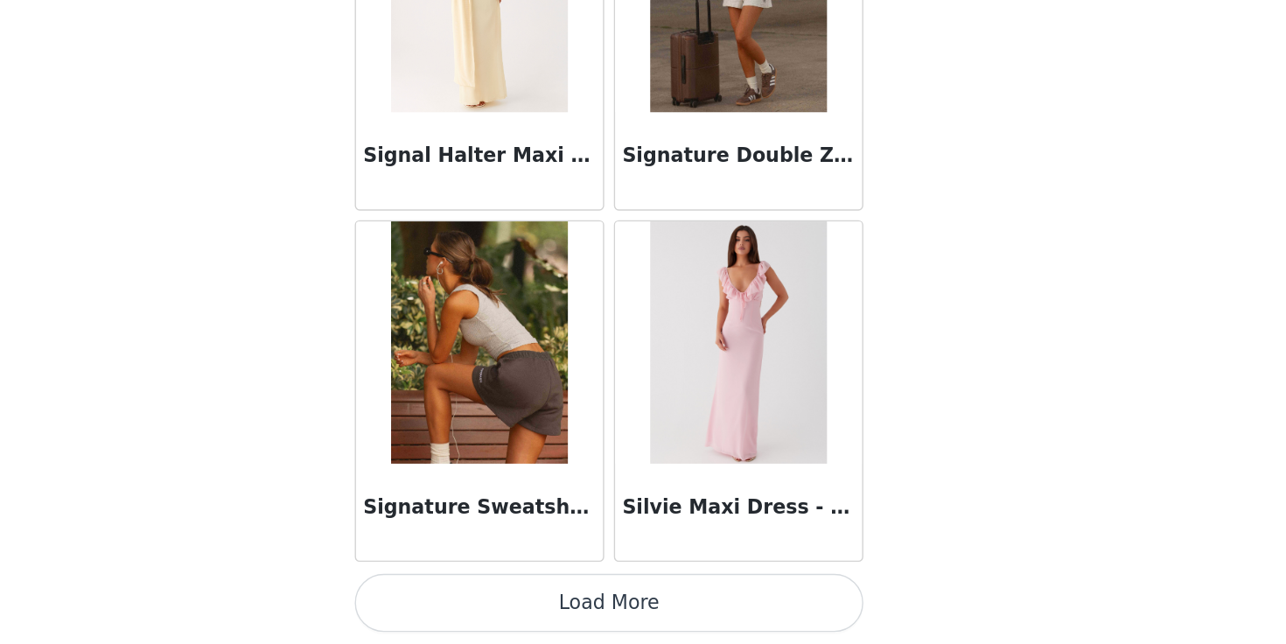
click at [647, 619] on button "Load More" at bounding box center [642, 614] width 367 height 42
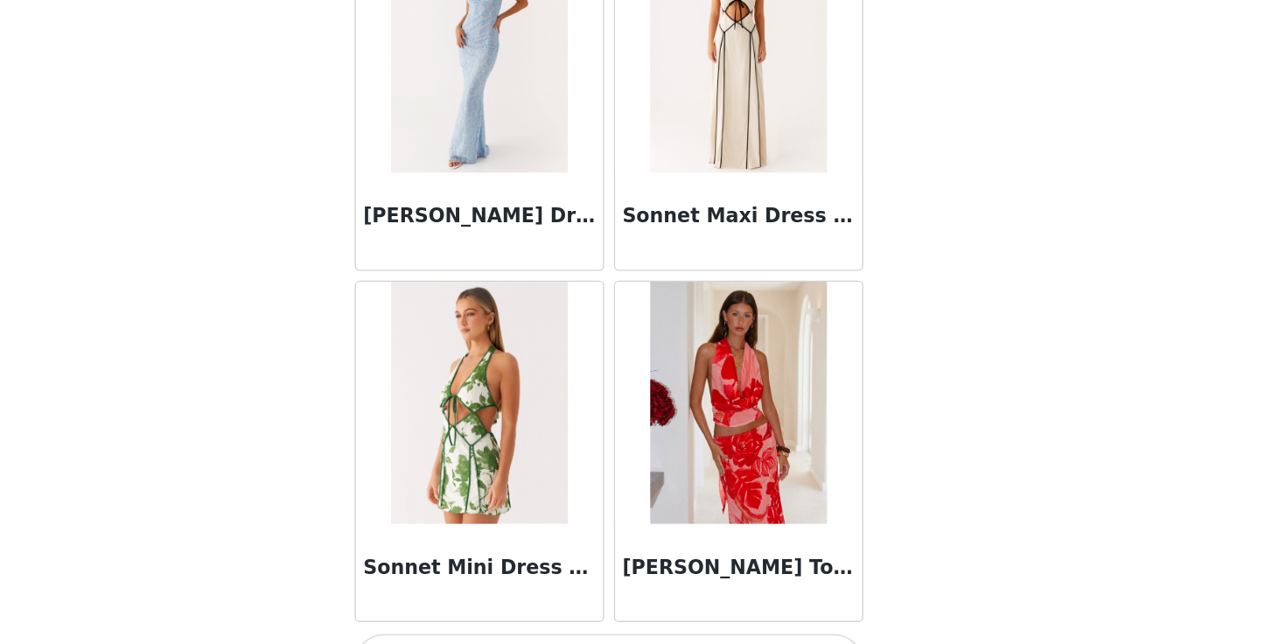
scroll to position [100965, 0]
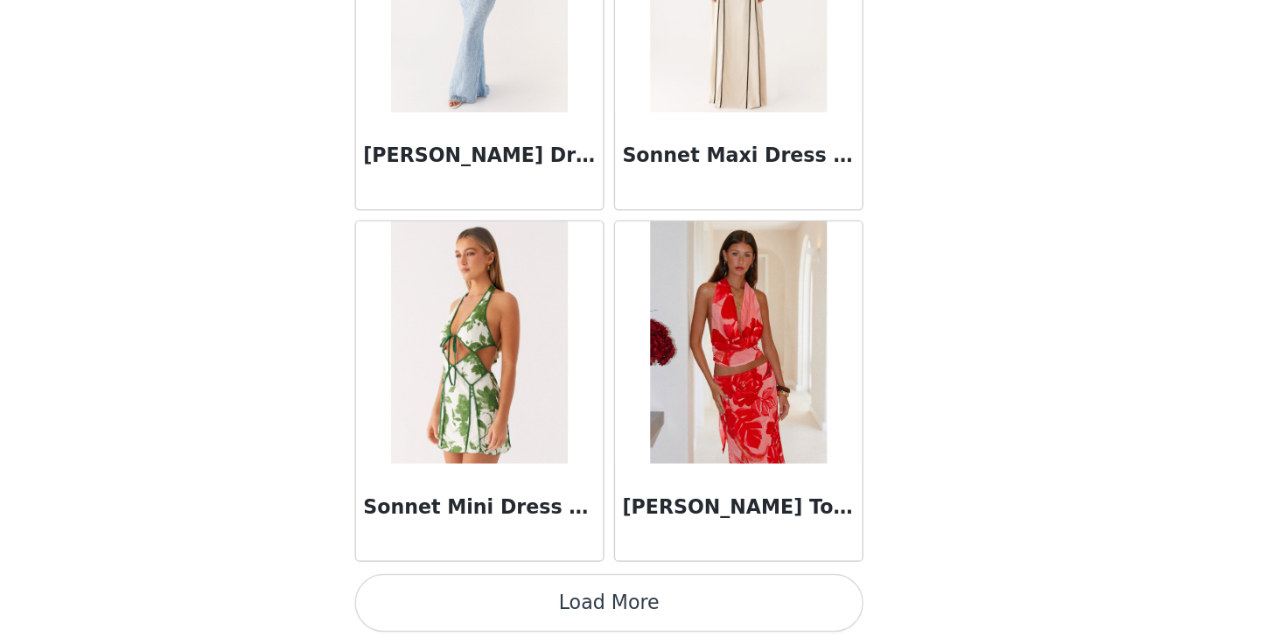
click at [662, 619] on button "Load More" at bounding box center [642, 614] width 367 height 42
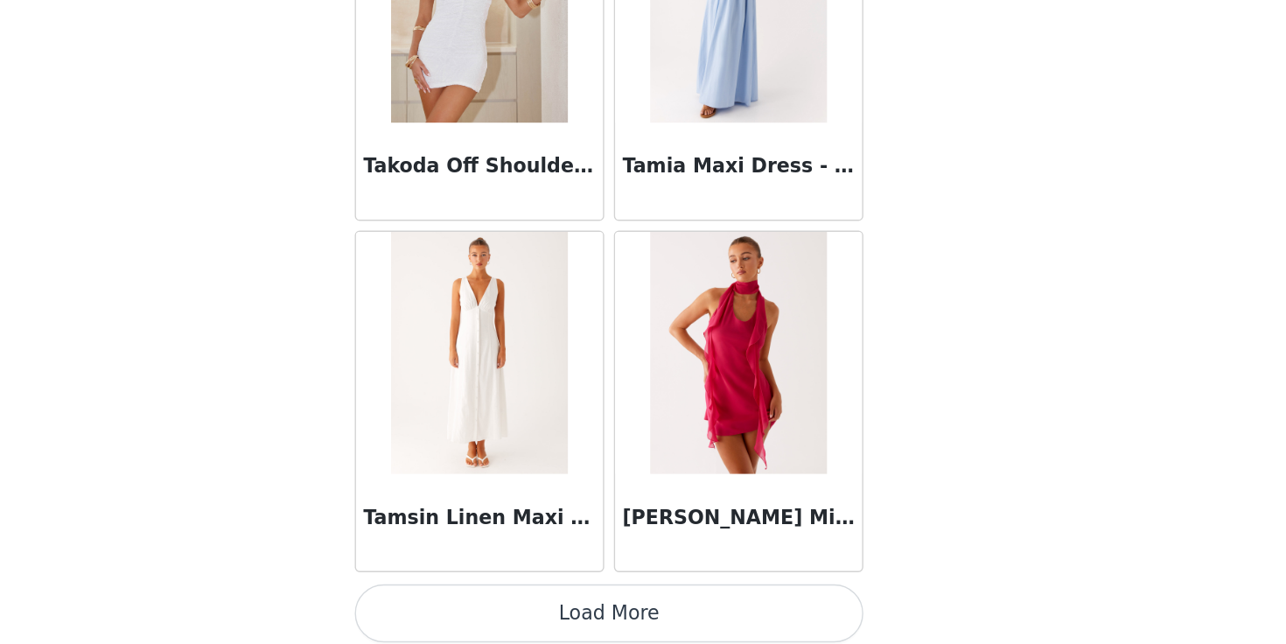
scroll to position [103501, 0]
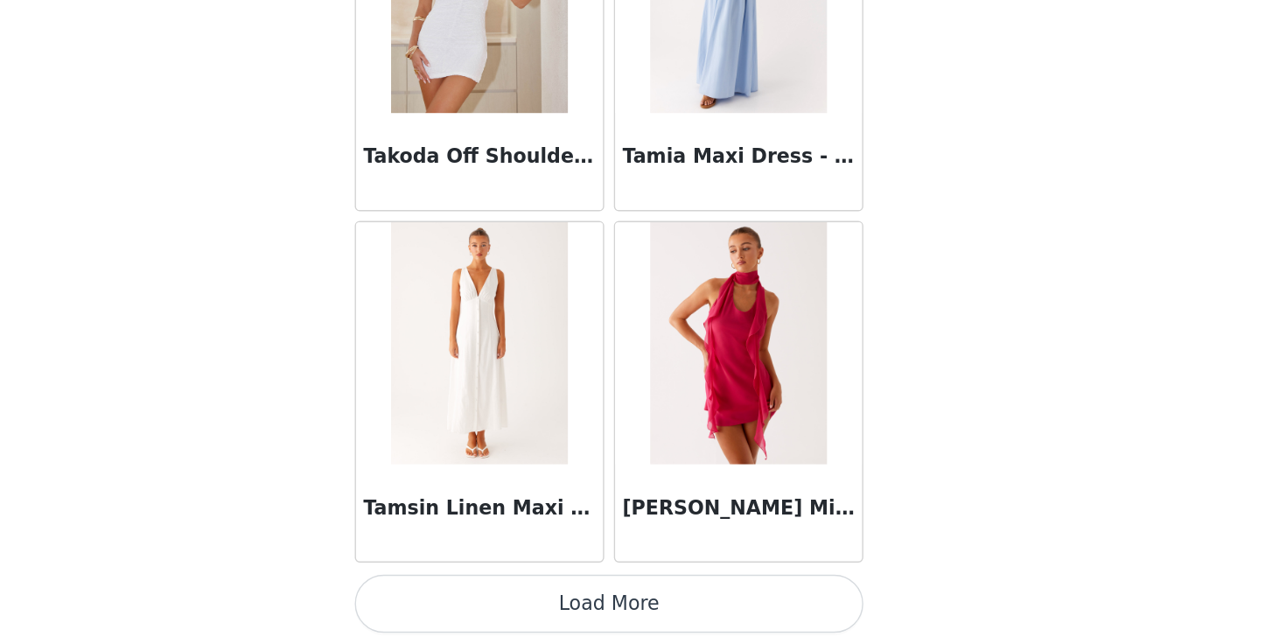
click at [642, 615] on button "Load More" at bounding box center [642, 614] width 367 height 42
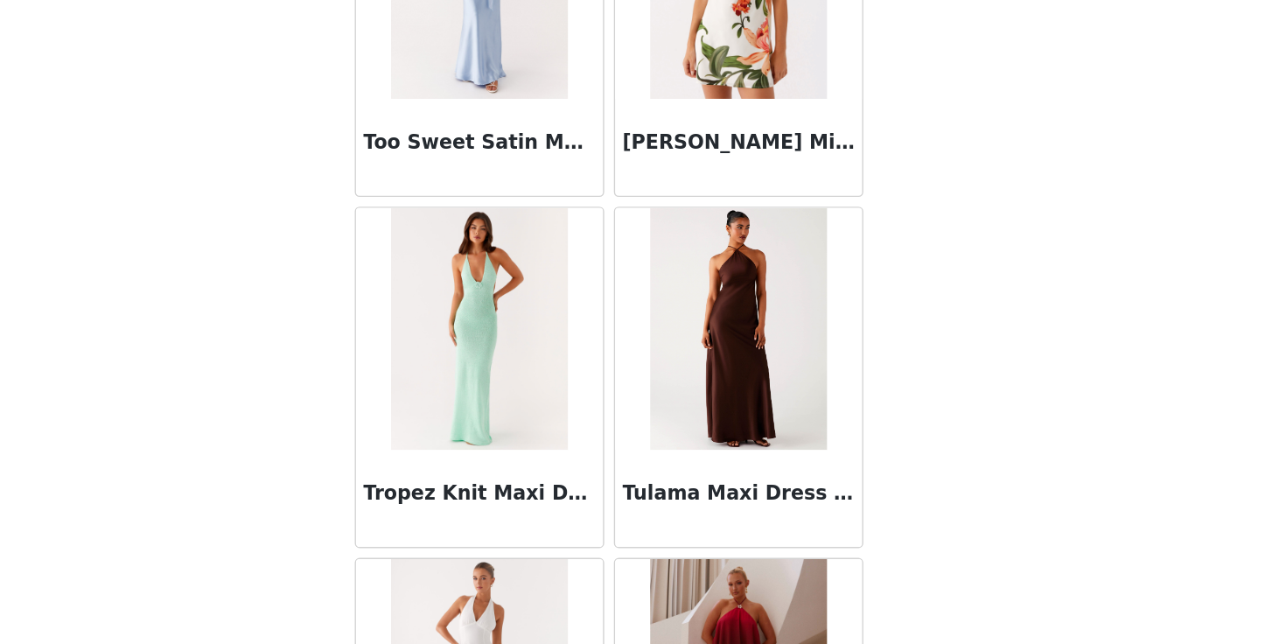
scroll to position [106038, 0]
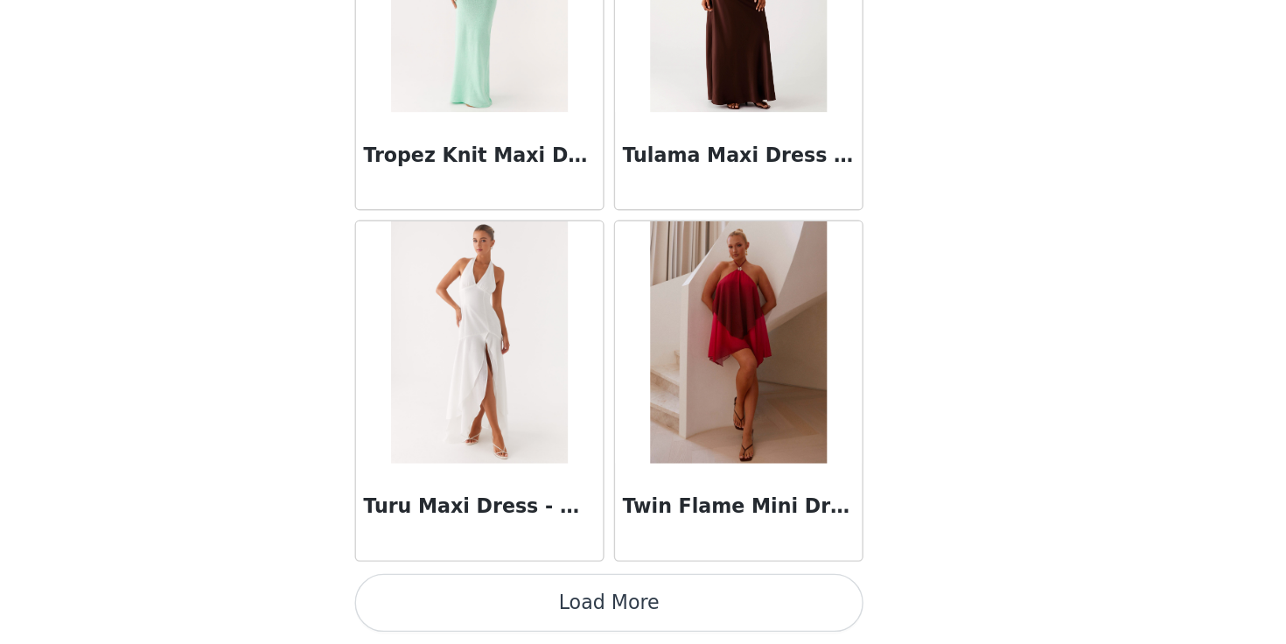
click at [642, 623] on button "Load More" at bounding box center [642, 614] width 367 height 42
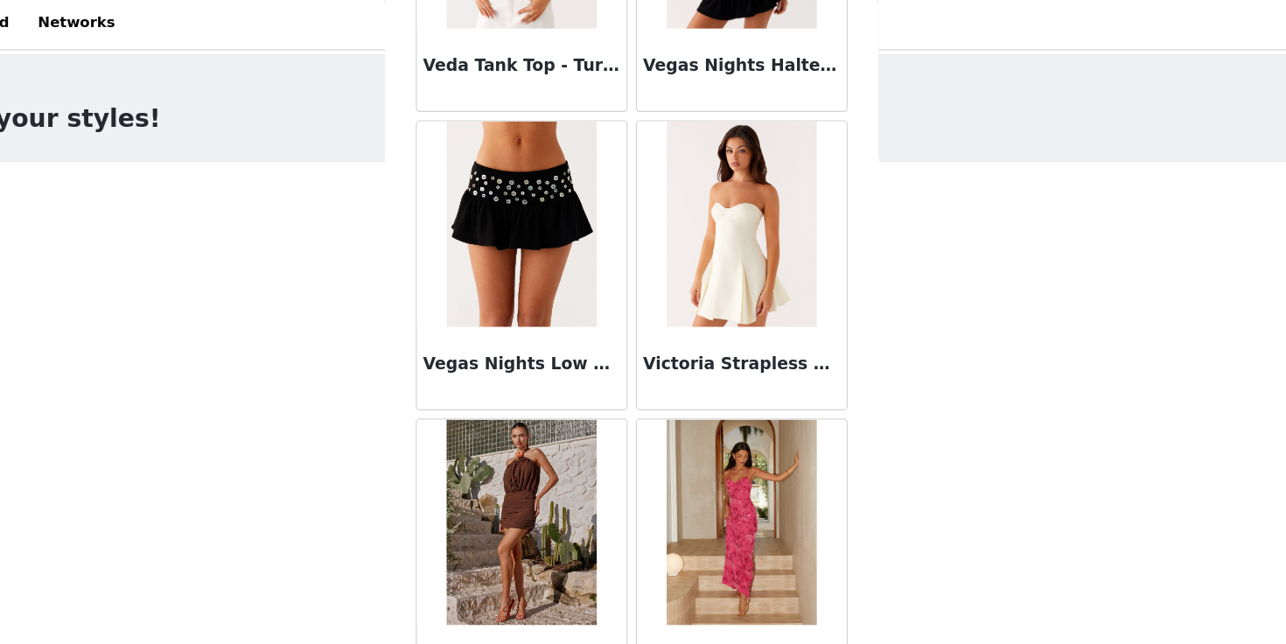
scroll to position [108575, 0]
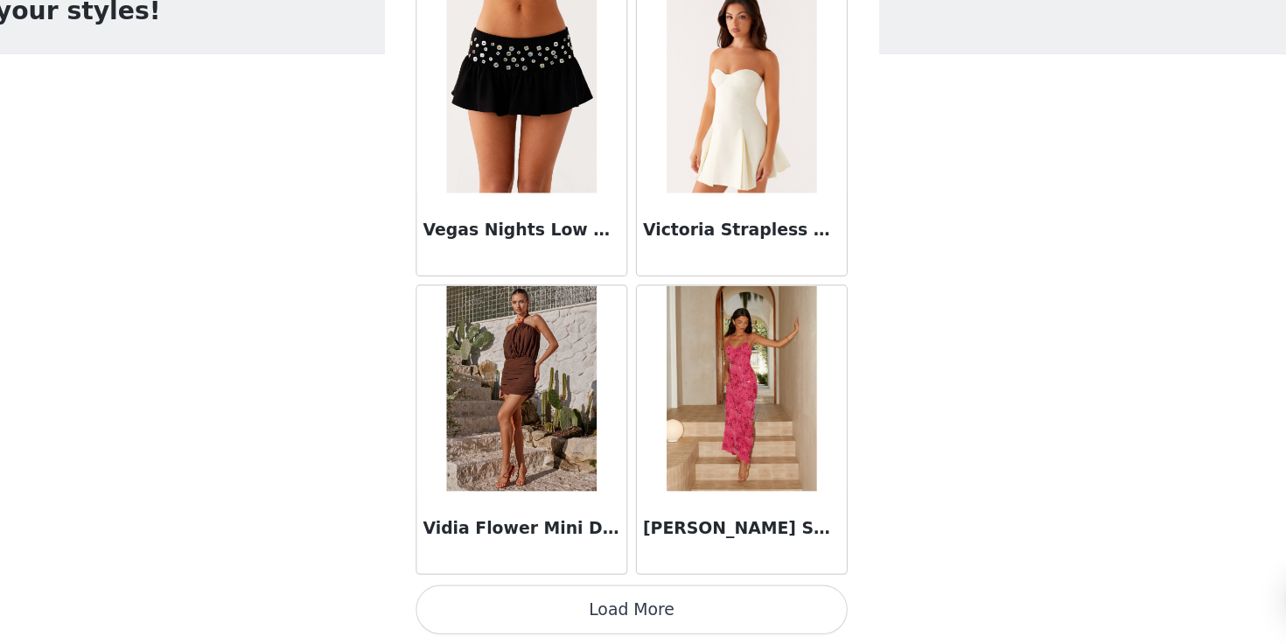
click at [649, 605] on button "Load More" at bounding box center [642, 614] width 367 height 42
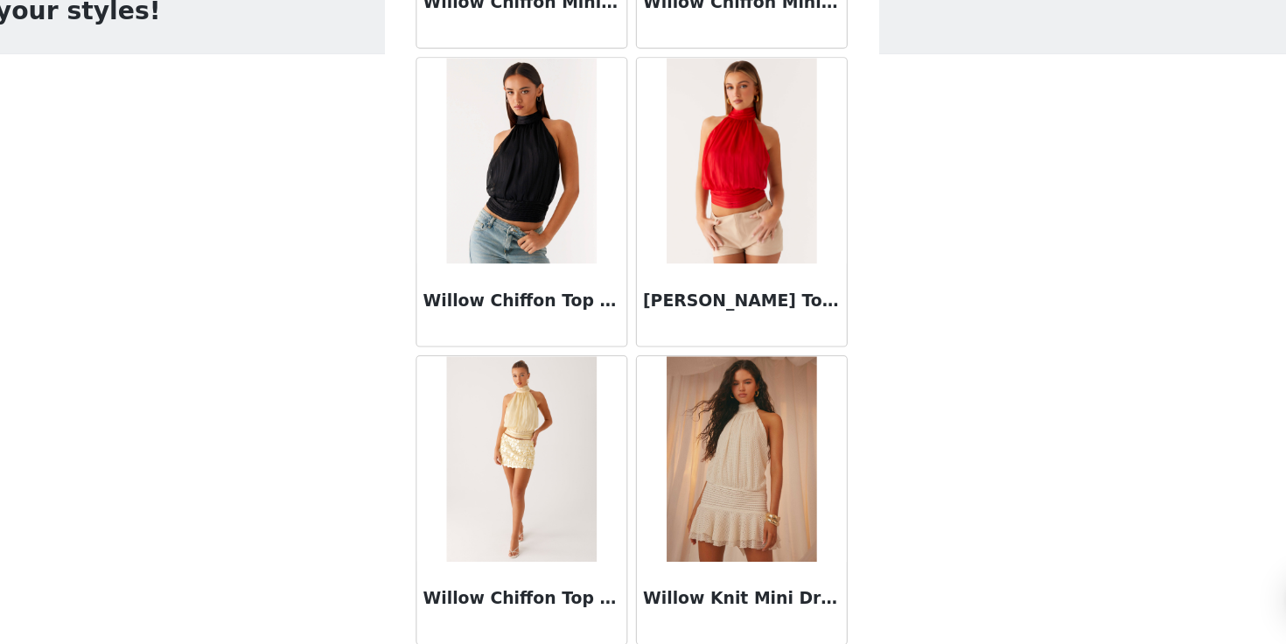
scroll to position [111112, 0]
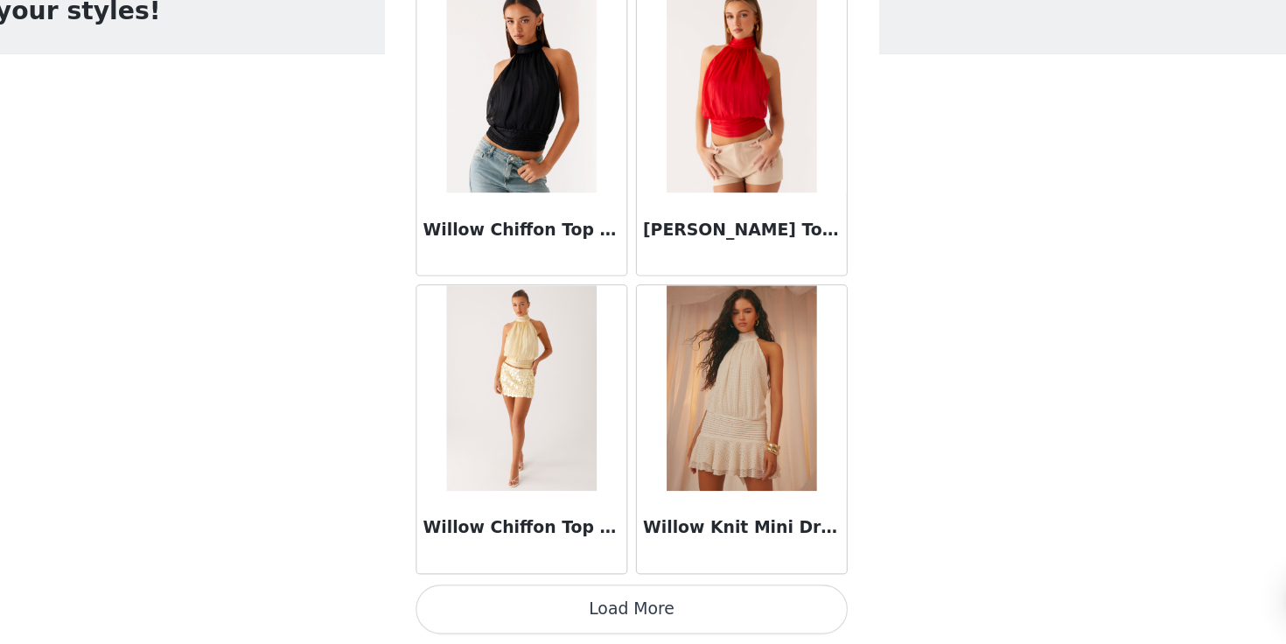
click at [646, 611] on button "Load More" at bounding box center [642, 614] width 367 height 42
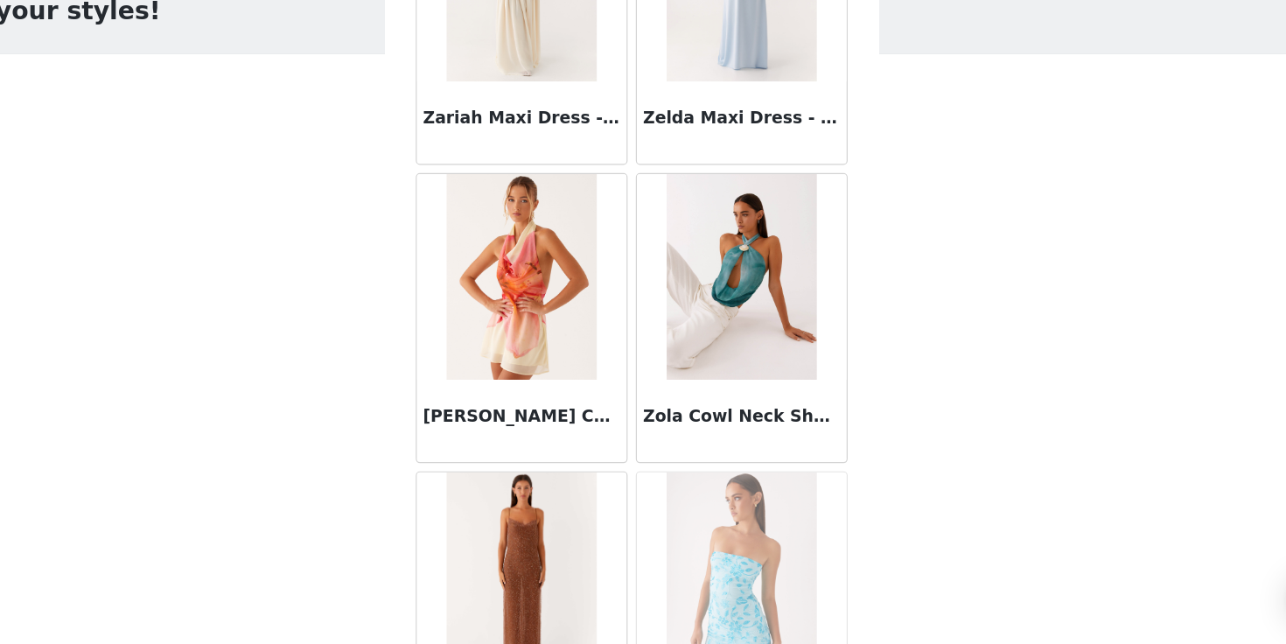
scroll to position [113648, 0]
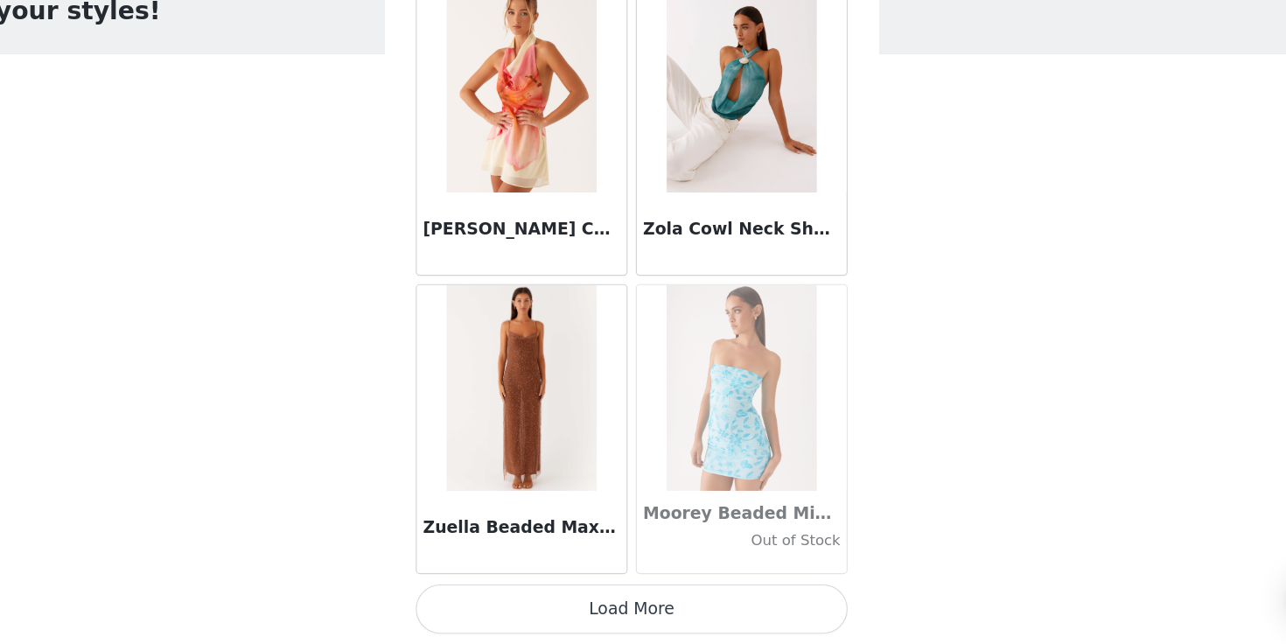
click at [648, 624] on button "Load More" at bounding box center [642, 614] width 367 height 42
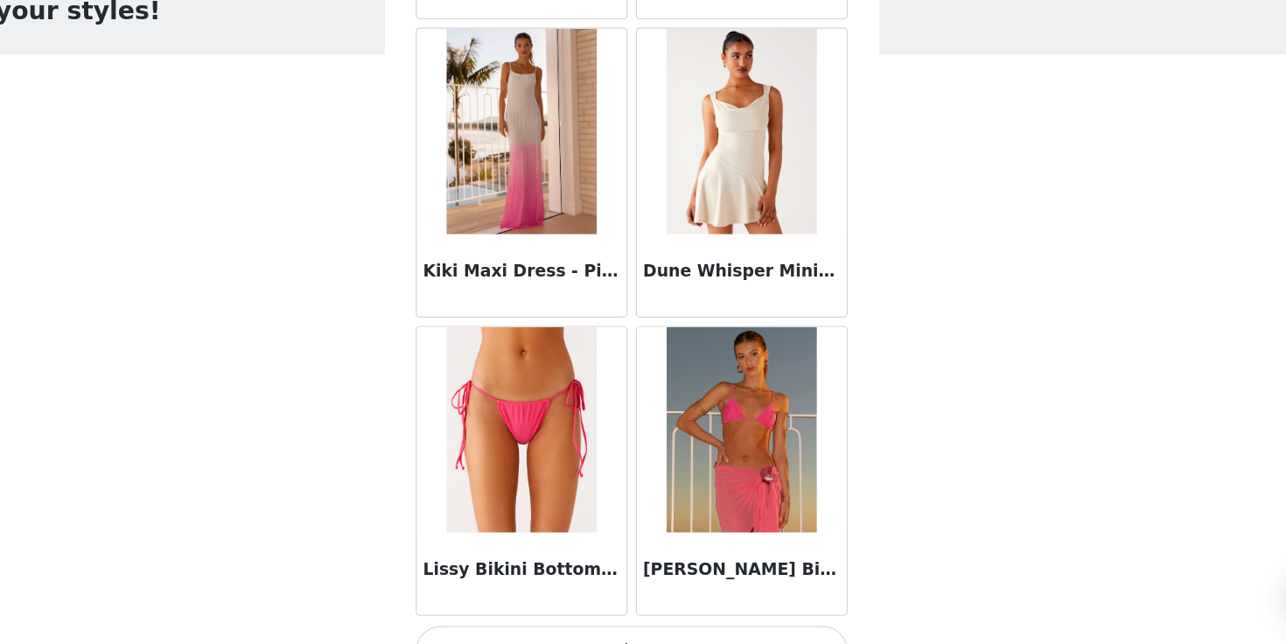
scroll to position [116185, 0]
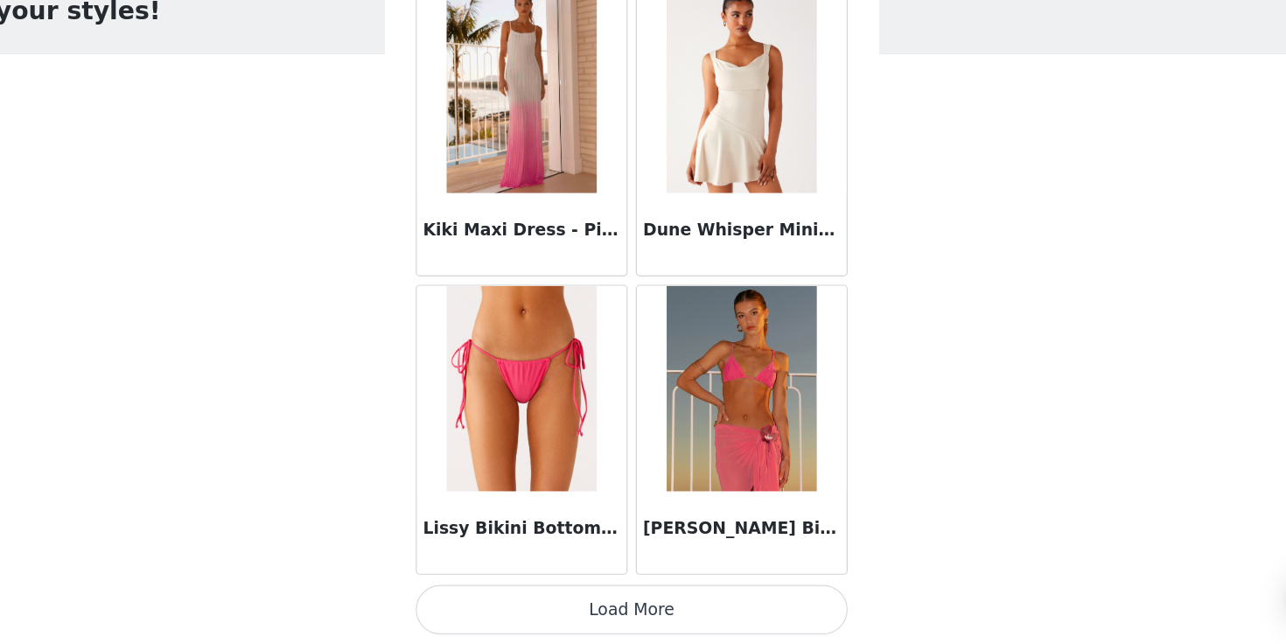
click at [646, 623] on button "Load More" at bounding box center [642, 614] width 367 height 42
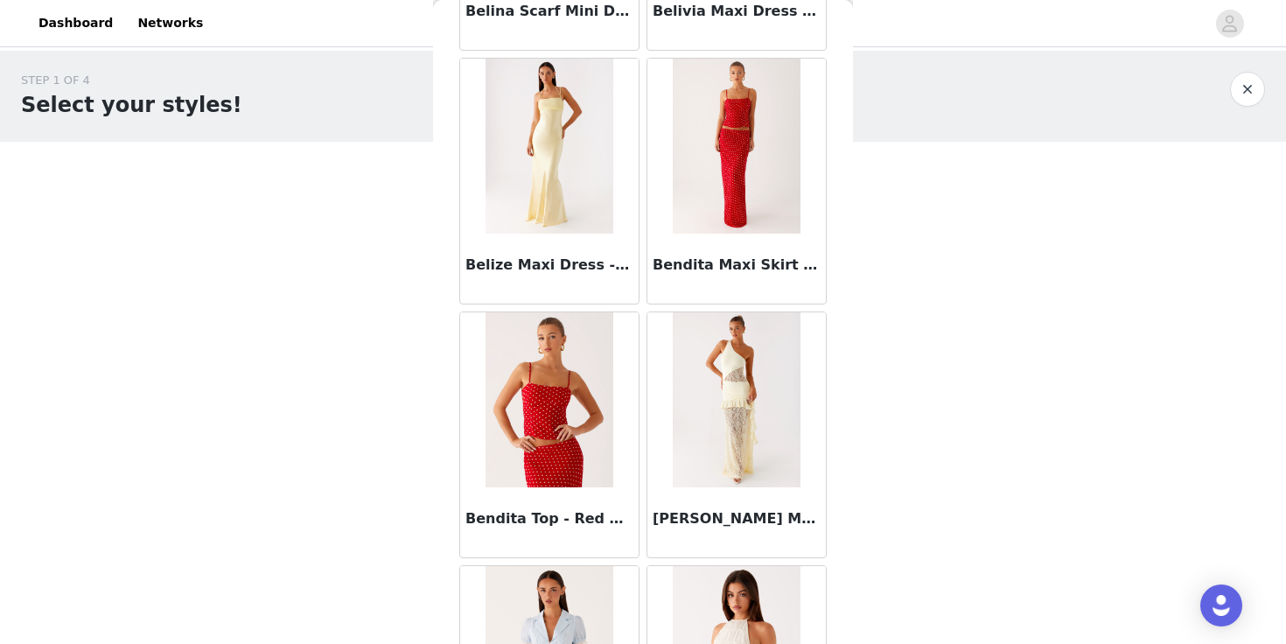
scroll to position [11706, 0]
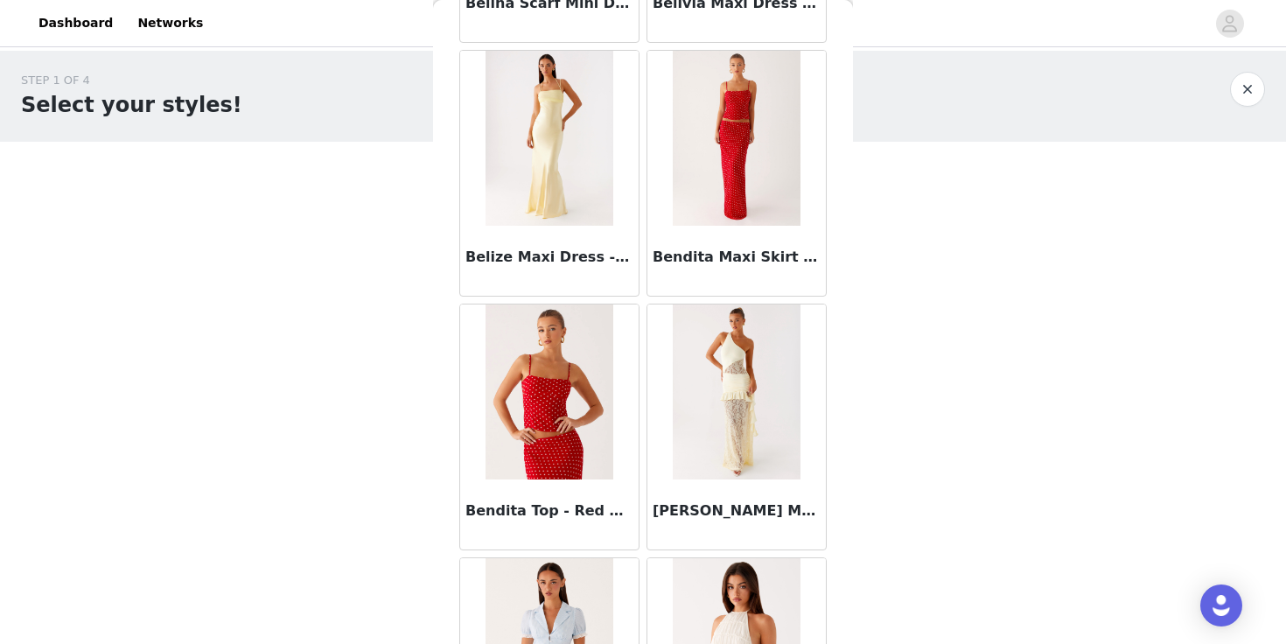
click at [643, 296] on div "Bendita Maxi Skirt - Red Polka Dot" at bounding box center [736, 173] width 187 height 254
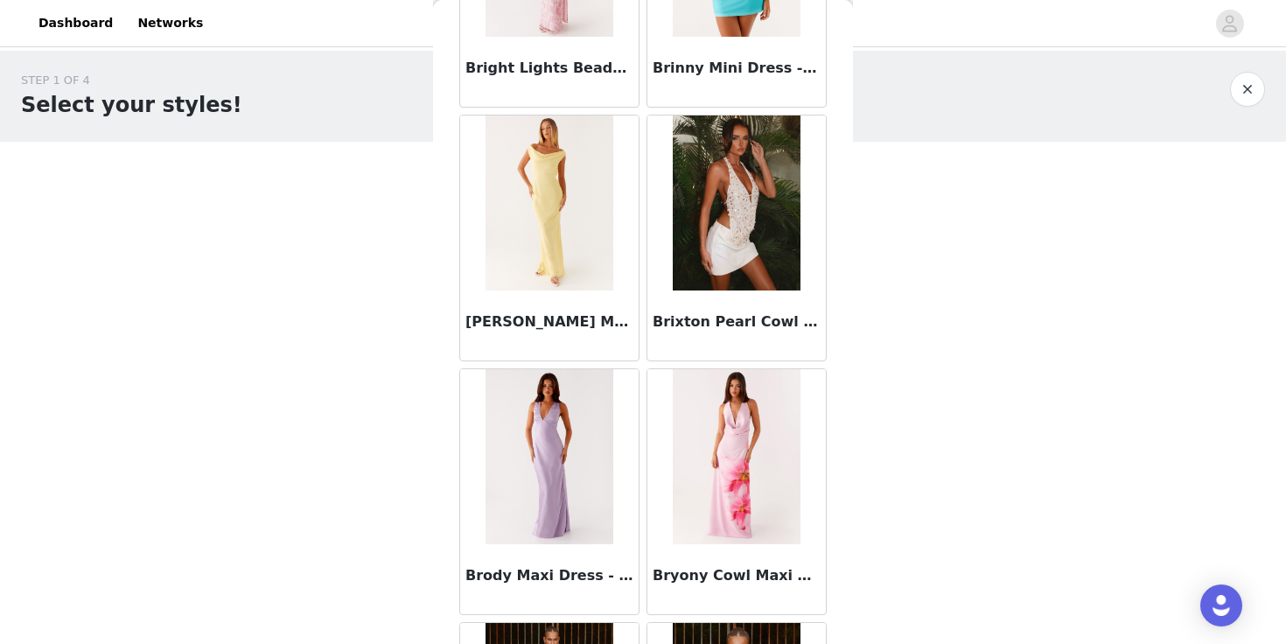
scroll to position [24579, 0]
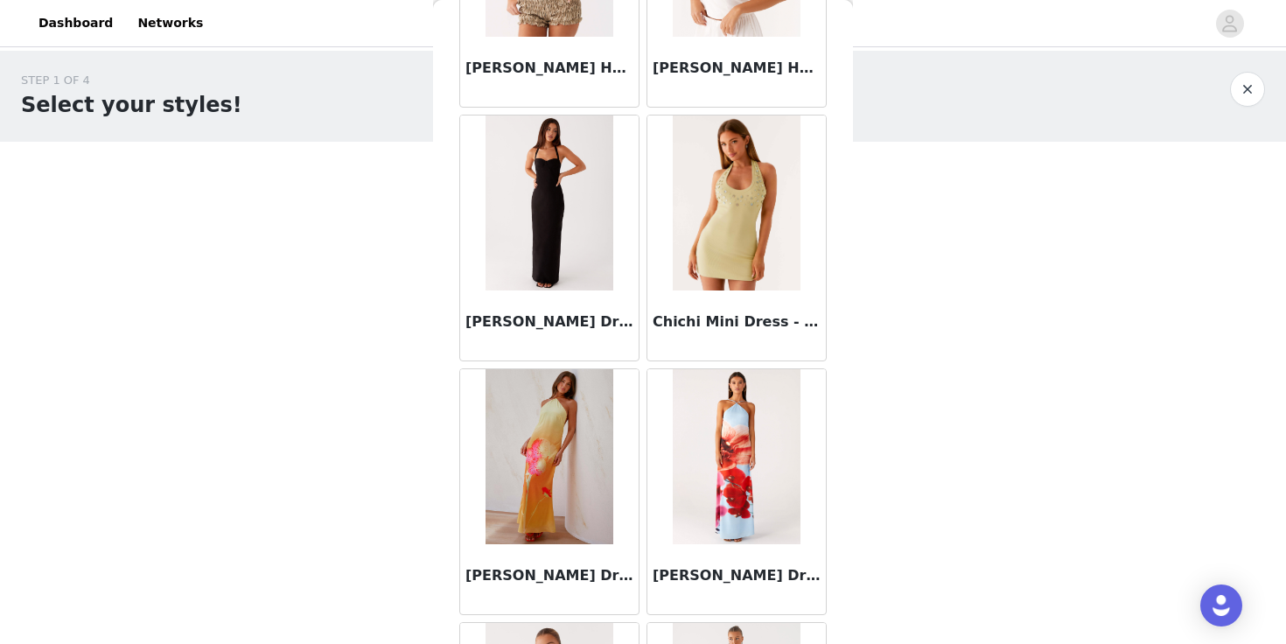
click at [713, 321] on h3 "Chichi Mini Dress - Green" at bounding box center [737, 321] width 168 height 21
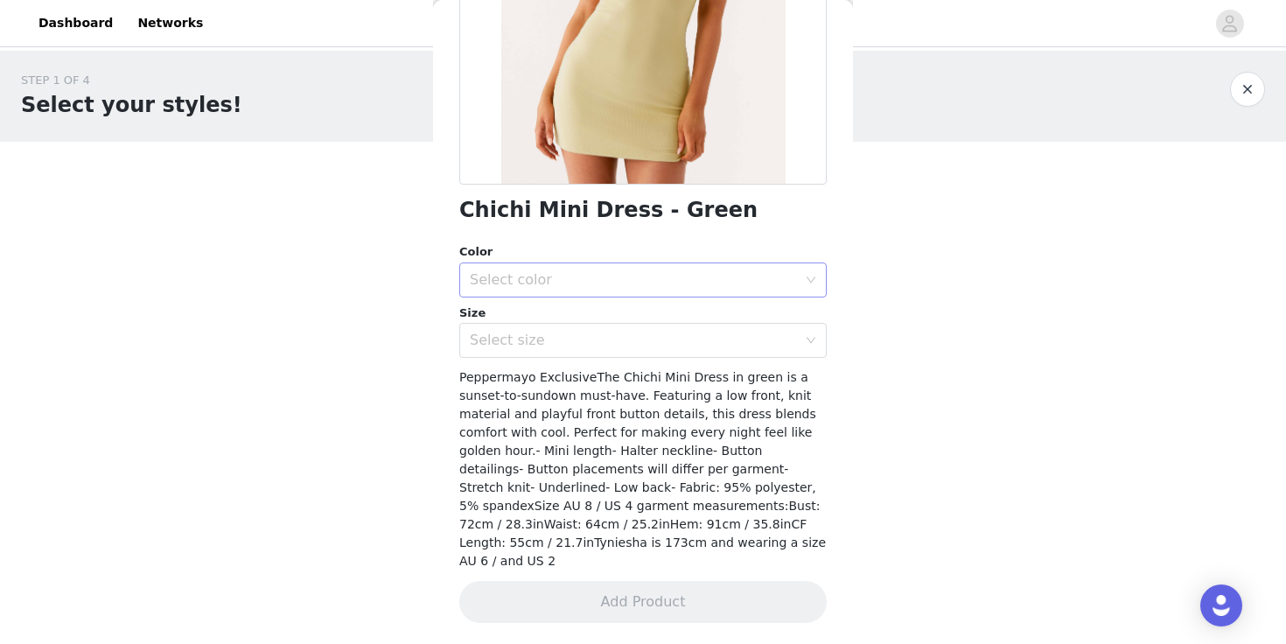
scroll to position [278, 0]
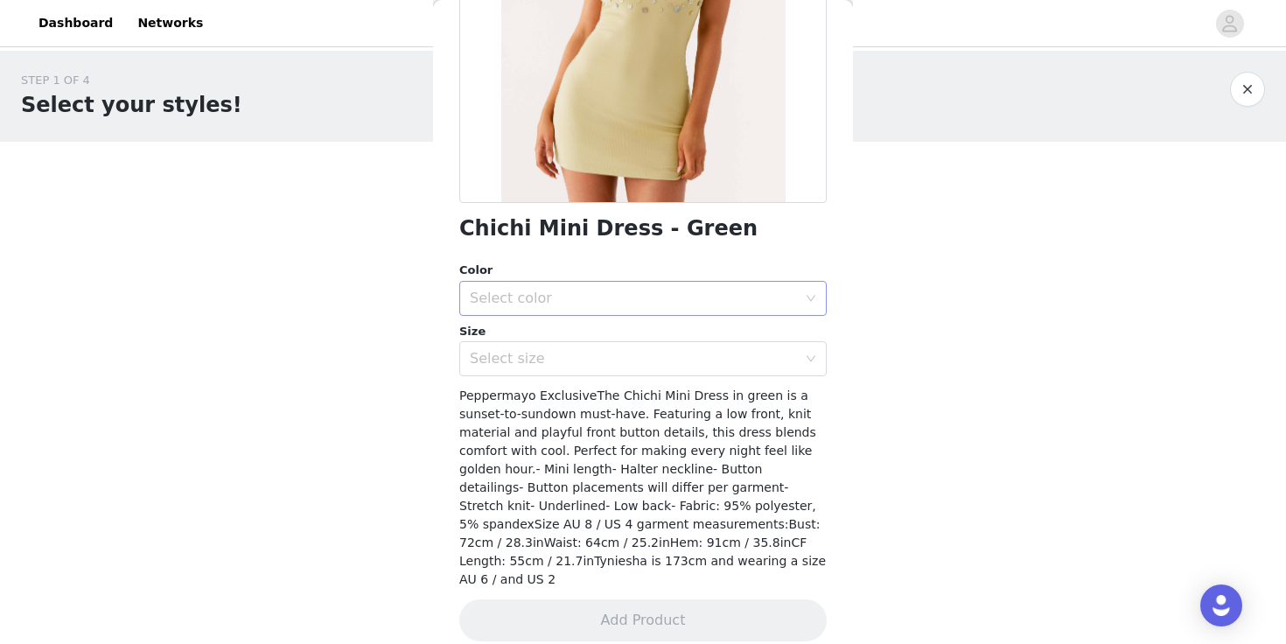
click at [699, 304] on div "Select color" at bounding box center [633, 298] width 327 height 17
click at [688, 328] on li "Green" at bounding box center [642, 337] width 367 height 28
click at [648, 353] on div "Select size" at bounding box center [633, 358] width 327 height 17
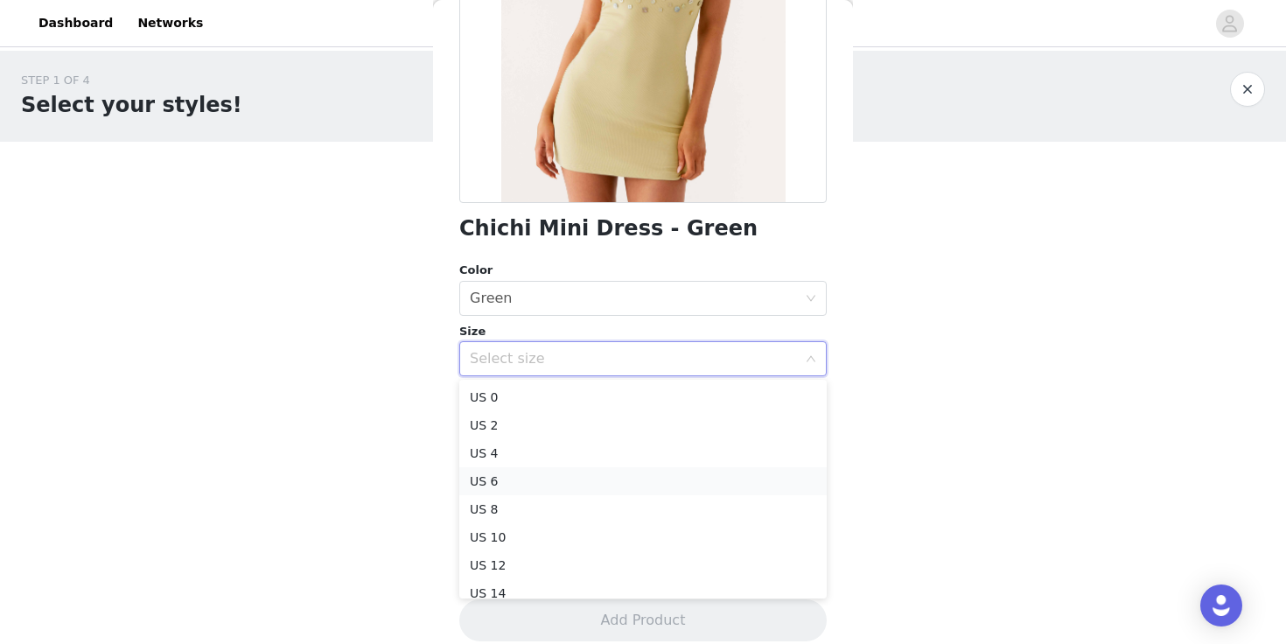
click at [554, 478] on li "US 6" at bounding box center [642, 481] width 367 height 28
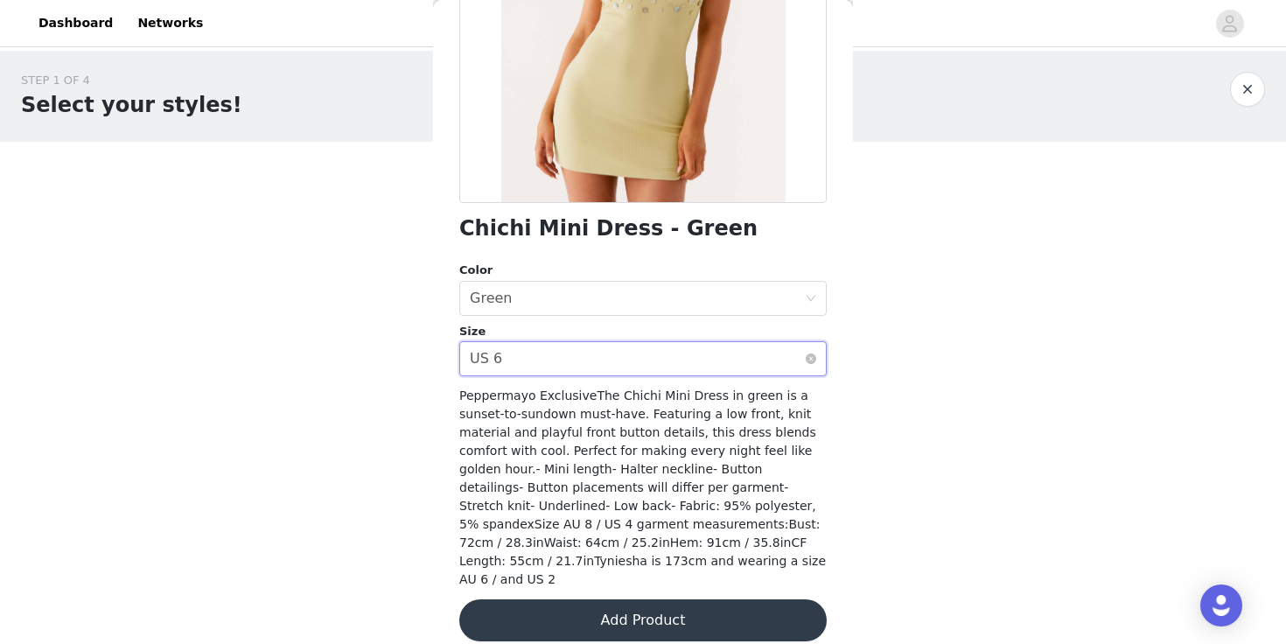
click at [573, 362] on div "Select size US 6" at bounding box center [637, 358] width 335 height 33
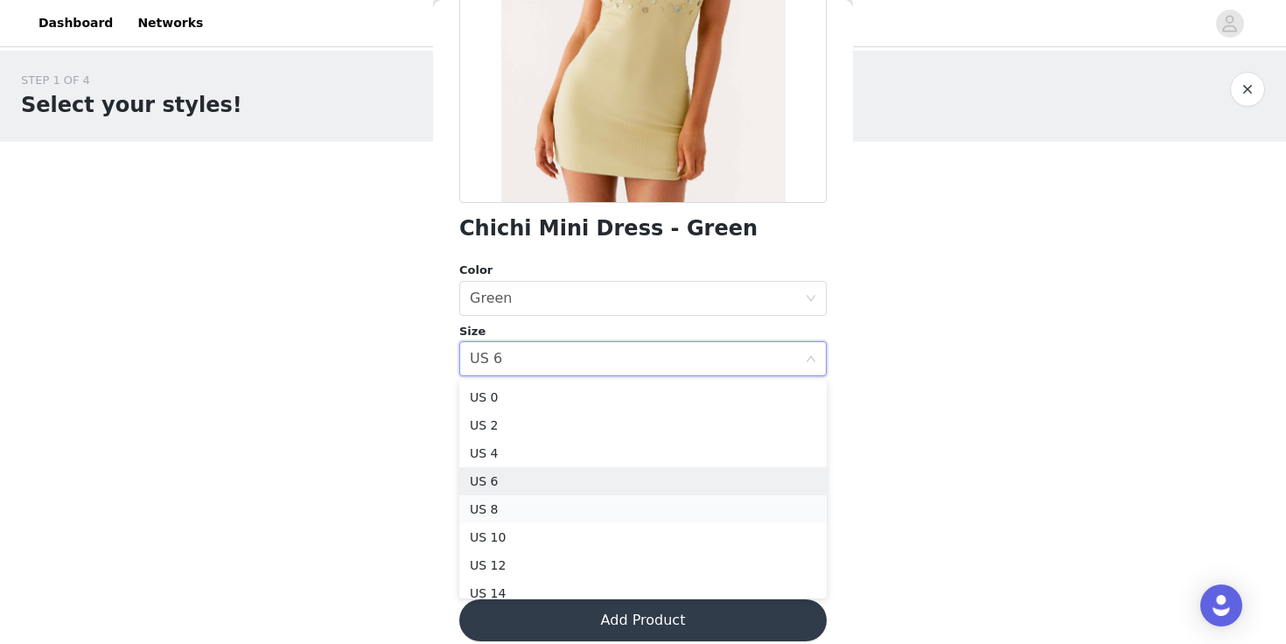
click at [506, 508] on li "US 8" at bounding box center [642, 509] width 367 height 28
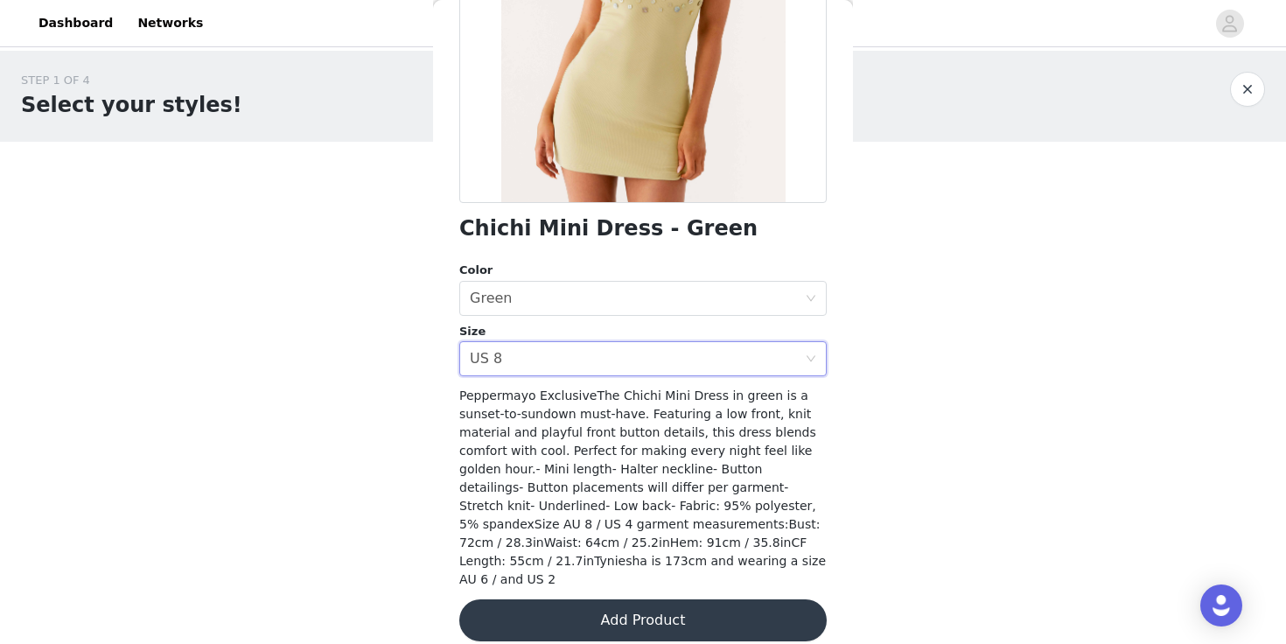
click at [623, 604] on button "Add Product" at bounding box center [642, 620] width 367 height 42
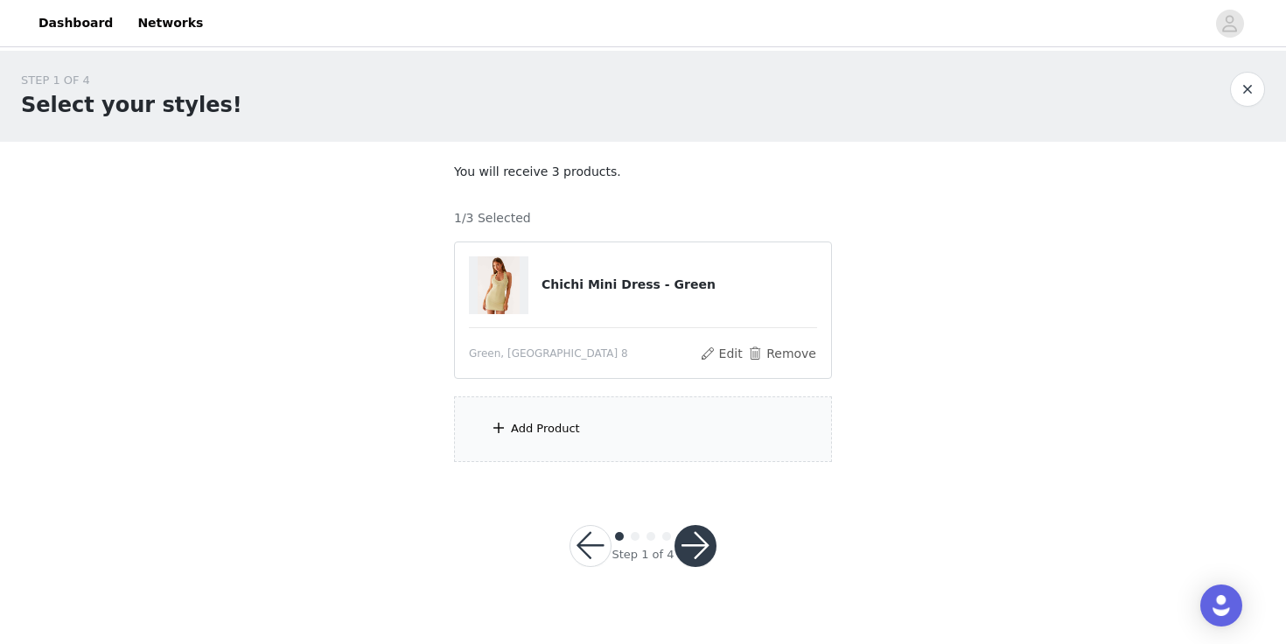
click at [614, 430] on div "Add Product" at bounding box center [643, 429] width 378 height 66
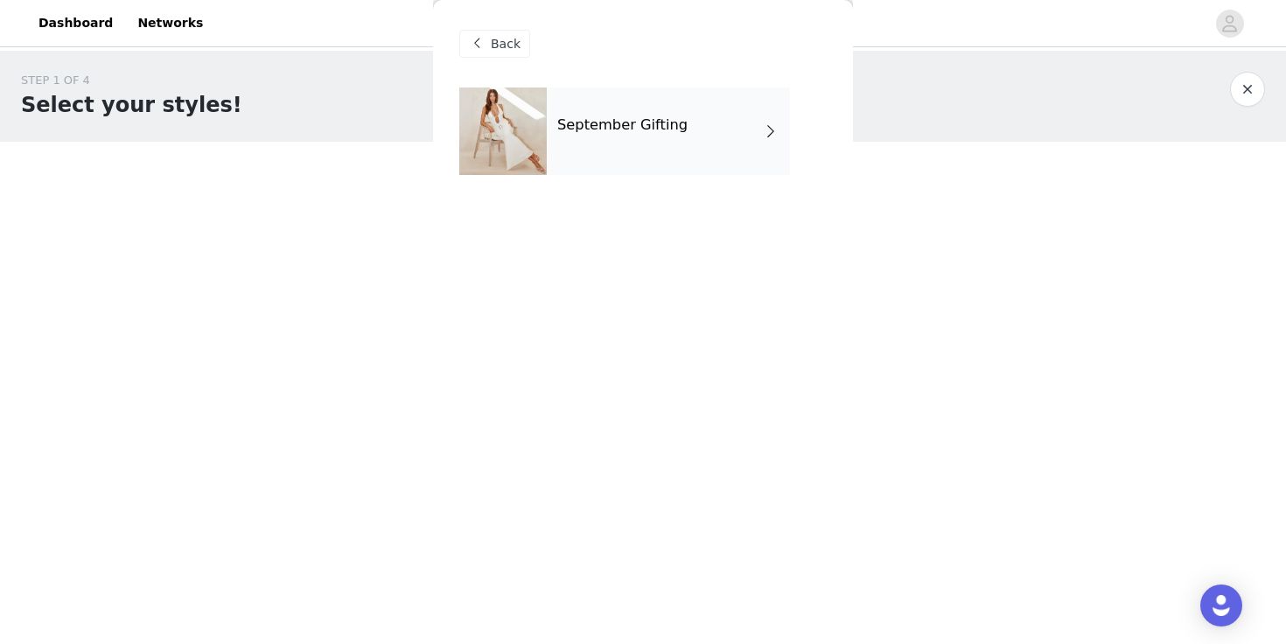
click at [636, 139] on div "September Gifting" at bounding box center [668, 130] width 243 height 87
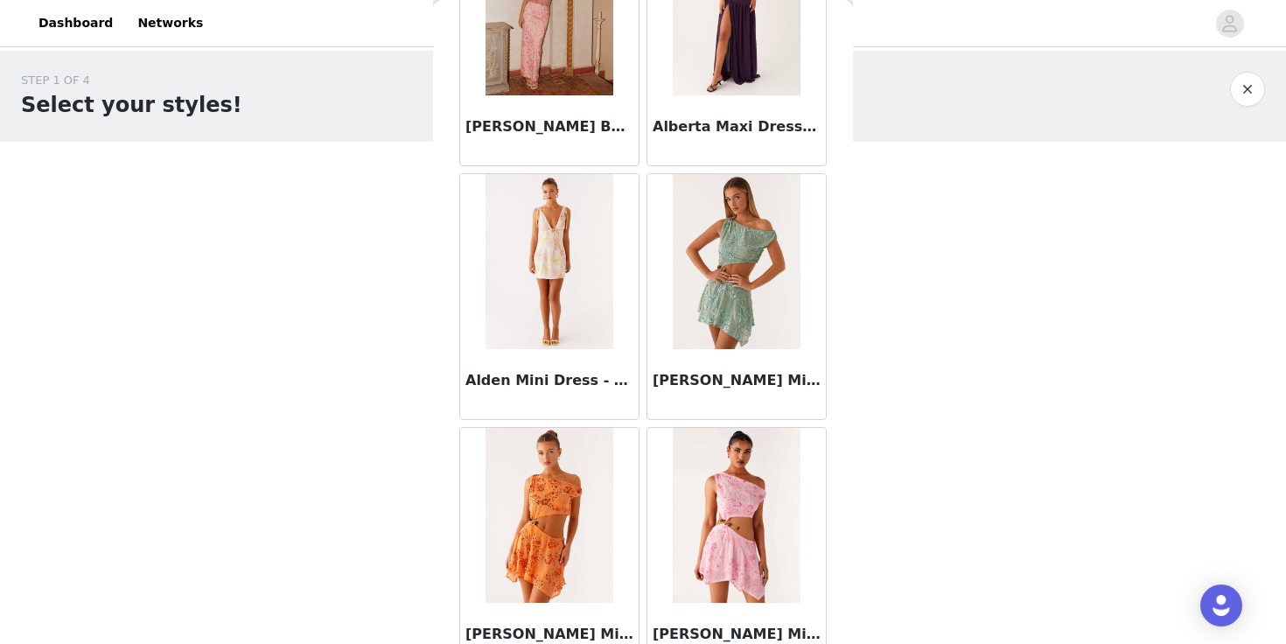
scroll to position [2033, 0]
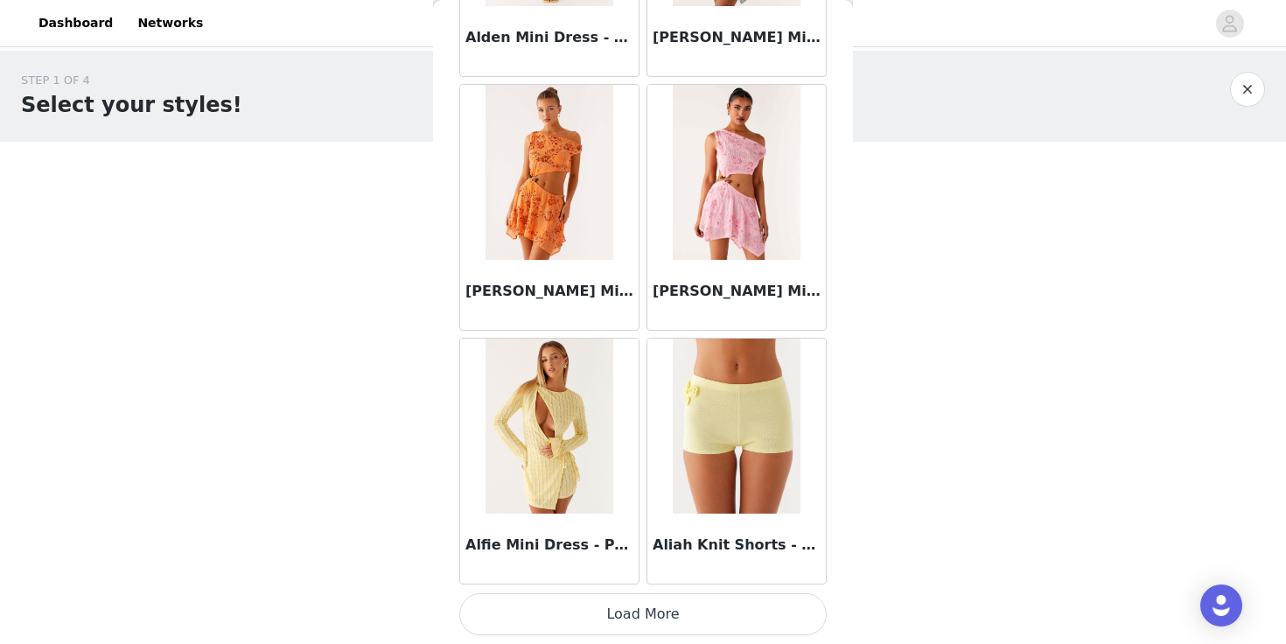
click at [632, 625] on button "Load More" at bounding box center [642, 614] width 367 height 42
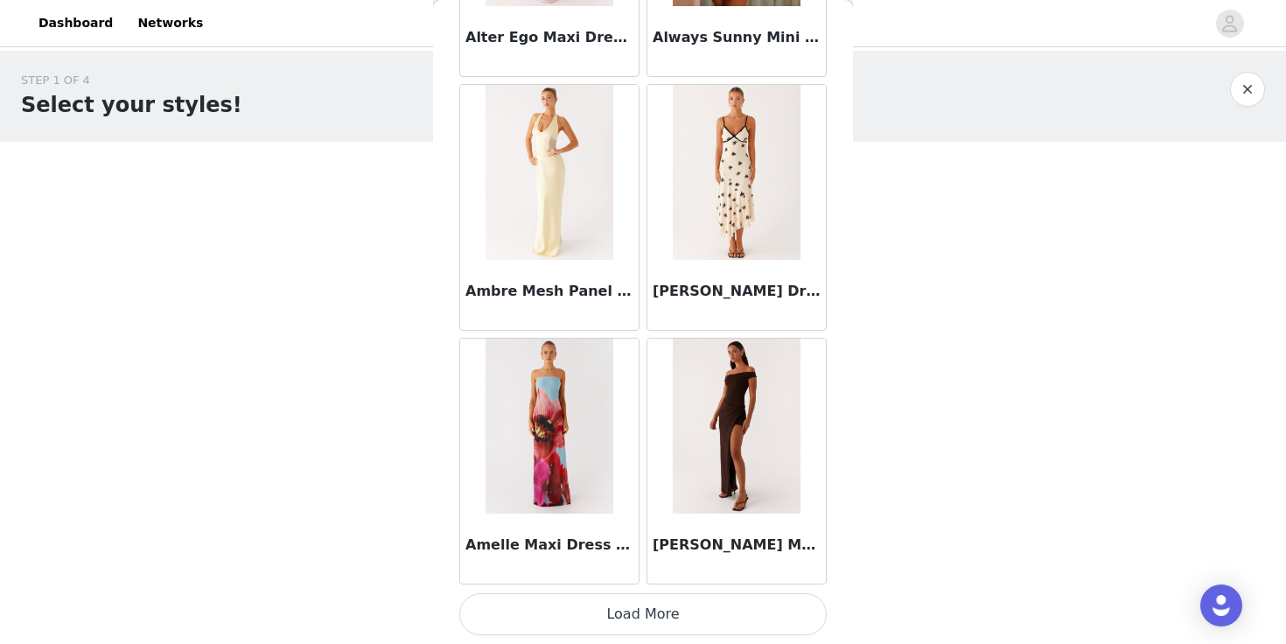
click at [632, 620] on button "Load More" at bounding box center [642, 614] width 367 height 42
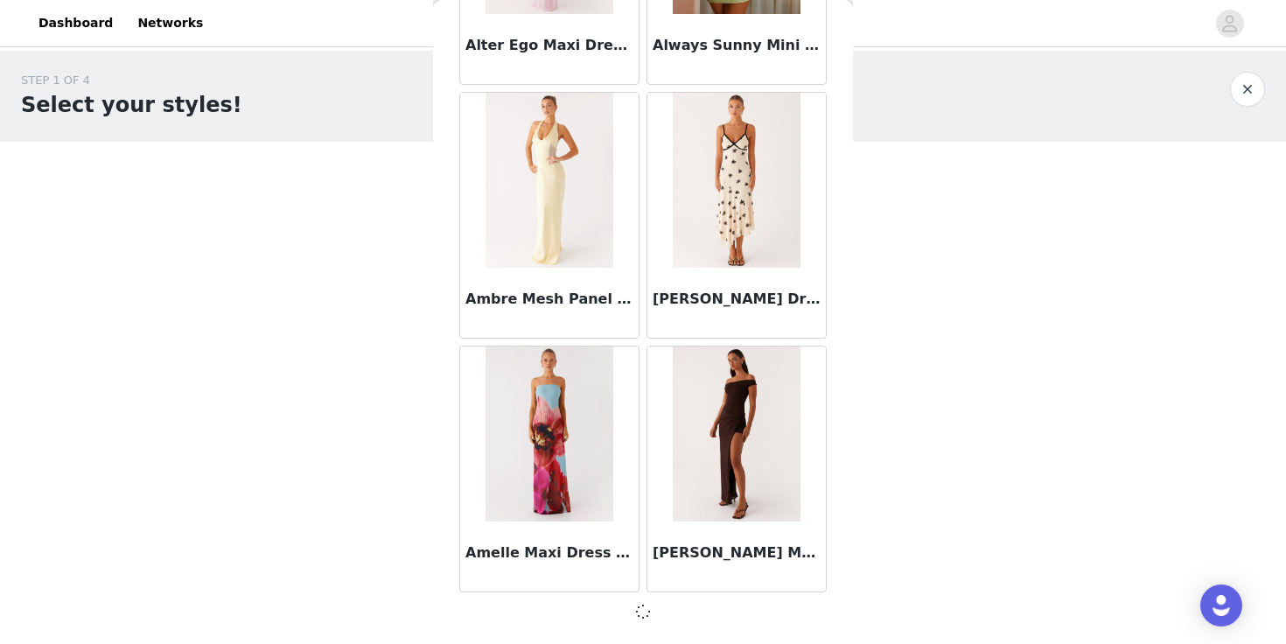
scroll to position [4562, 0]
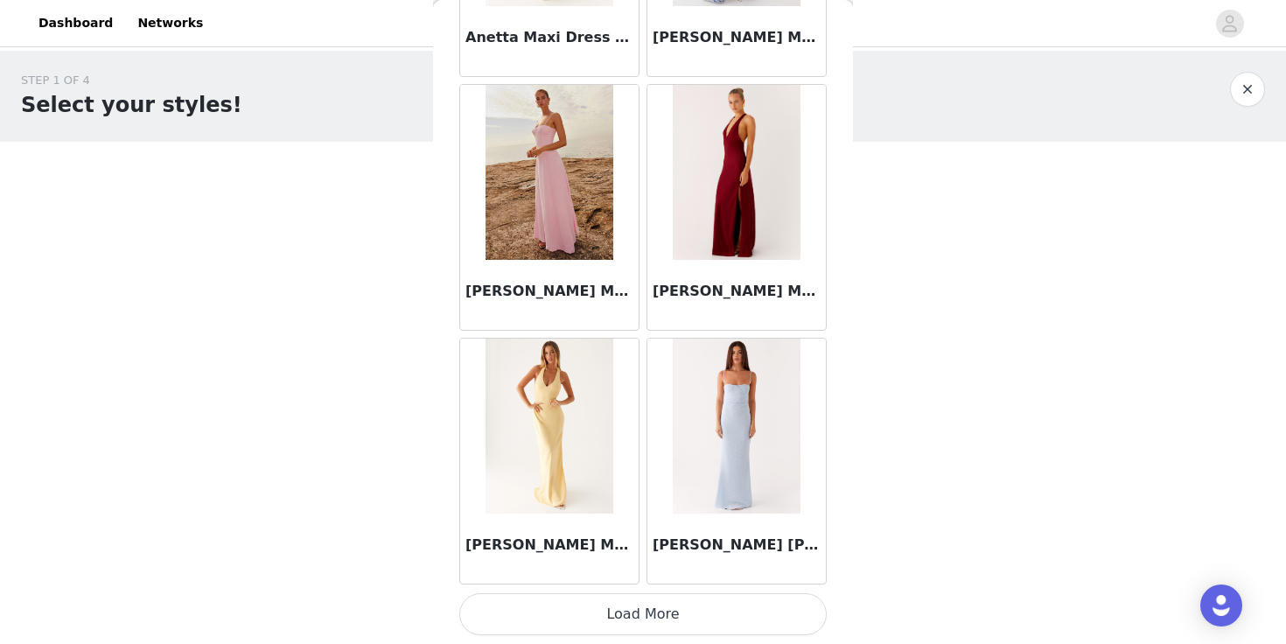
click at [632, 620] on button "Load More" at bounding box center [642, 614] width 367 height 42
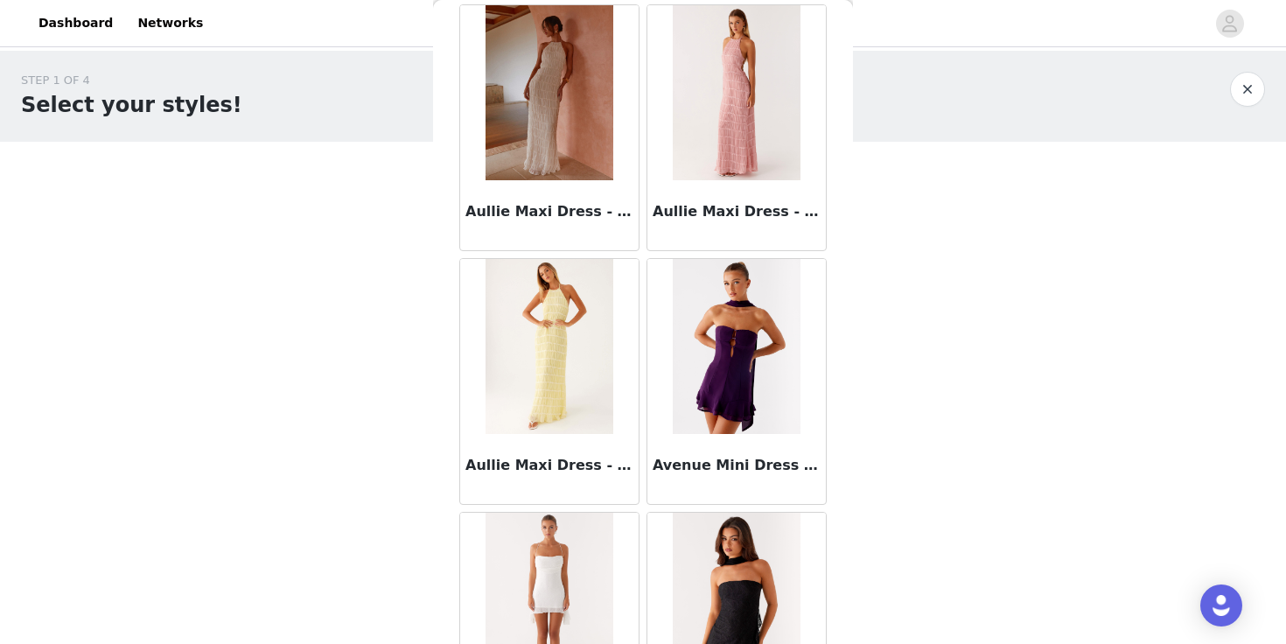
scroll to position [9643, 0]
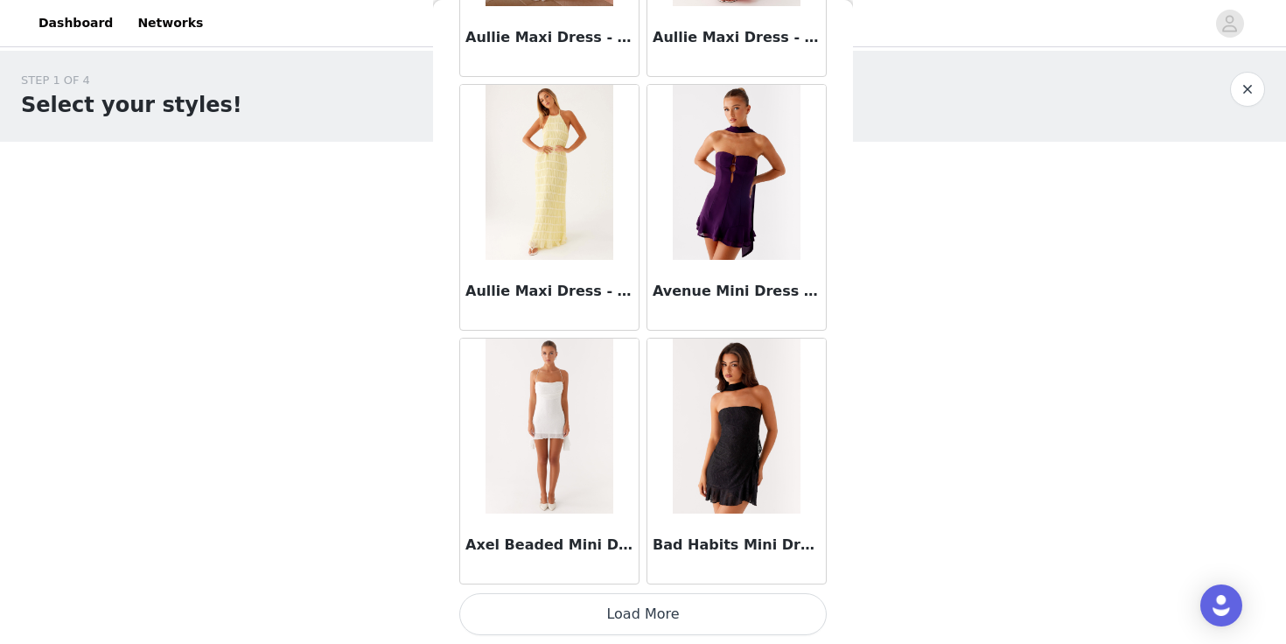
click at [646, 612] on button "Load More" at bounding box center [642, 614] width 367 height 42
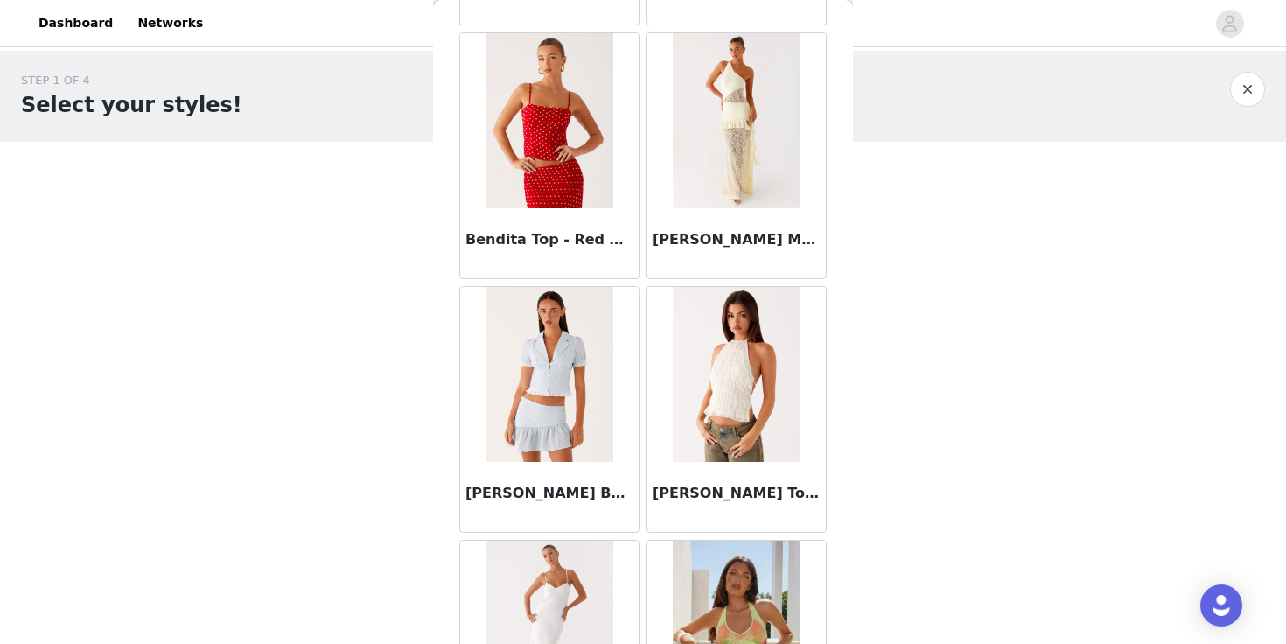
scroll to position [12180, 0]
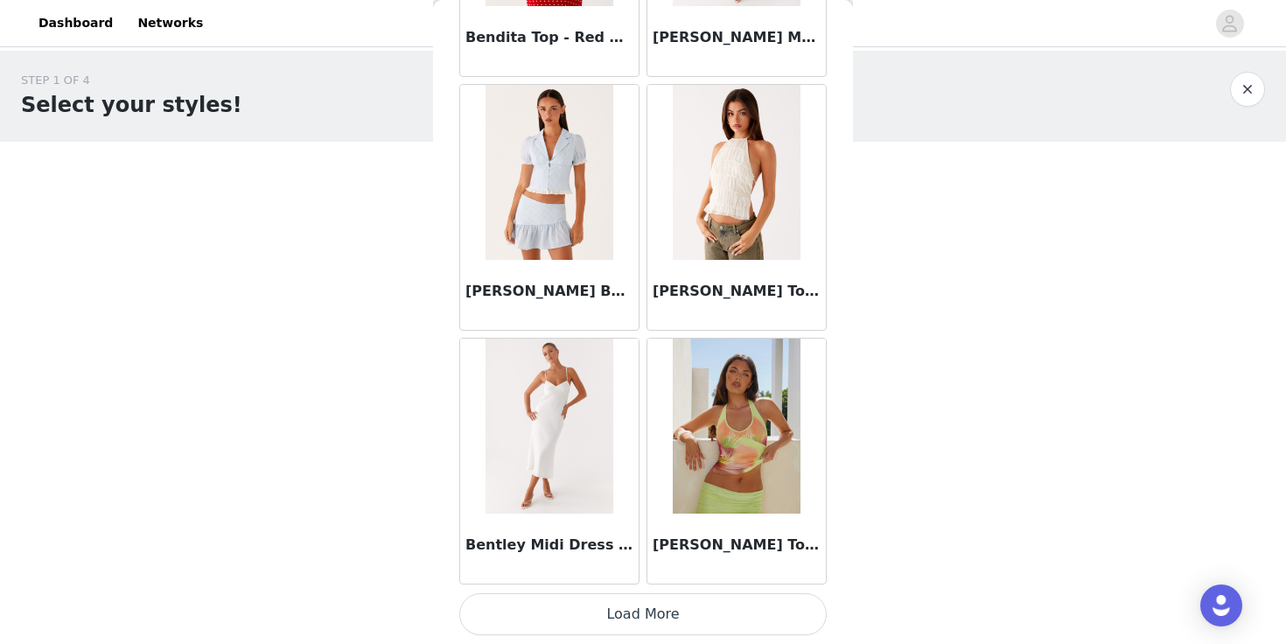
click at [675, 612] on button "Load More" at bounding box center [642, 614] width 367 height 42
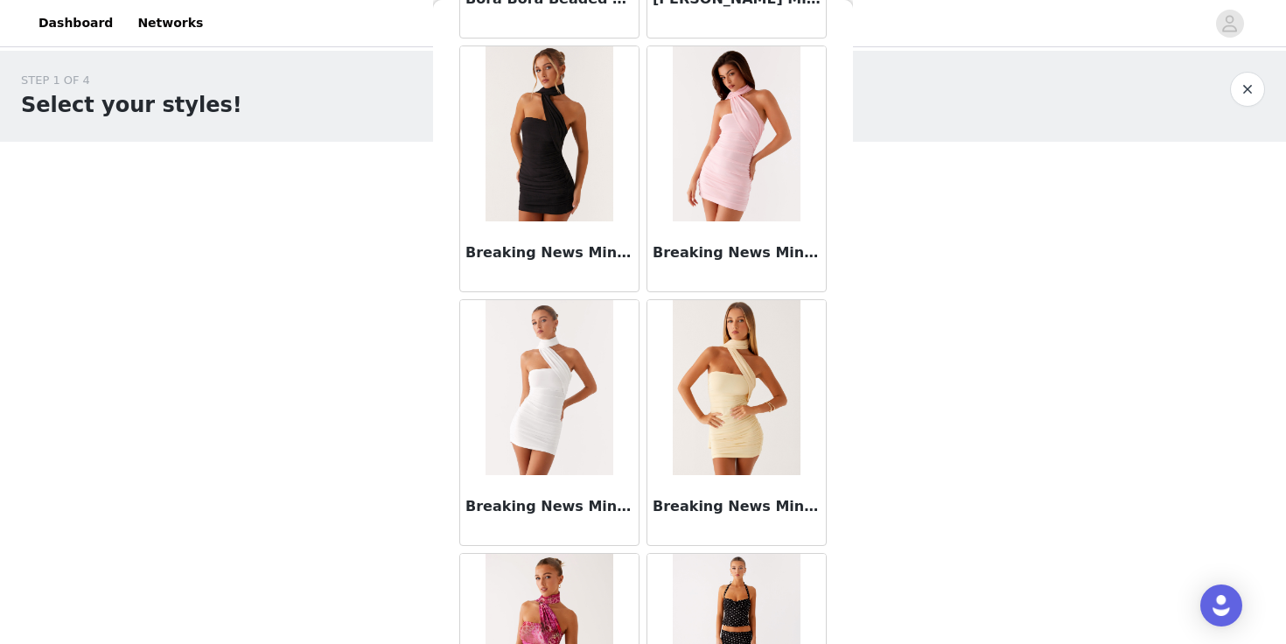
scroll to position [14716, 0]
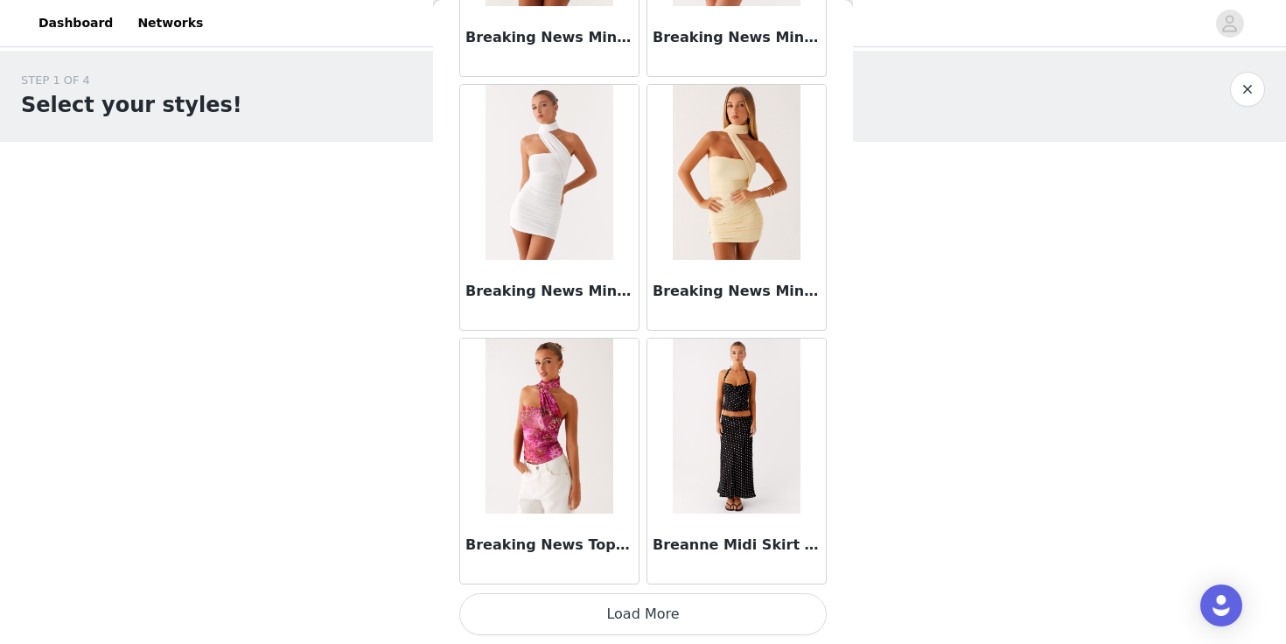
click at [640, 616] on button "Load More" at bounding box center [642, 614] width 367 height 42
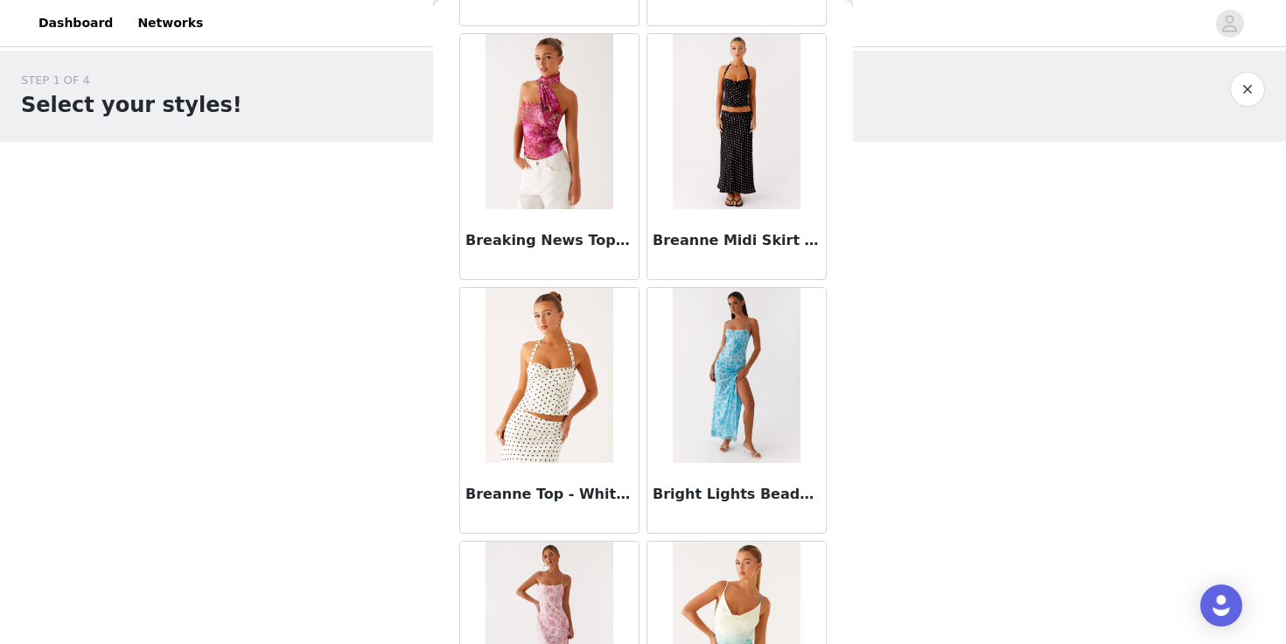
scroll to position [15024, 0]
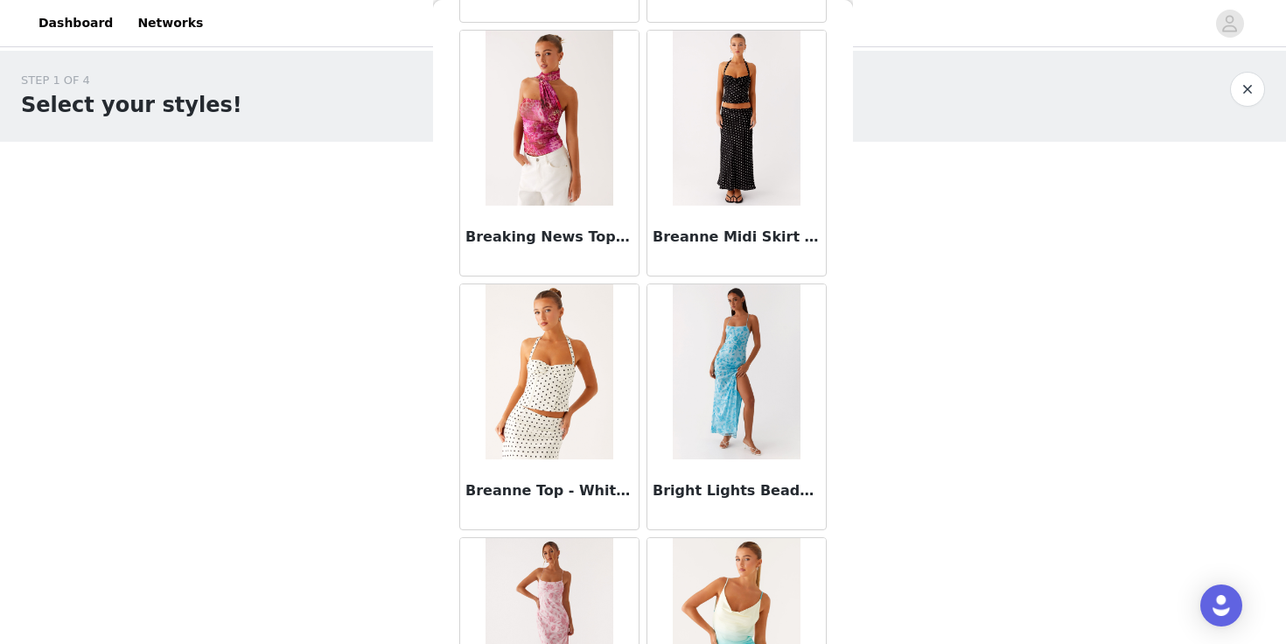
click at [719, 130] on img at bounding box center [736, 118] width 127 height 175
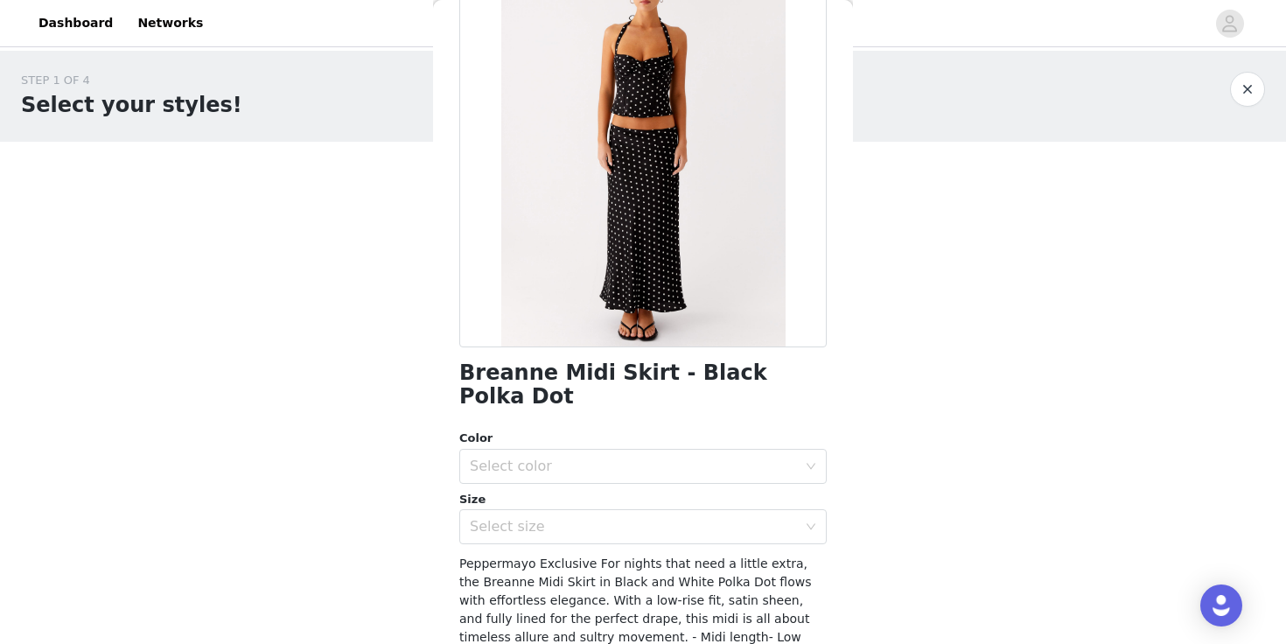
scroll to position [139, 0]
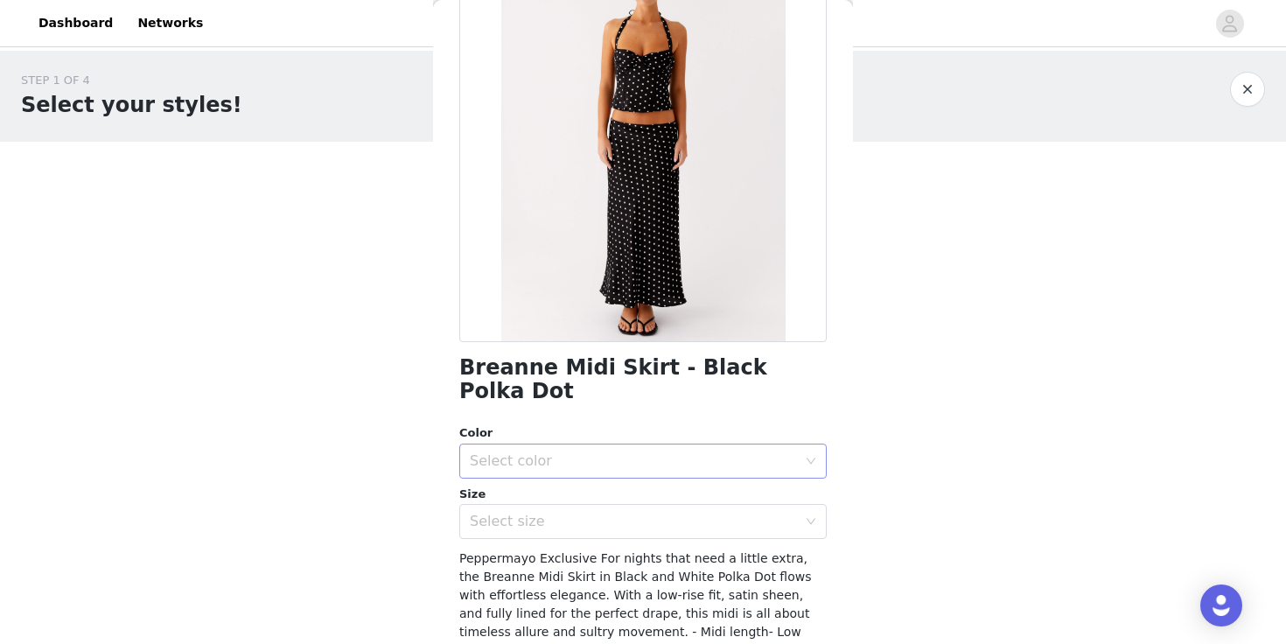
click at [655, 452] on div "Select color" at bounding box center [633, 460] width 327 height 17
click at [621, 474] on li "Black Polka Dot" at bounding box center [642, 476] width 367 height 28
click at [609, 513] on div "Select size" at bounding box center [633, 521] width 327 height 17
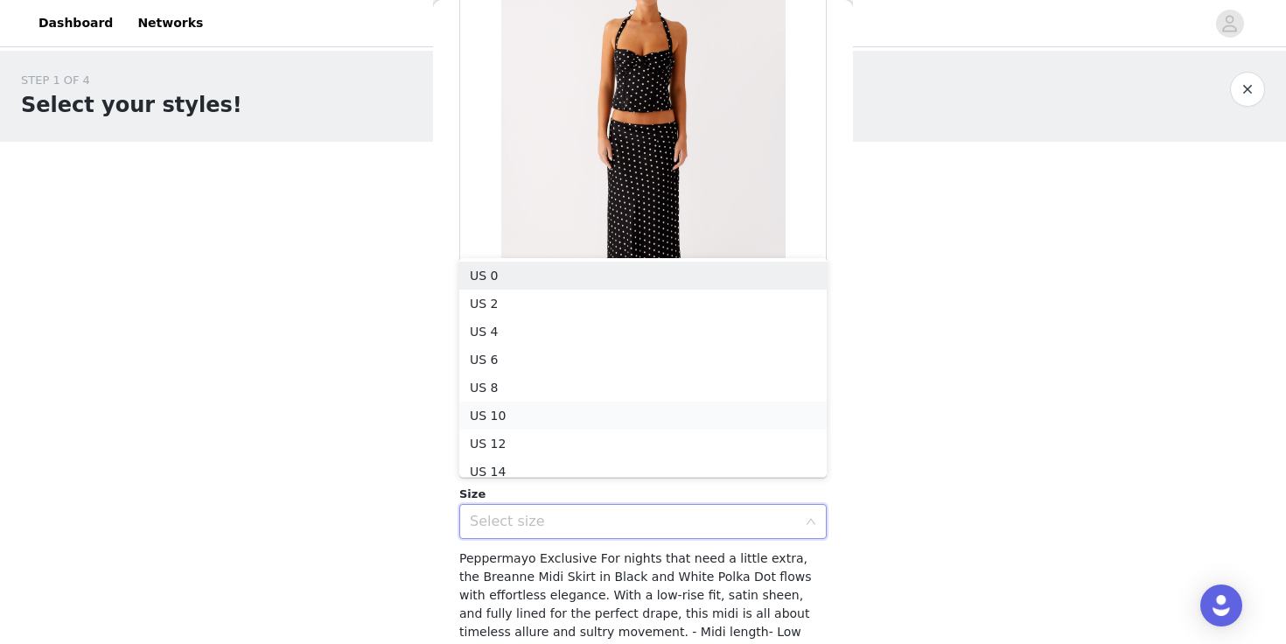
scroll to position [9, 0]
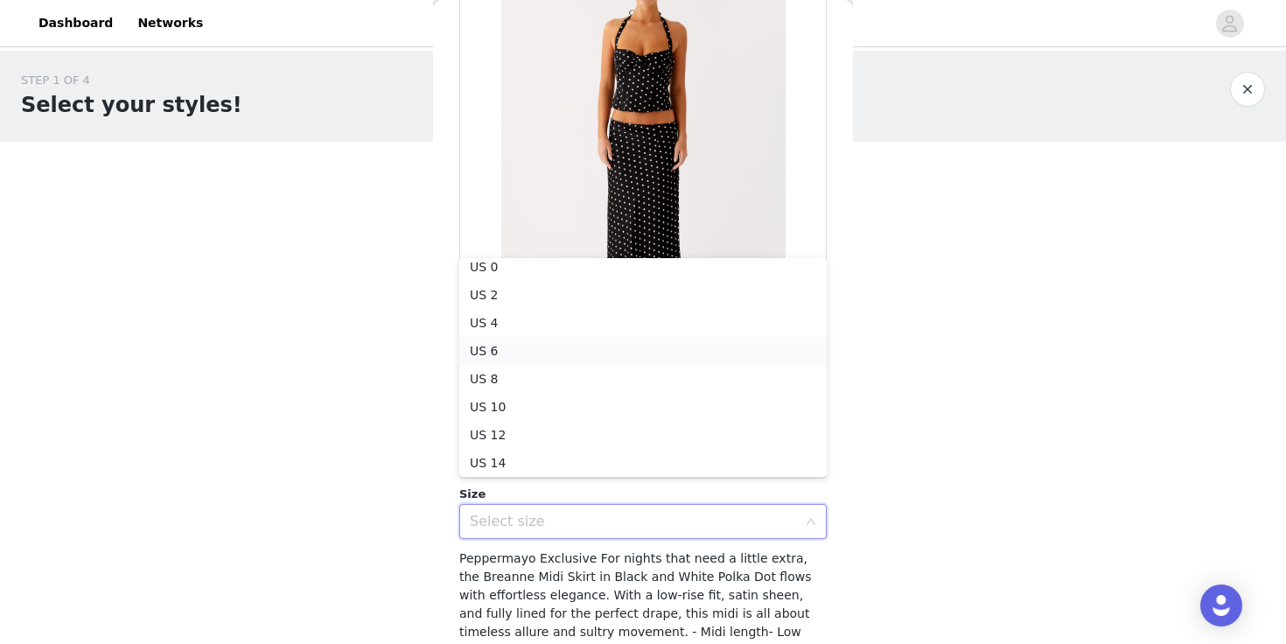
click at [576, 363] on li "US 6" at bounding box center [642, 351] width 367 height 28
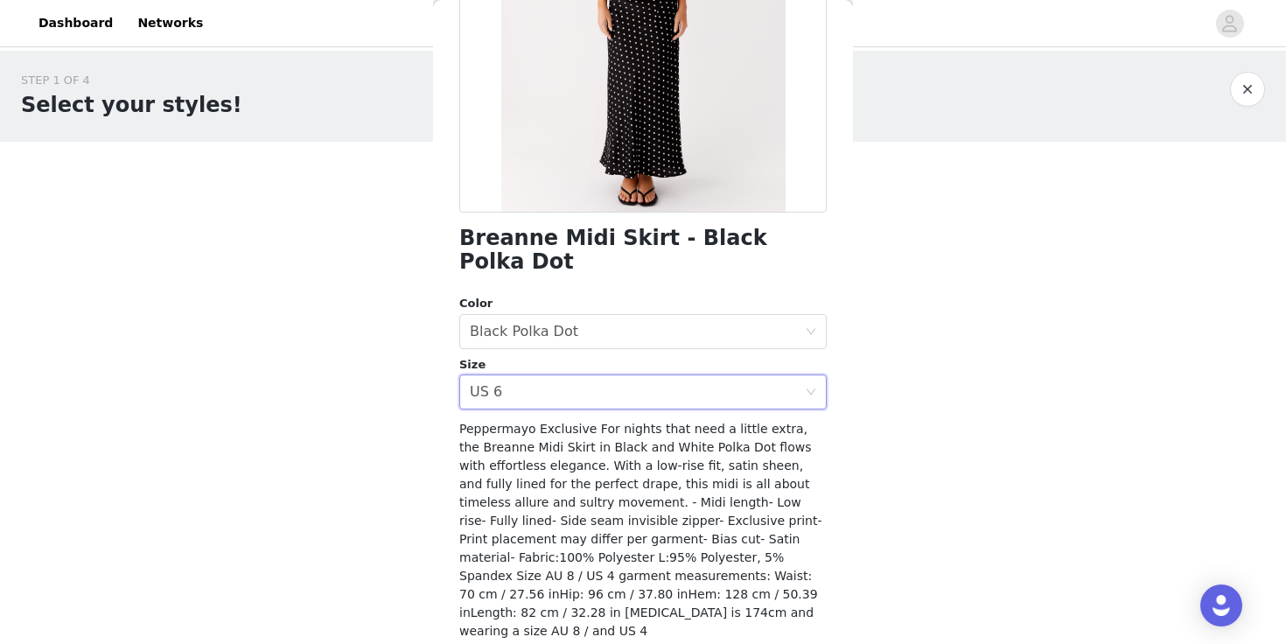
scroll to position [297, 0]
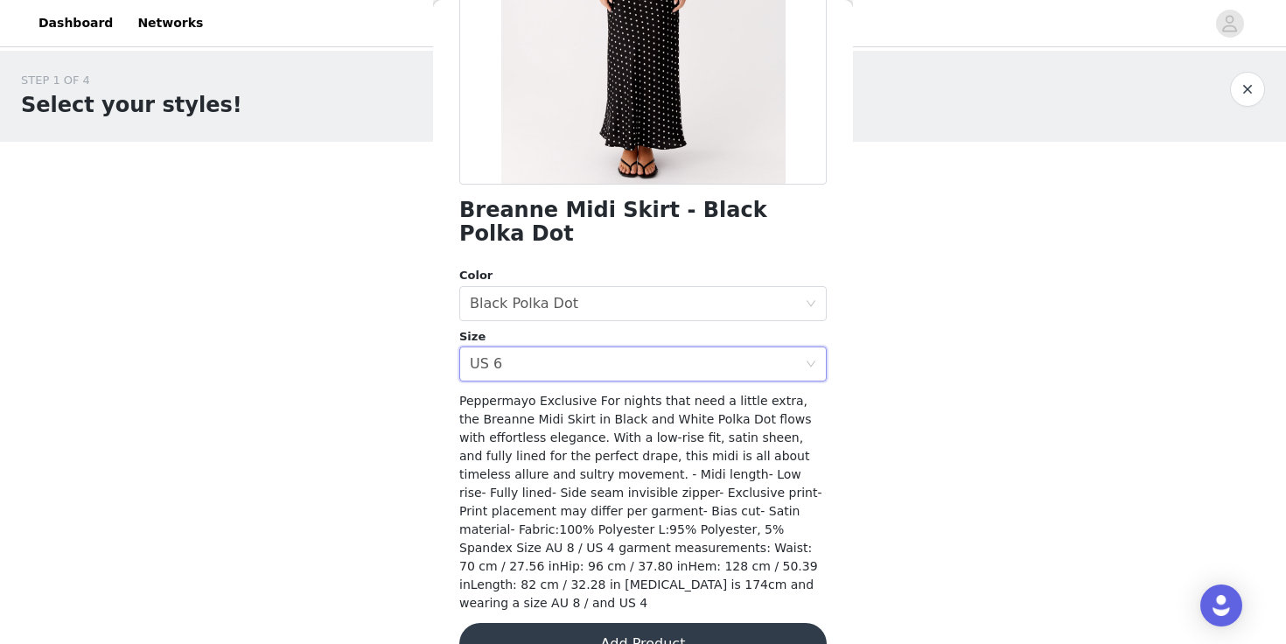
click at [627, 623] on button "Add Product" at bounding box center [642, 644] width 367 height 42
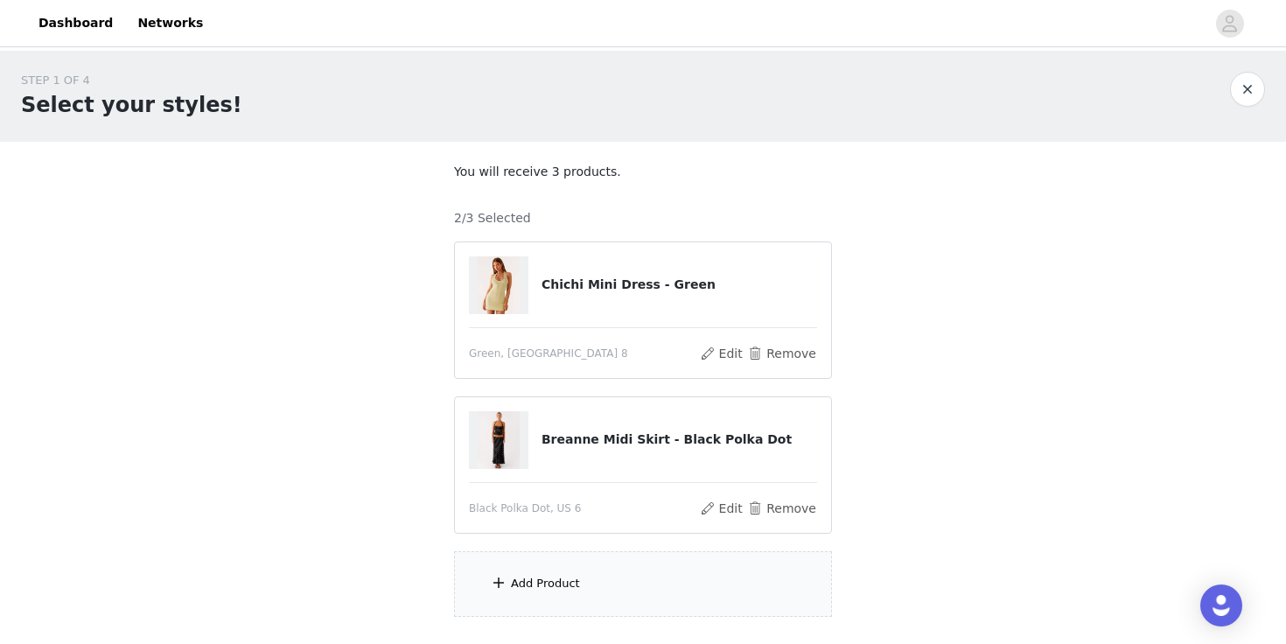
click at [631, 595] on div "Add Product" at bounding box center [643, 584] width 378 height 66
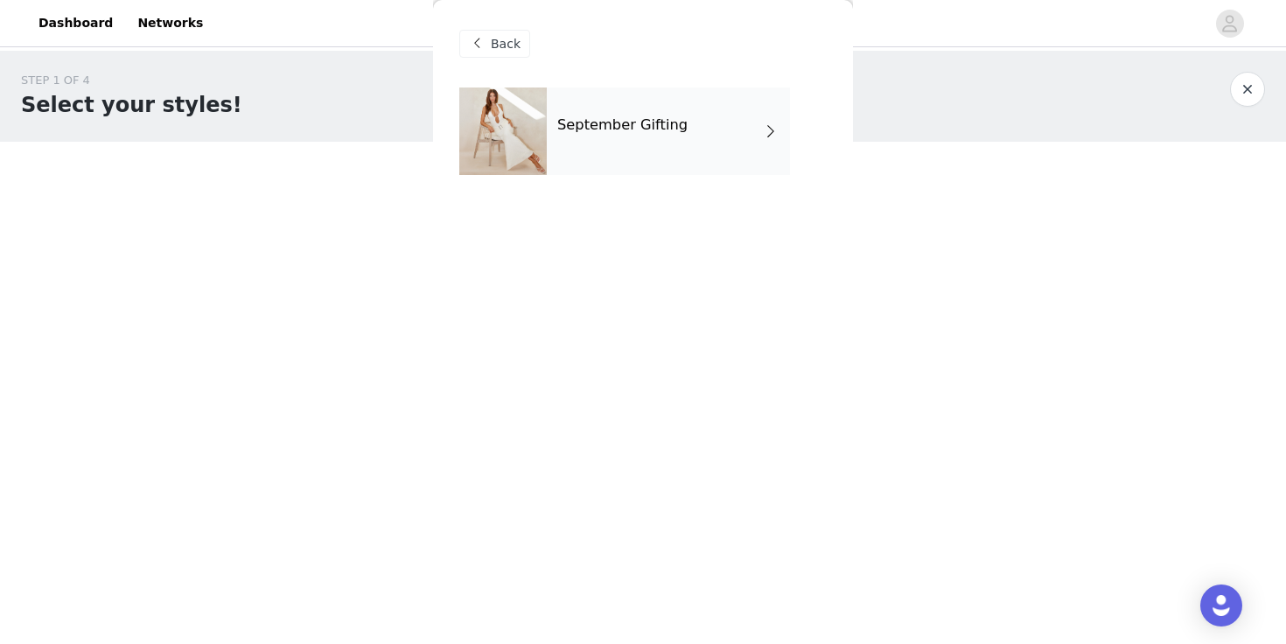
click at [642, 148] on div "September Gifting" at bounding box center [668, 130] width 243 height 87
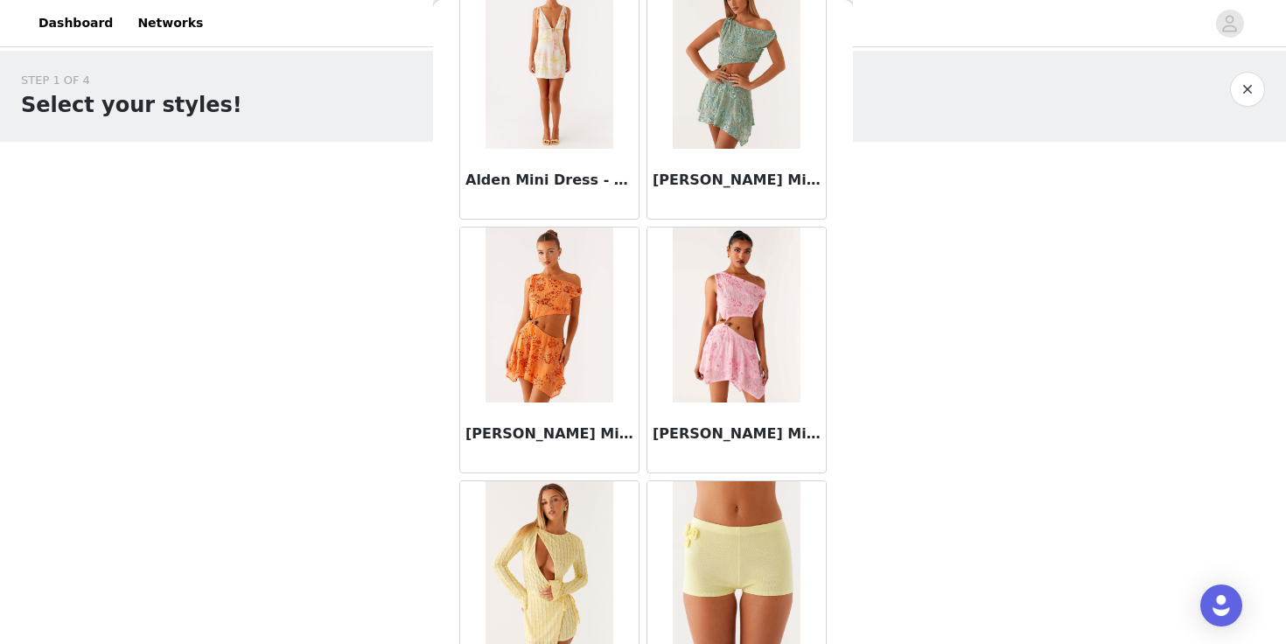
scroll to position [2033, 0]
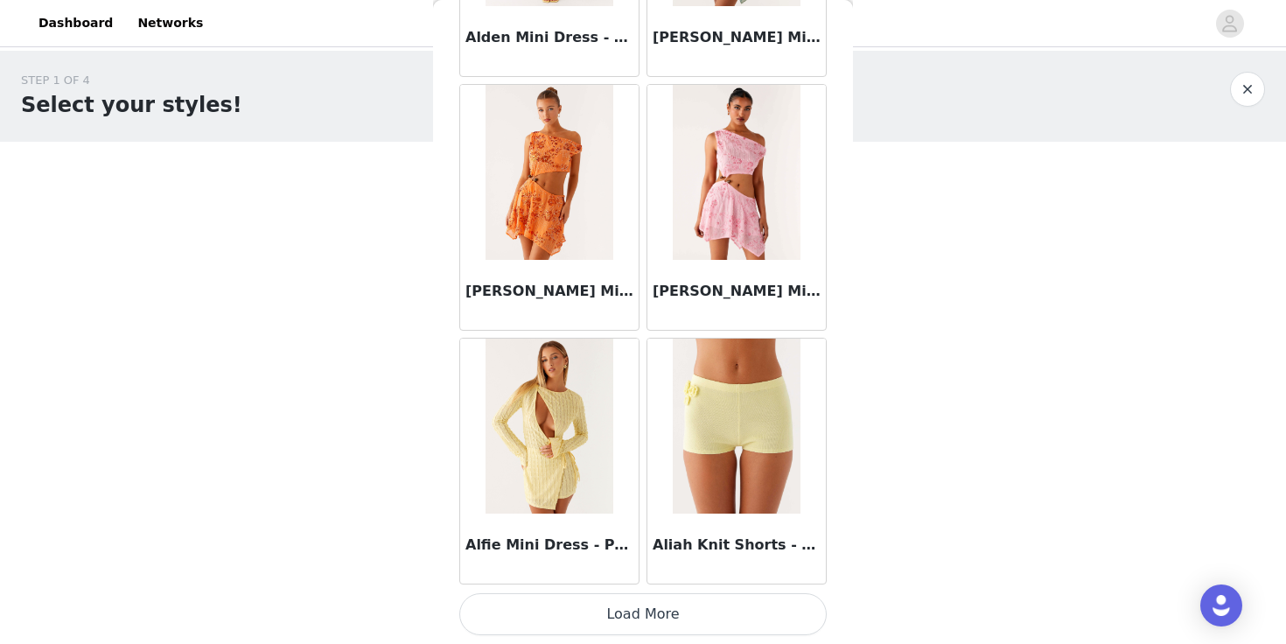
click at [643, 612] on button "Load More" at bounding box center [642, 614] width 367 height 42
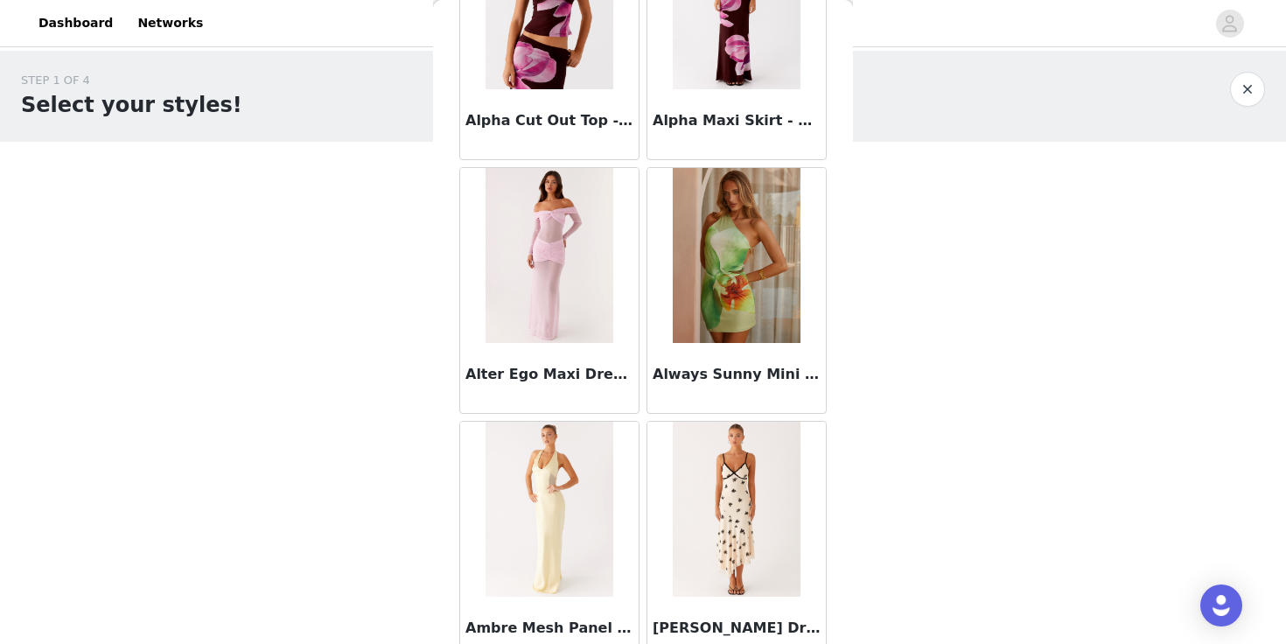
scroll to position [4570, 0]
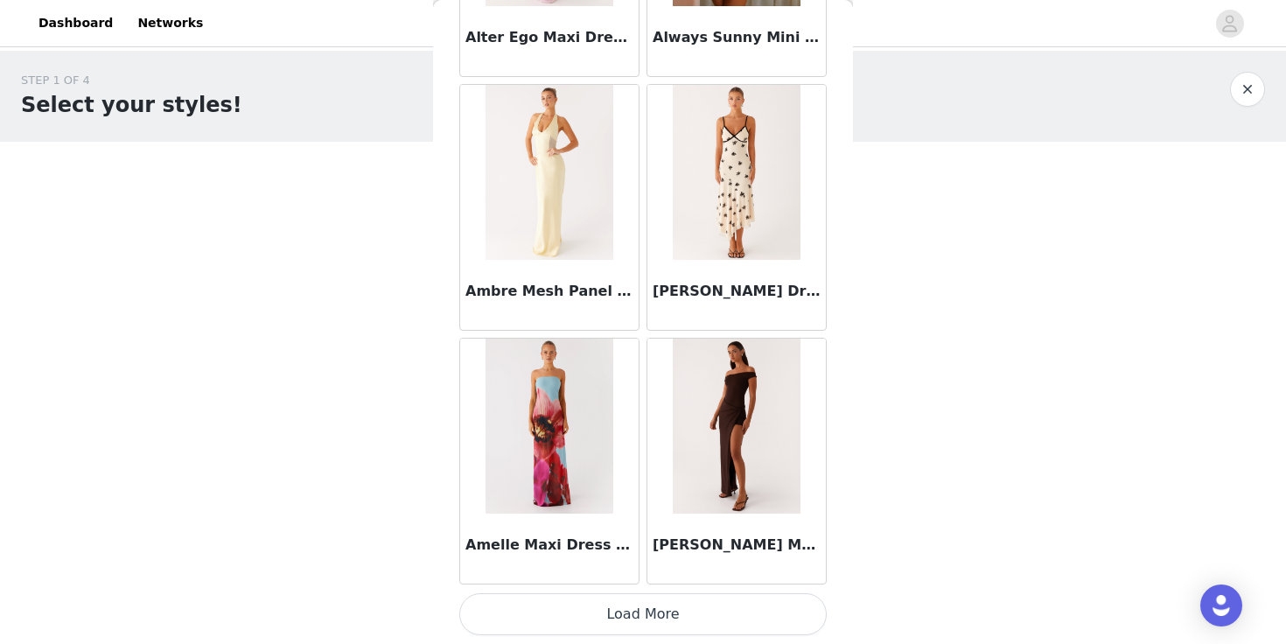
click at [646, 617] on button "Load More" at bounding box center [642, 614] width 367 height 42
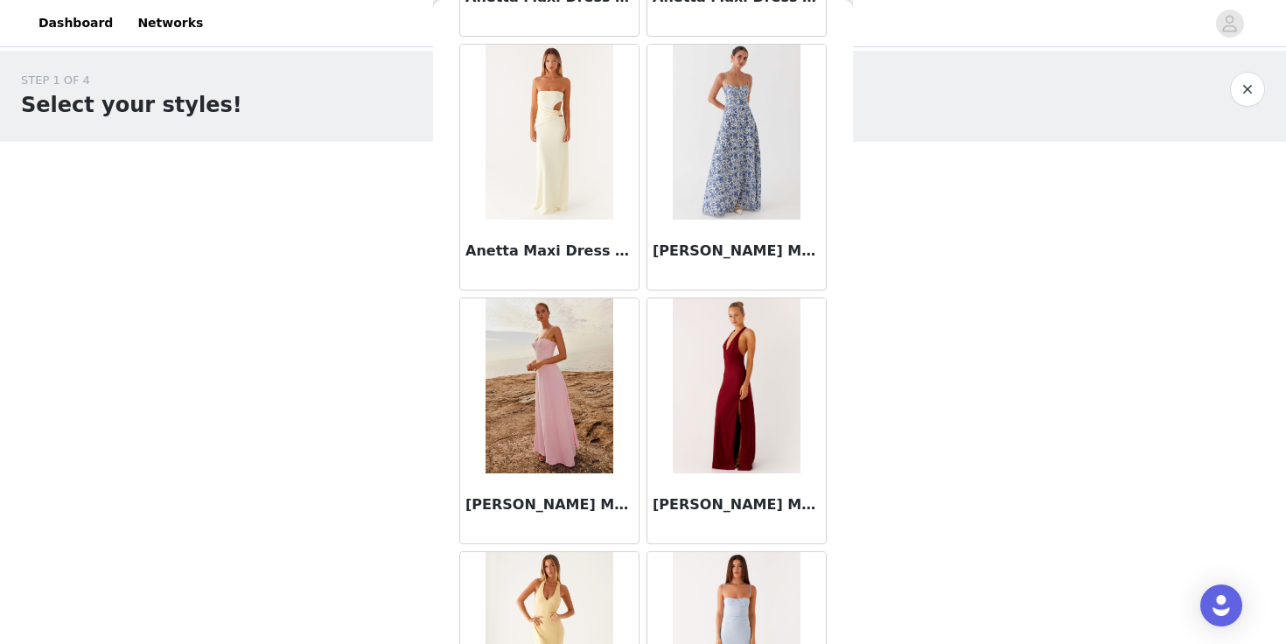
scroll to position [7106, 0]
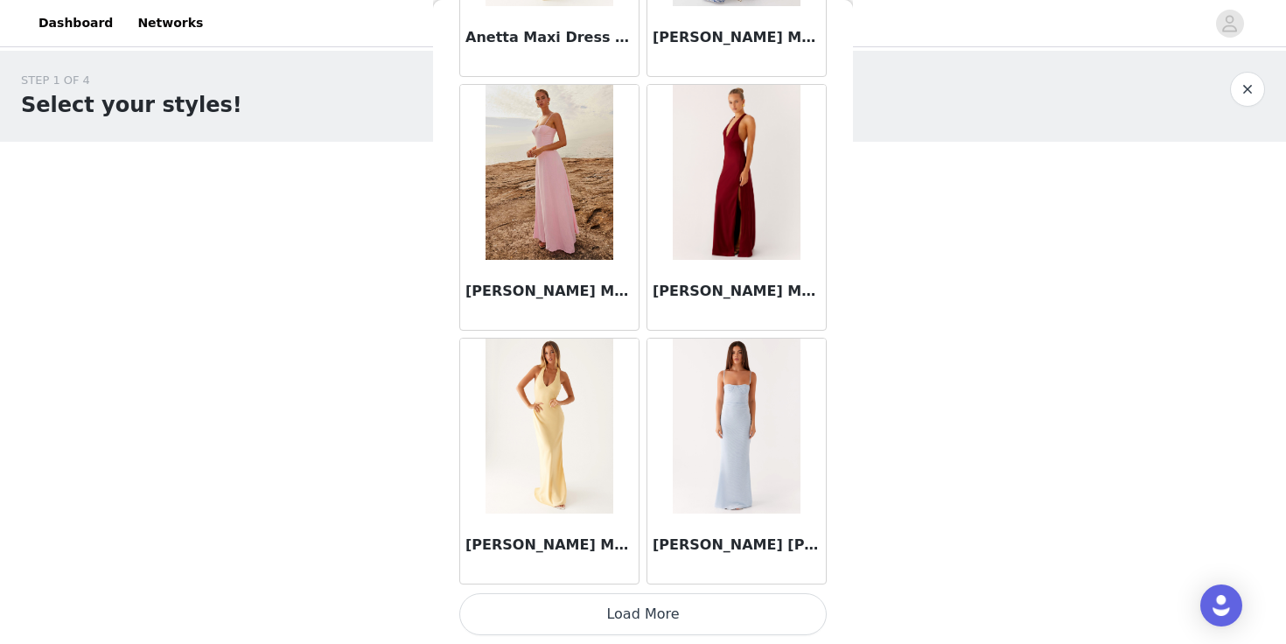
click at [625, 617] on button "Load More" at bounding box center [642, 614] width 367 height 42
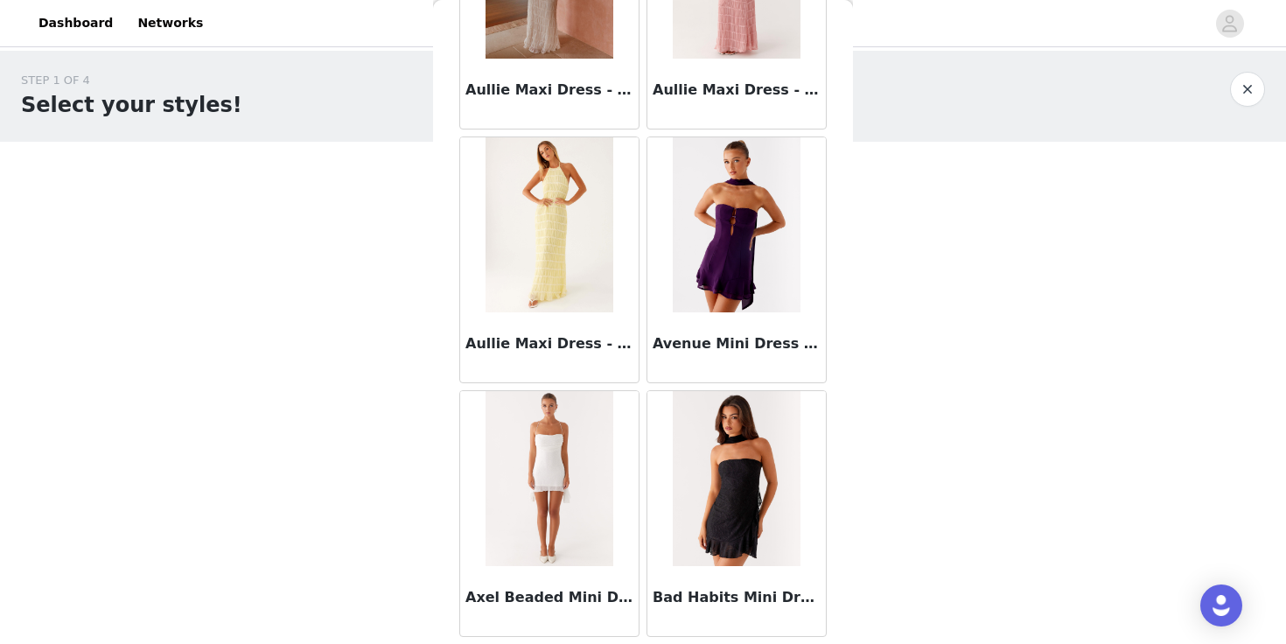
scroll to position [9643, 0]
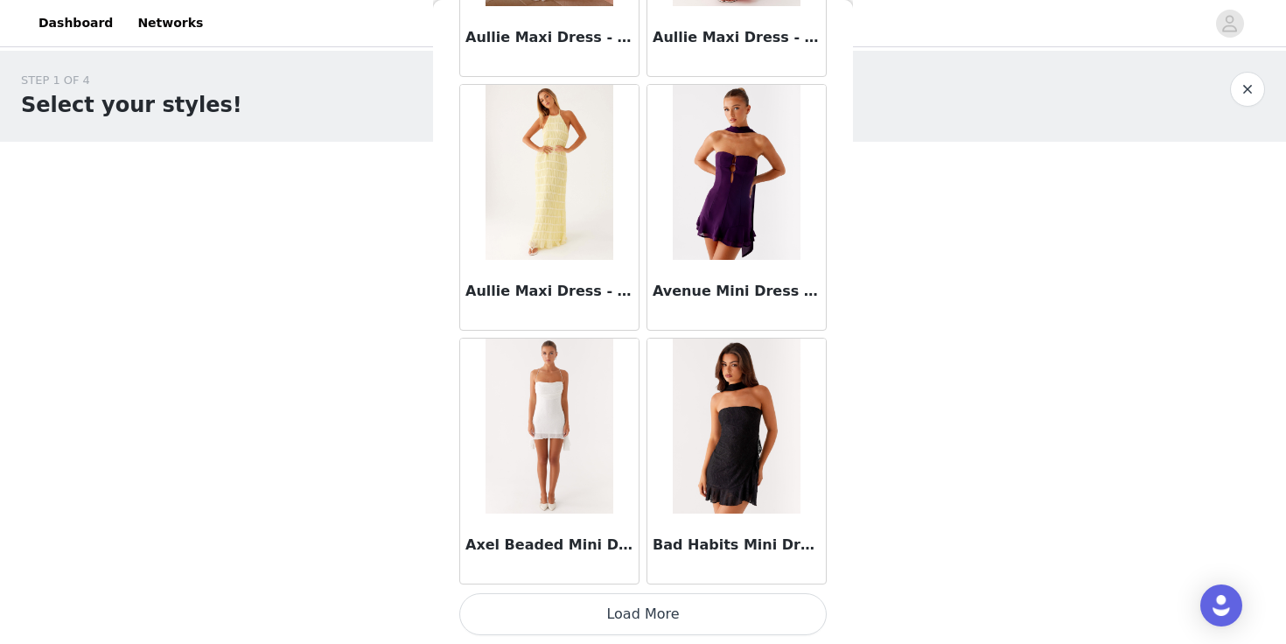
click at [646, 614] on button "Load More" at bounding box center [642, 614] width 367 height 42
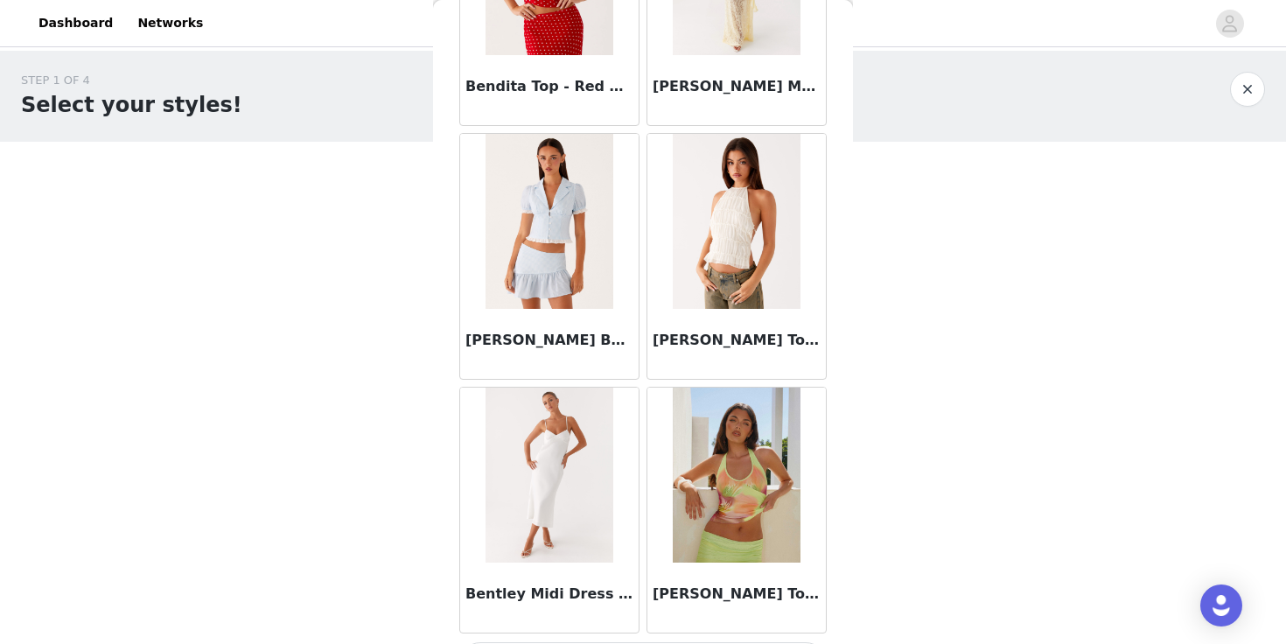
scroll to position [12180, 0]
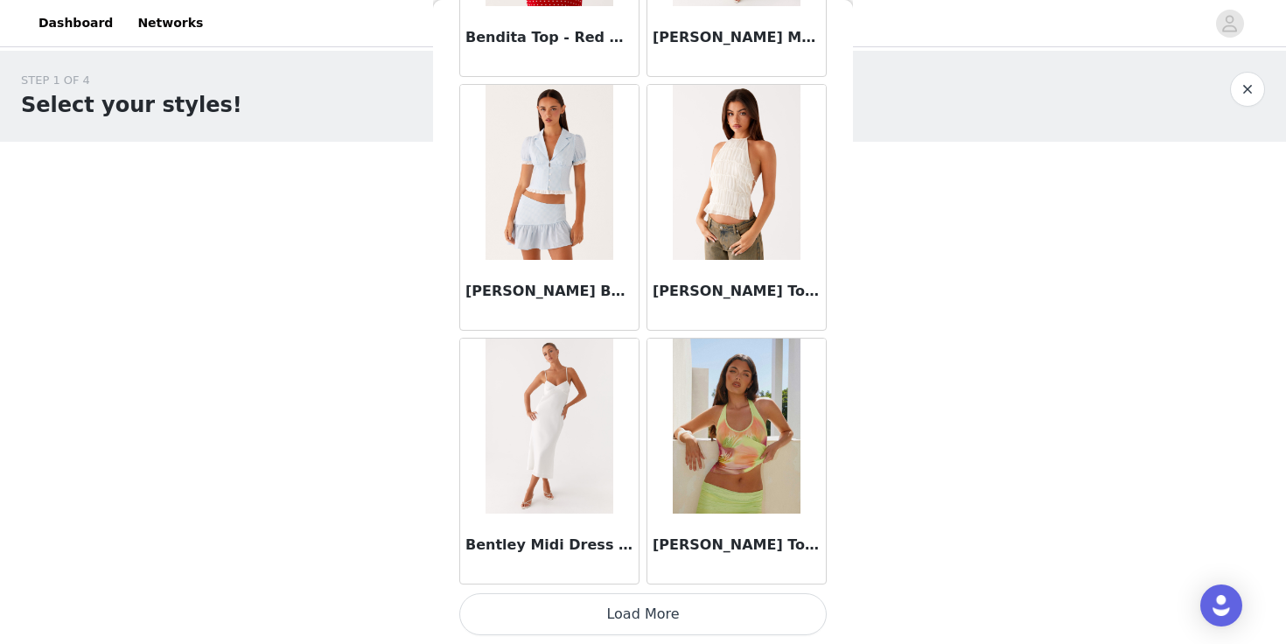
click at [650, 611] on button "Load More" at bounding box center [642, 614] width 367 height 42
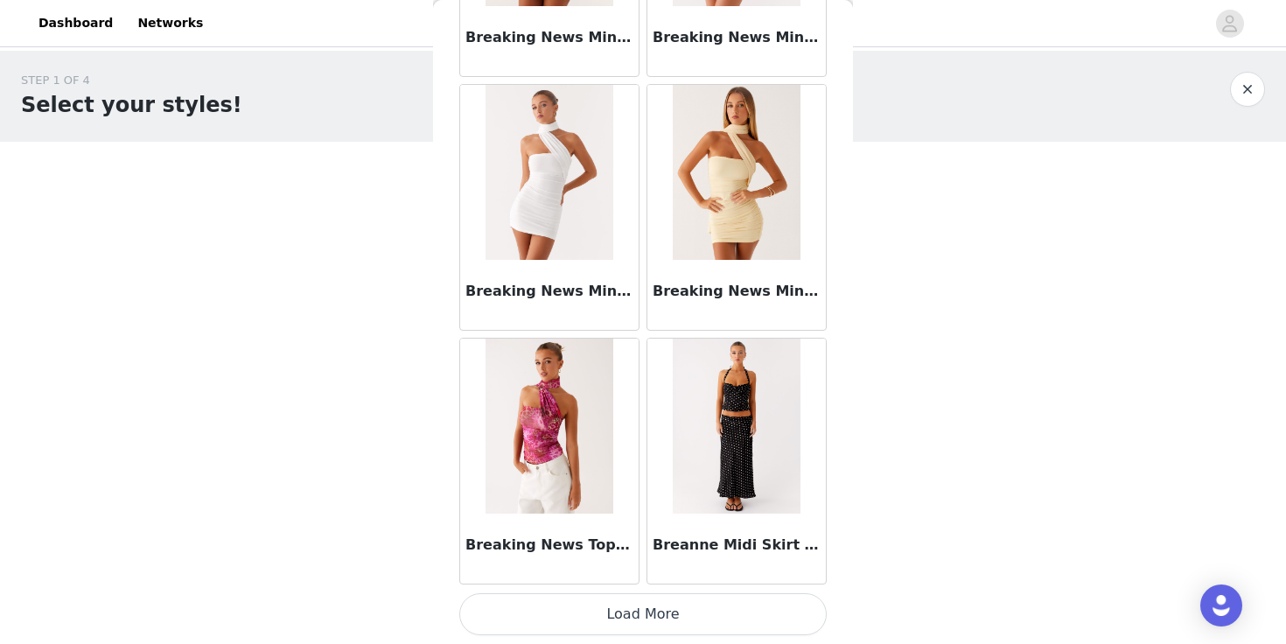
scroll to position [119, 0]
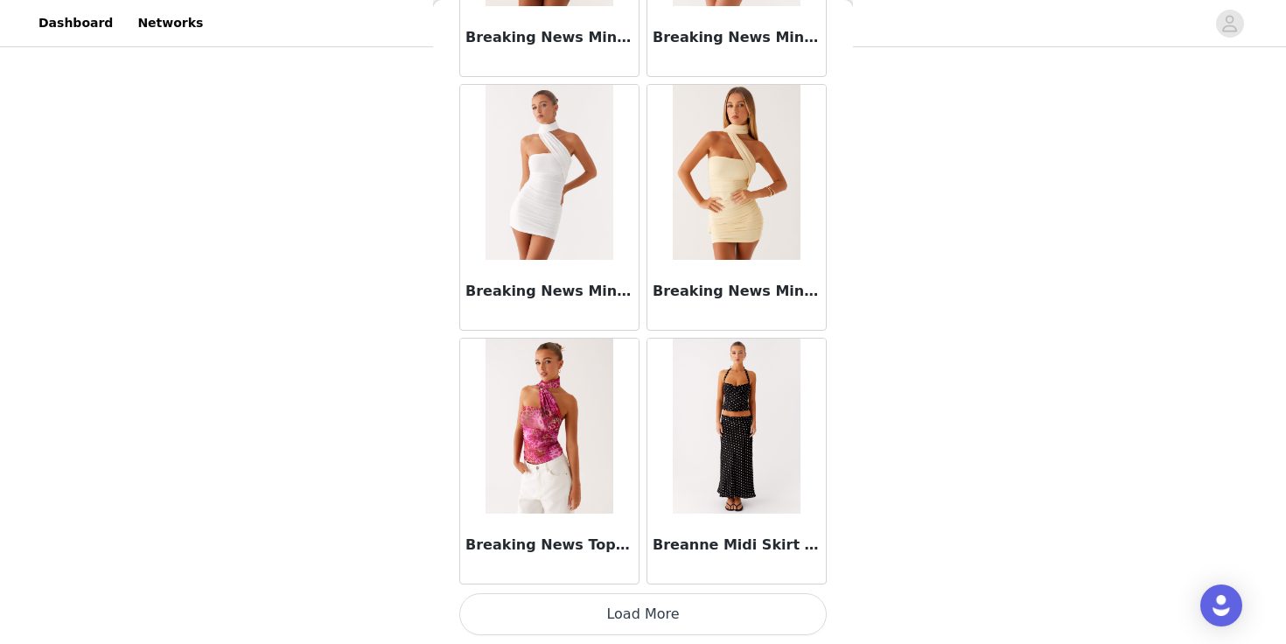
click at [639, 616] on button "Load More" at bounding box center [642, 614] width 367 height 42
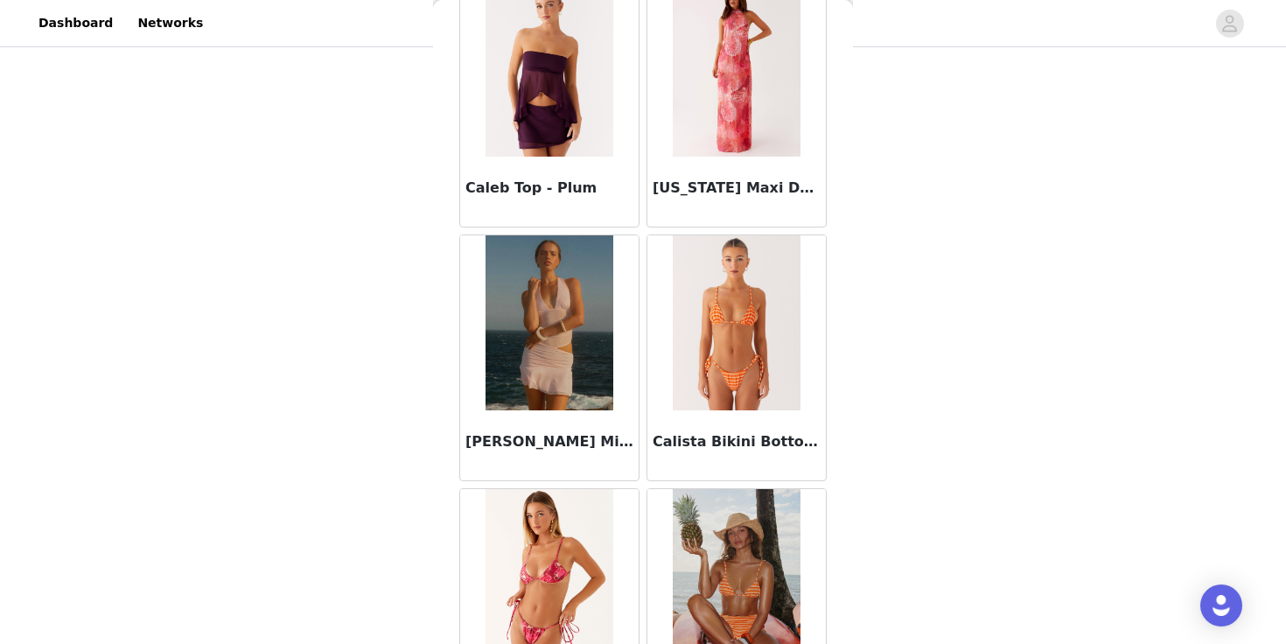
scroll to position [17253, 0]
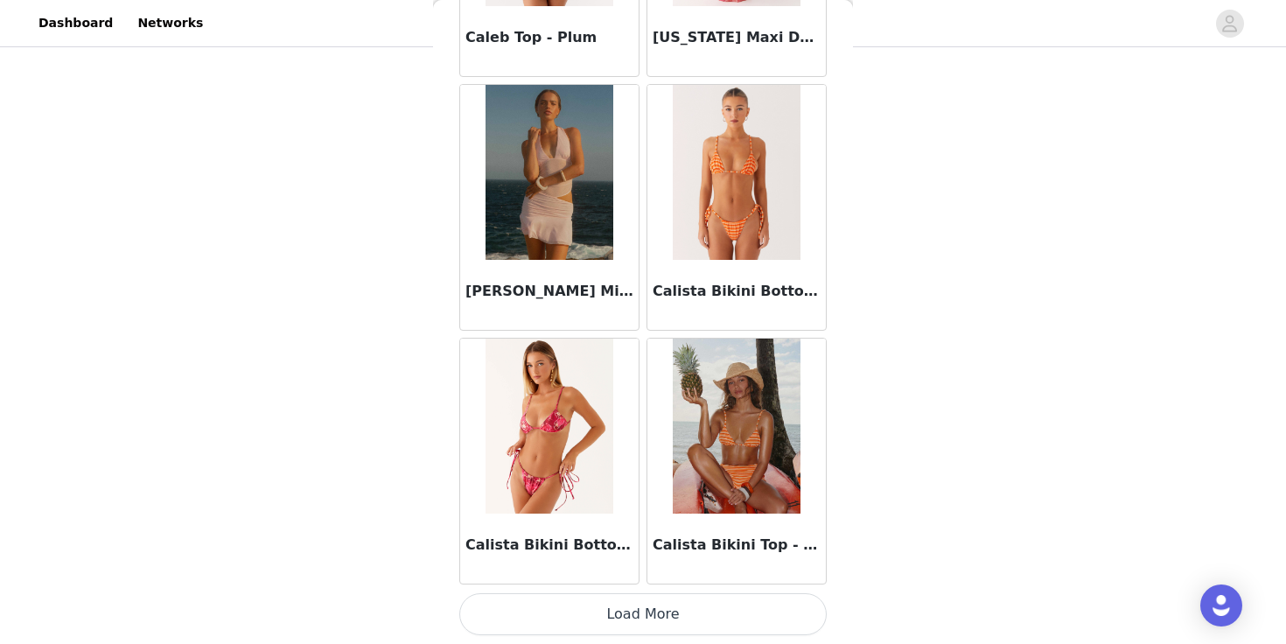
click at [655, 611] on button "Load More" at bounding box center [642, 614] width 367 height 42
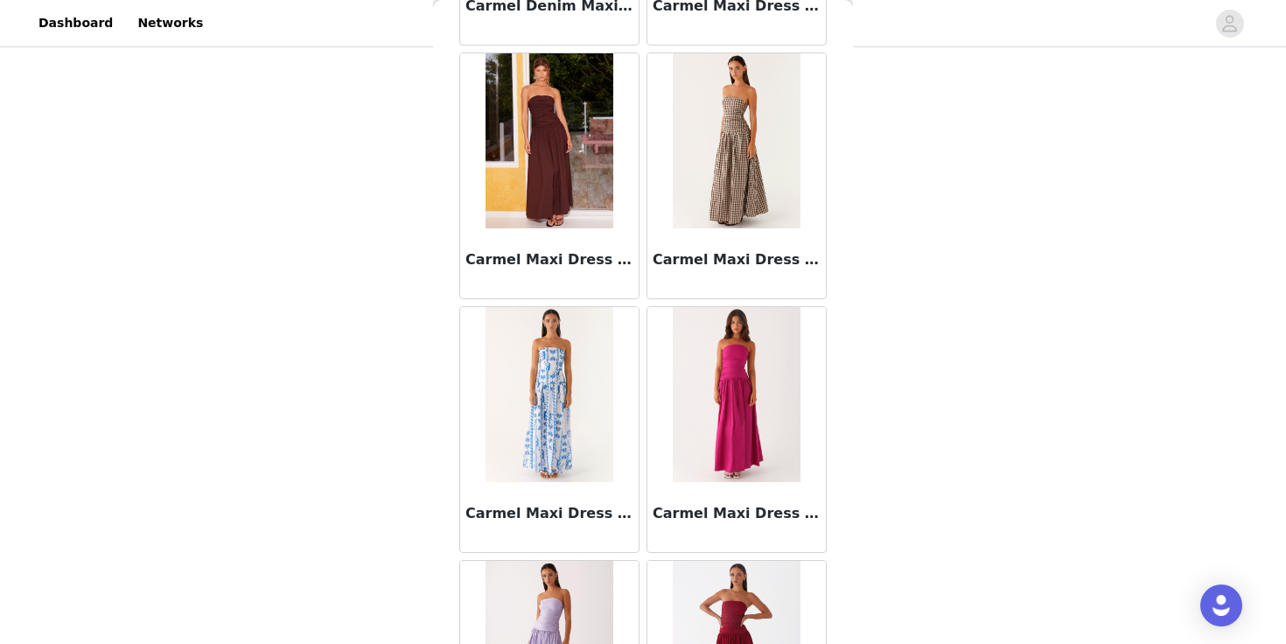
scroll to position [19317, 0]
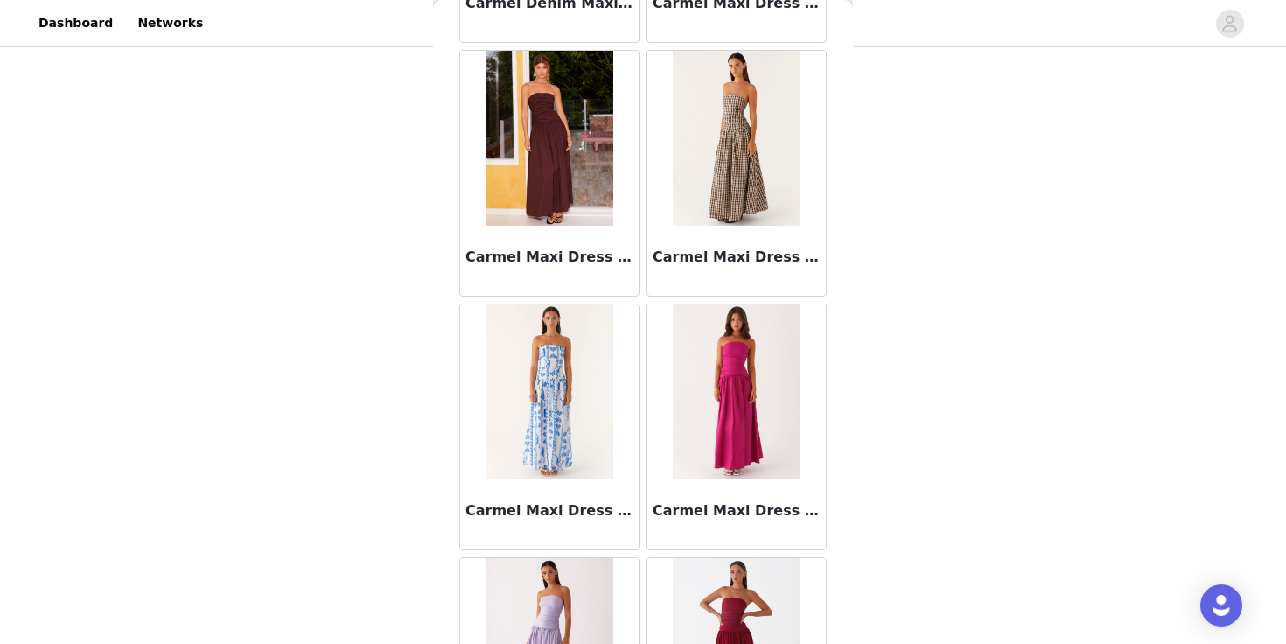
click at [711, 255] on h3 "Carmel Maxi Dress - Brown Gingham" at bounding box center [737, 257] width 168 height 21
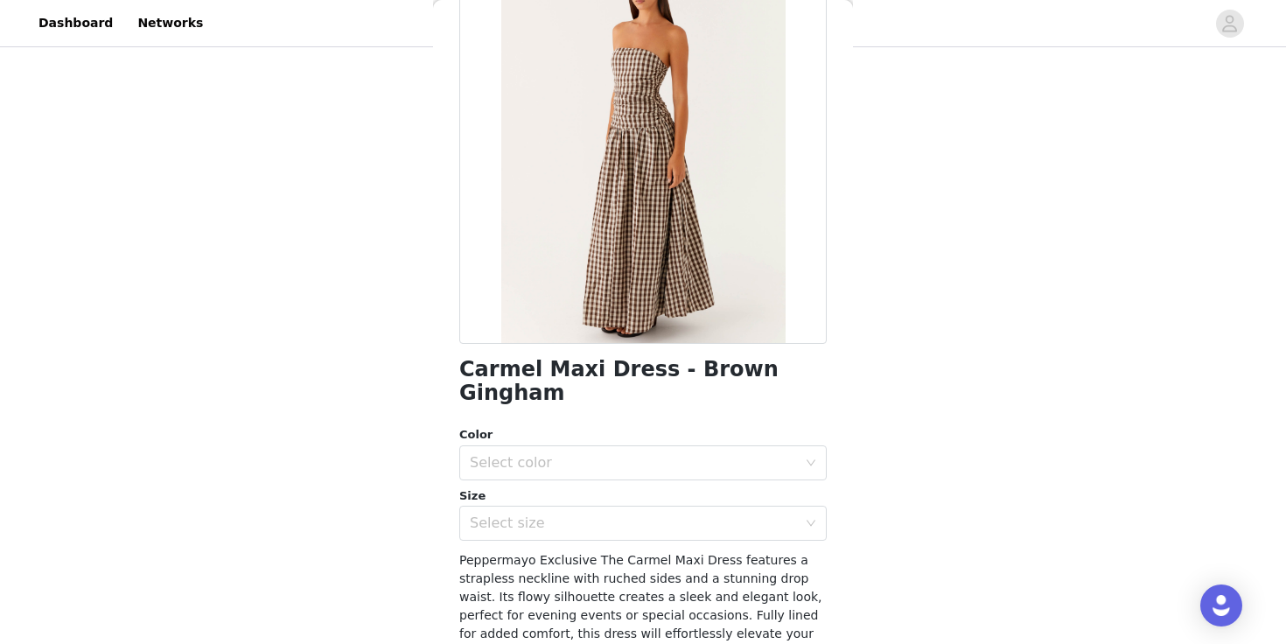
scroll to position [139, 0]
click at [658, 452] on div "Select color" at bounding box center [633, 460] width 327 height 17
click at [625, 467] on li "Brown Gingham" at bounding box center [642, 476] width 367 height 28
click at [594, 513] on div "Select size" at bounding box center [633, 521] width 327 height 17
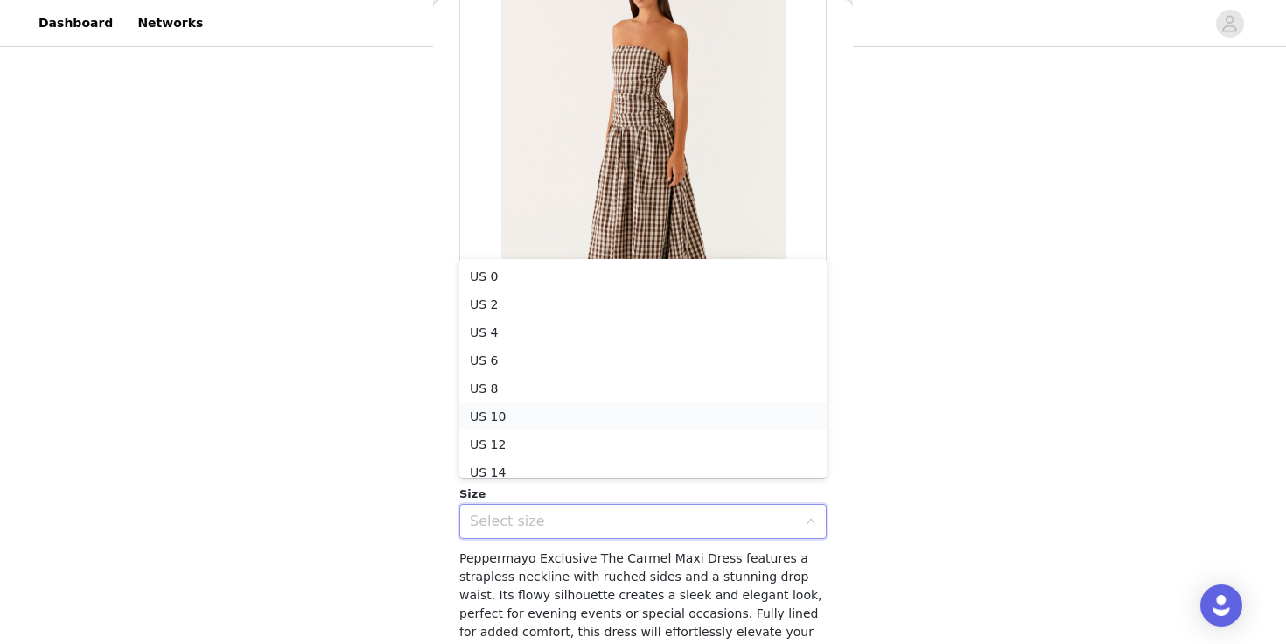
scroll to position [9, 0]
click at [545, 349] on li "US 6" at bounding box center [642, 352] width 367 height 28
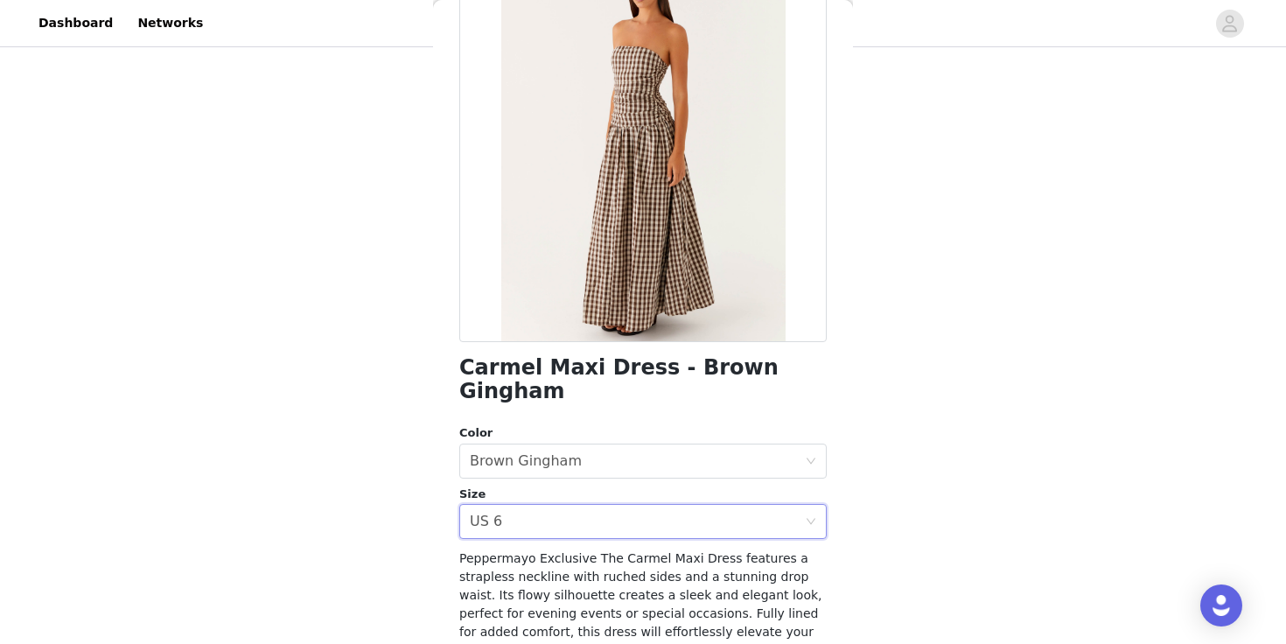
scroll to position [315, 0]
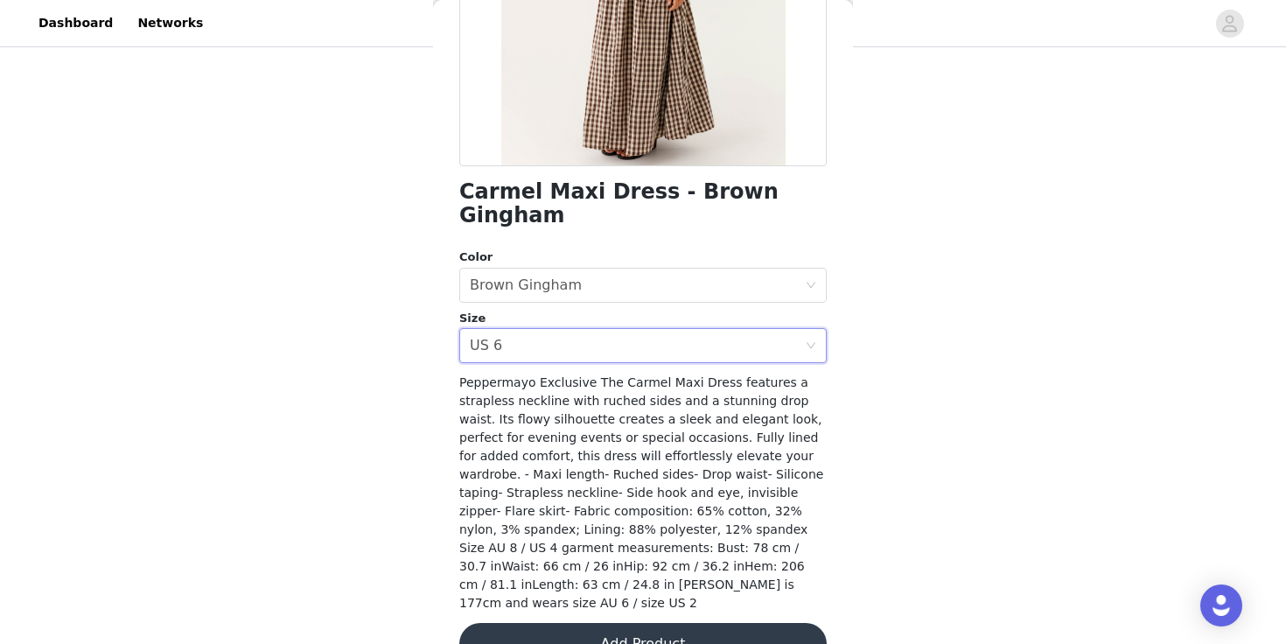
click at [600, 623] on button "Add Product" at bounding box center [642, 644] width 367 height 42
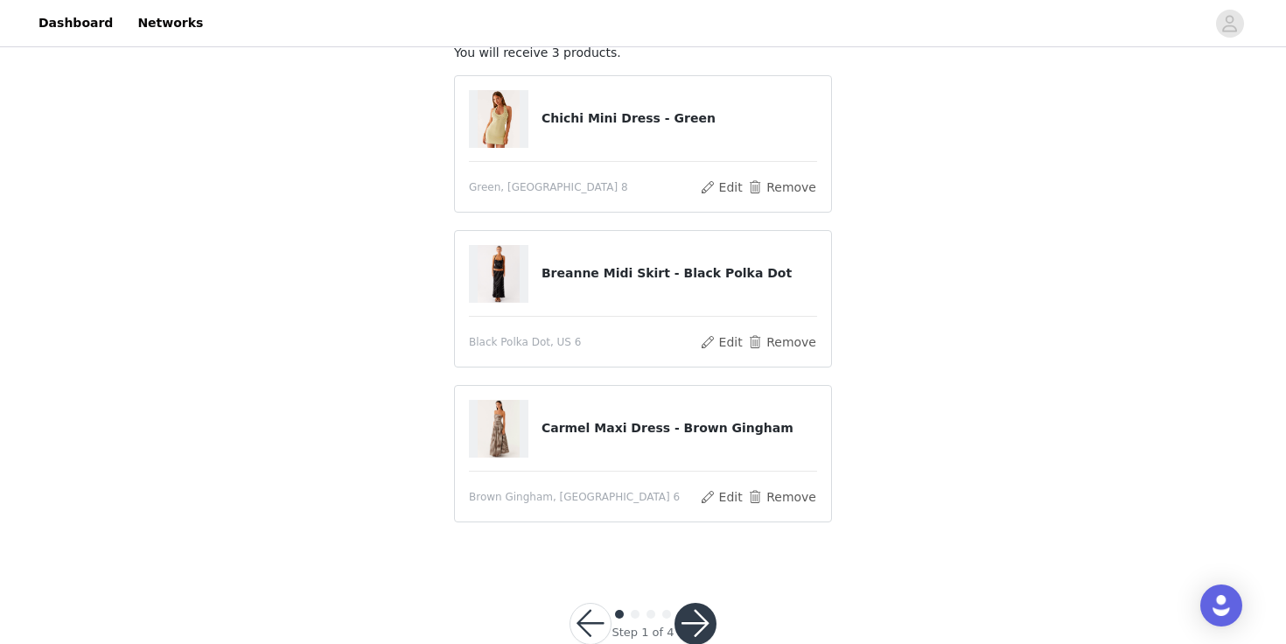
click at [702, 616] on button "button" at bounding box center [695, 624] width 42 height 42
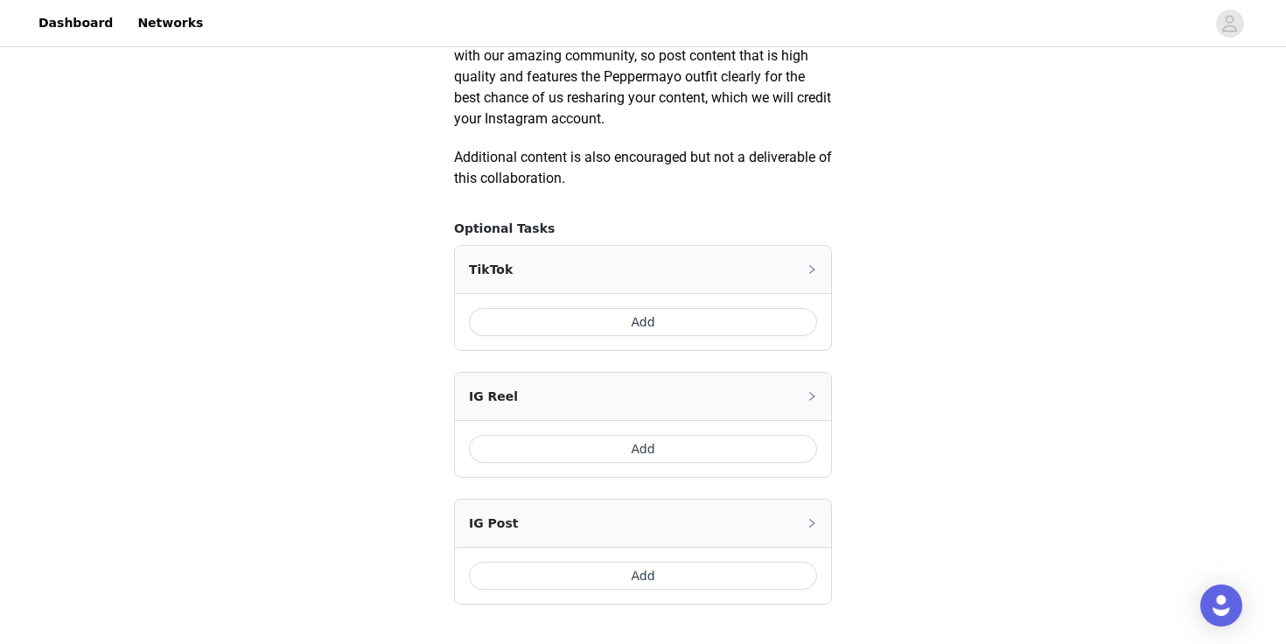
scroll to position [1060, 0]
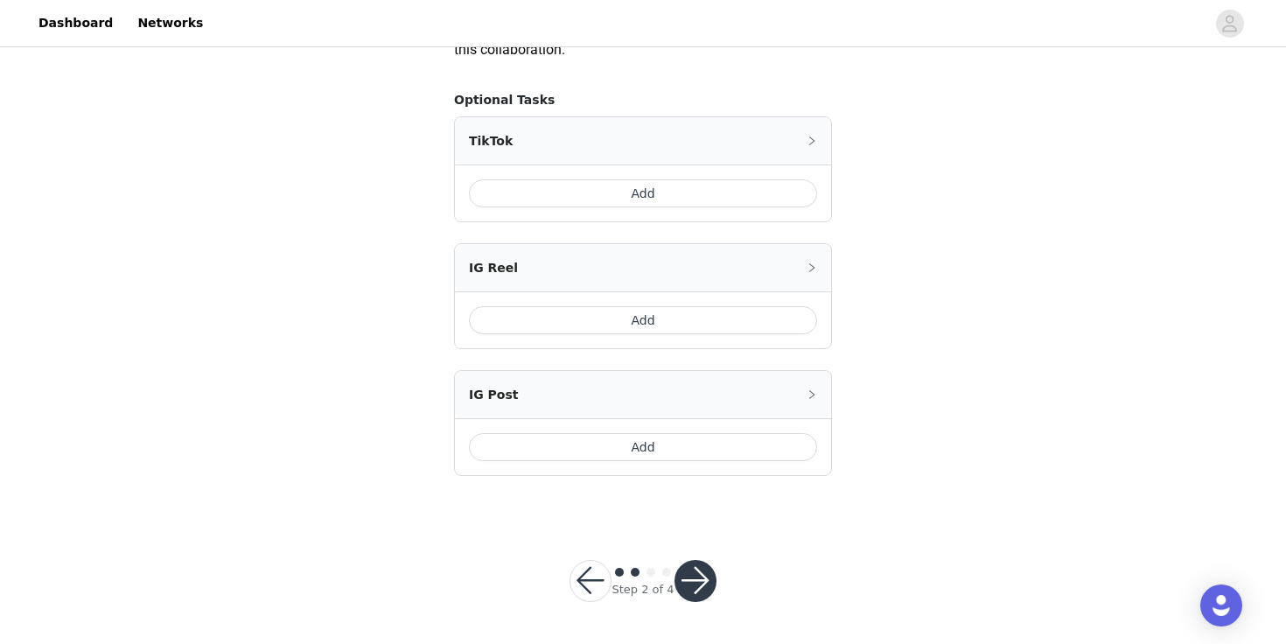
click at [640, 192] on button "Add" at bounding box center [643, 193] width 348 height 28
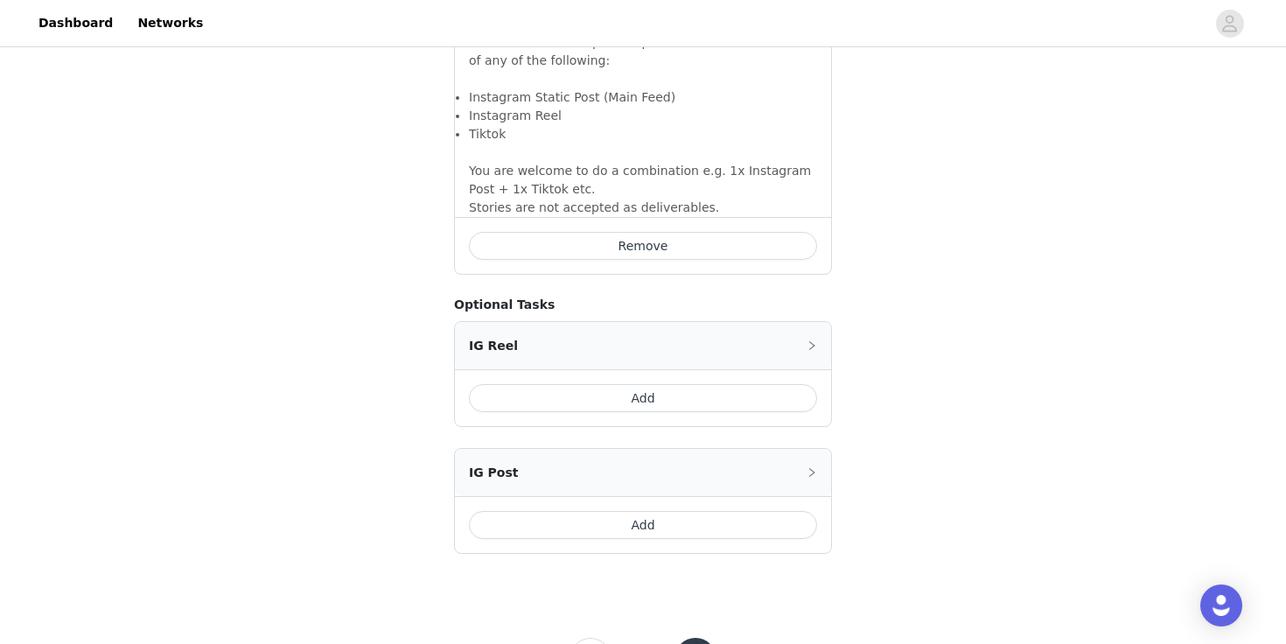
scroll to position [1313, 0]
click at [620, 510] on button "Add" at bounding box center [643, 524] width 348 height 28
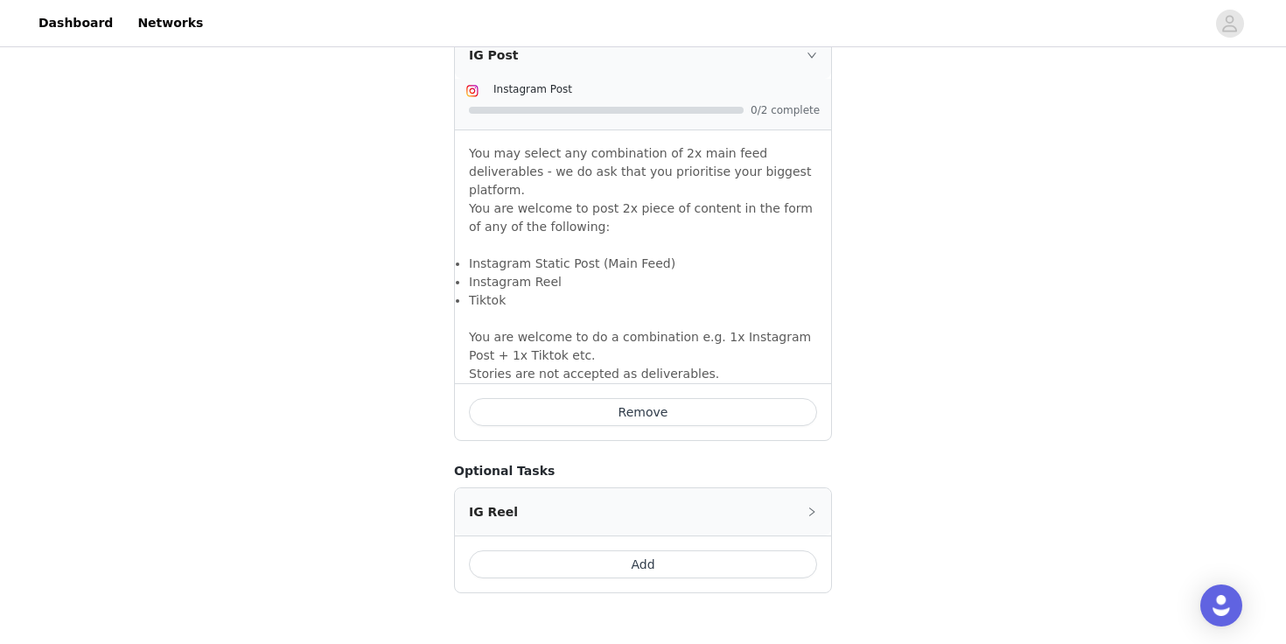
scroll to position [1658, 0]
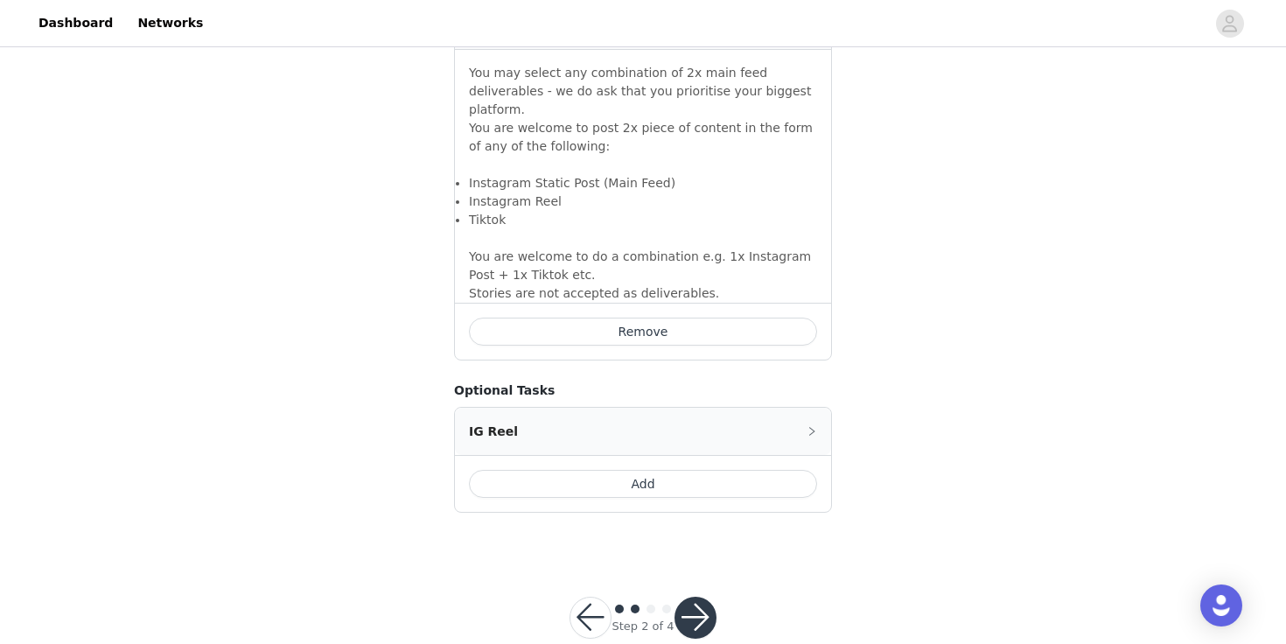
click at [693, 470] on button "Add" at bounding box center [643, 484] width 348 height 28
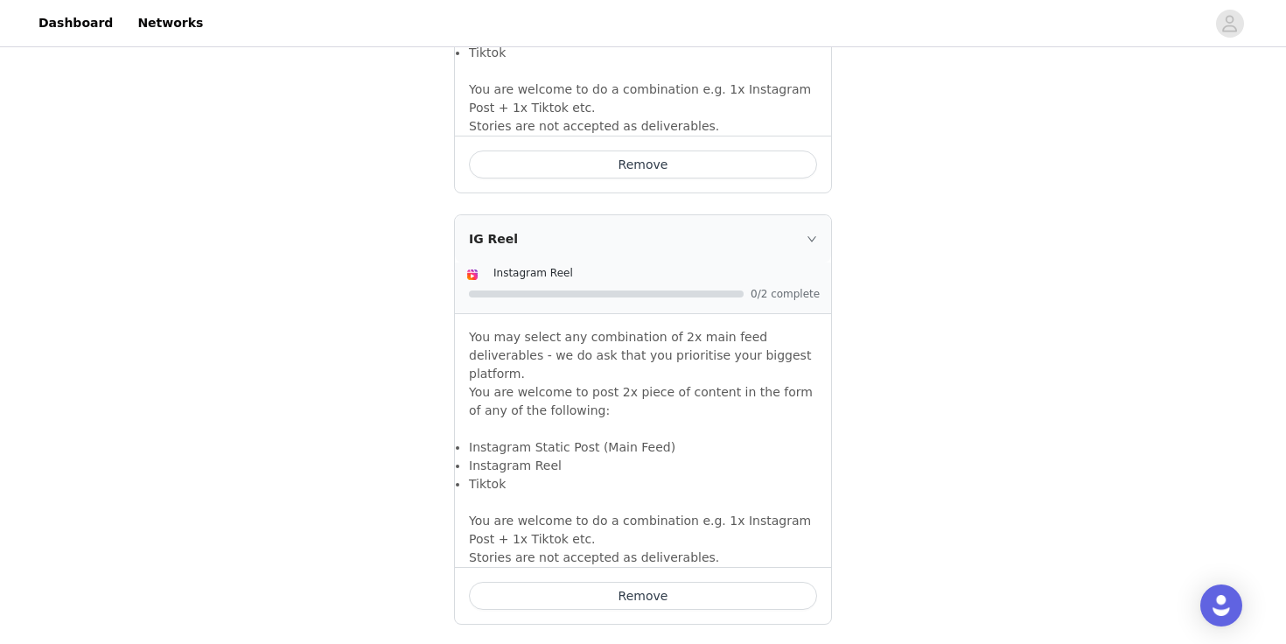
scroll to position [1918, 0]
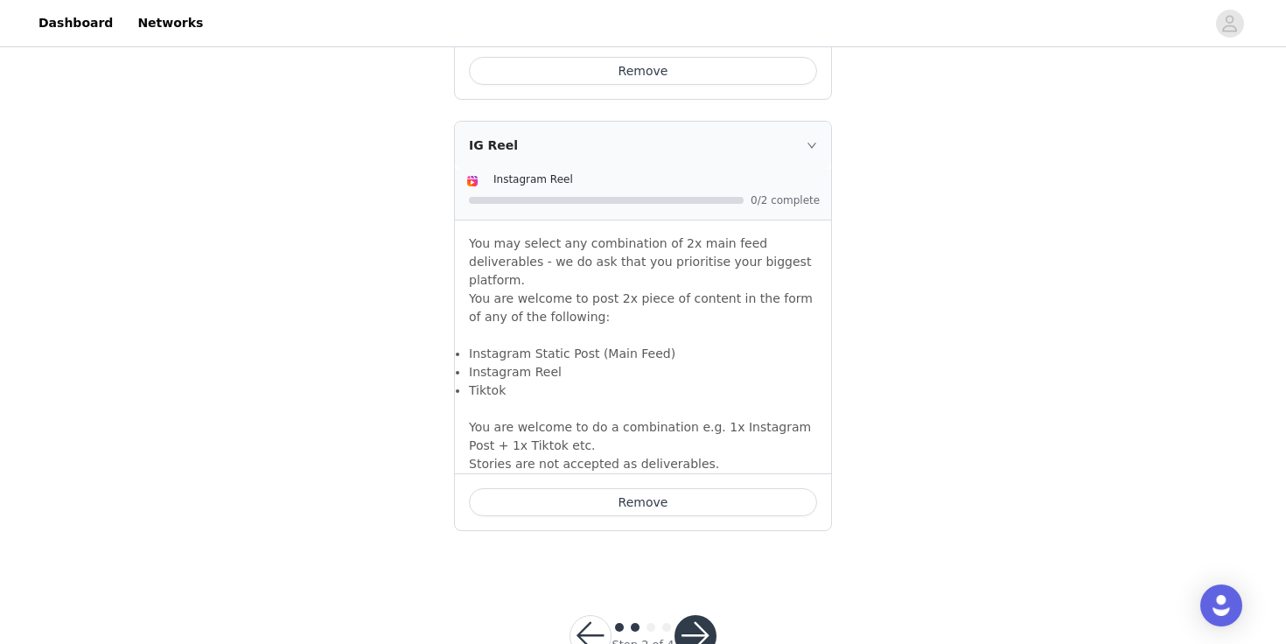
click at [701, 615] on button "button" at bounding box center [695, 636] width 42 height 42
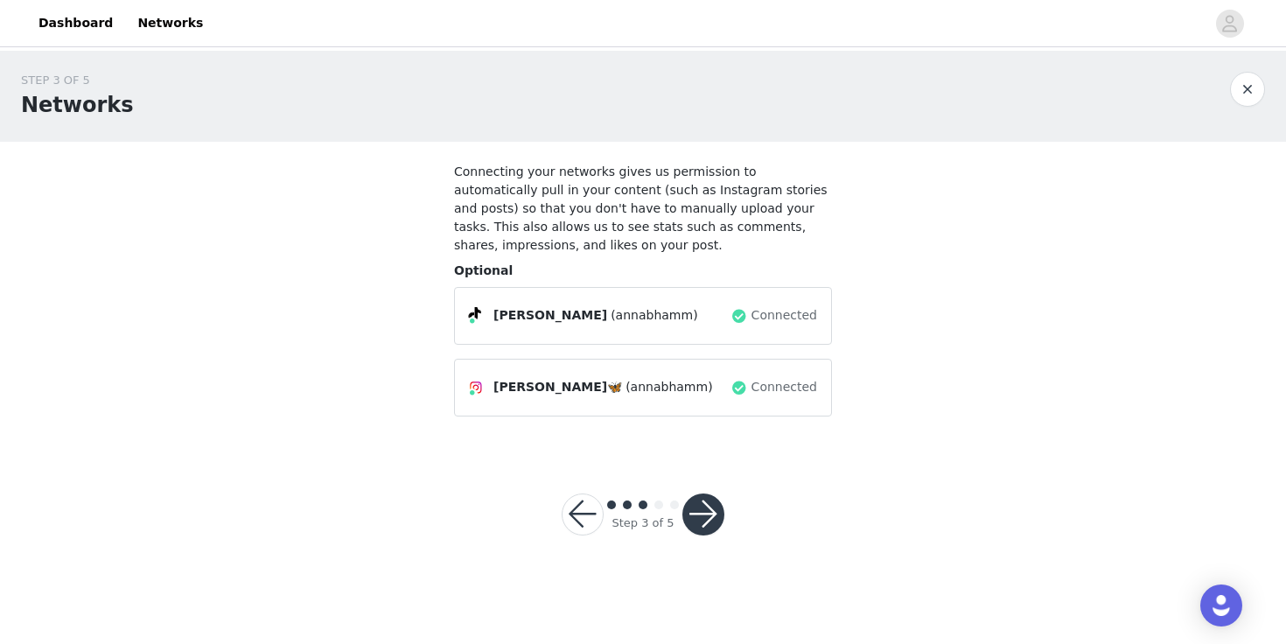
click at [705, 506] on button "button" at bounding box center [703, 514] width 42 height 42
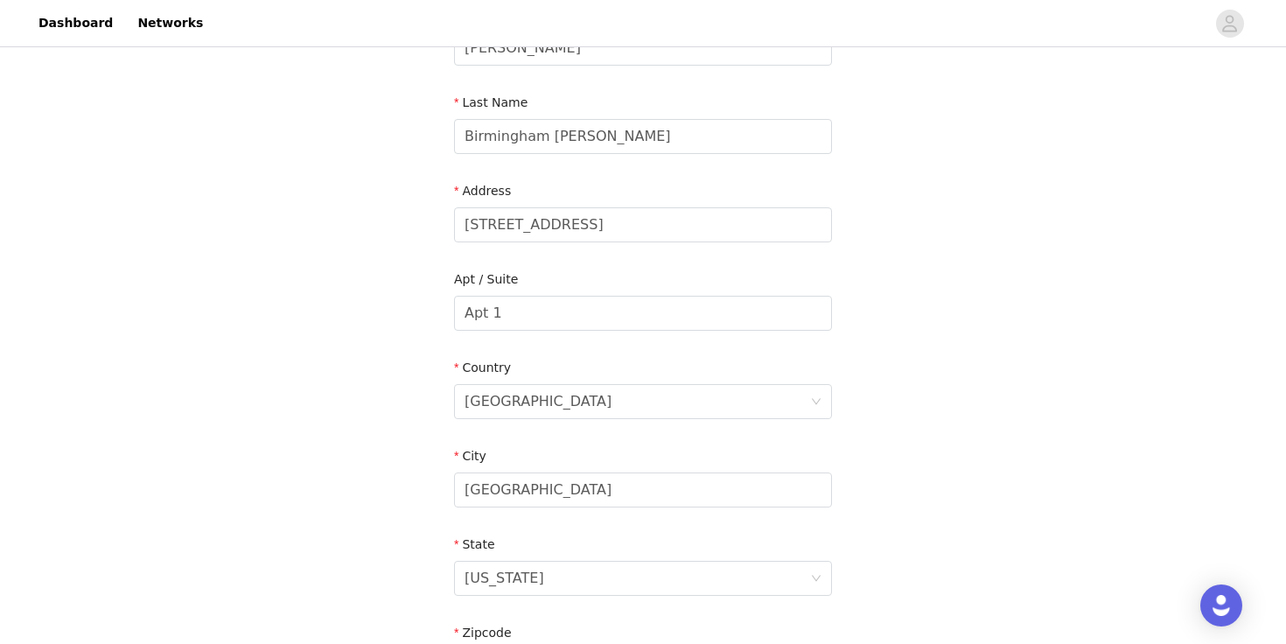
scroll to position [548, 0]
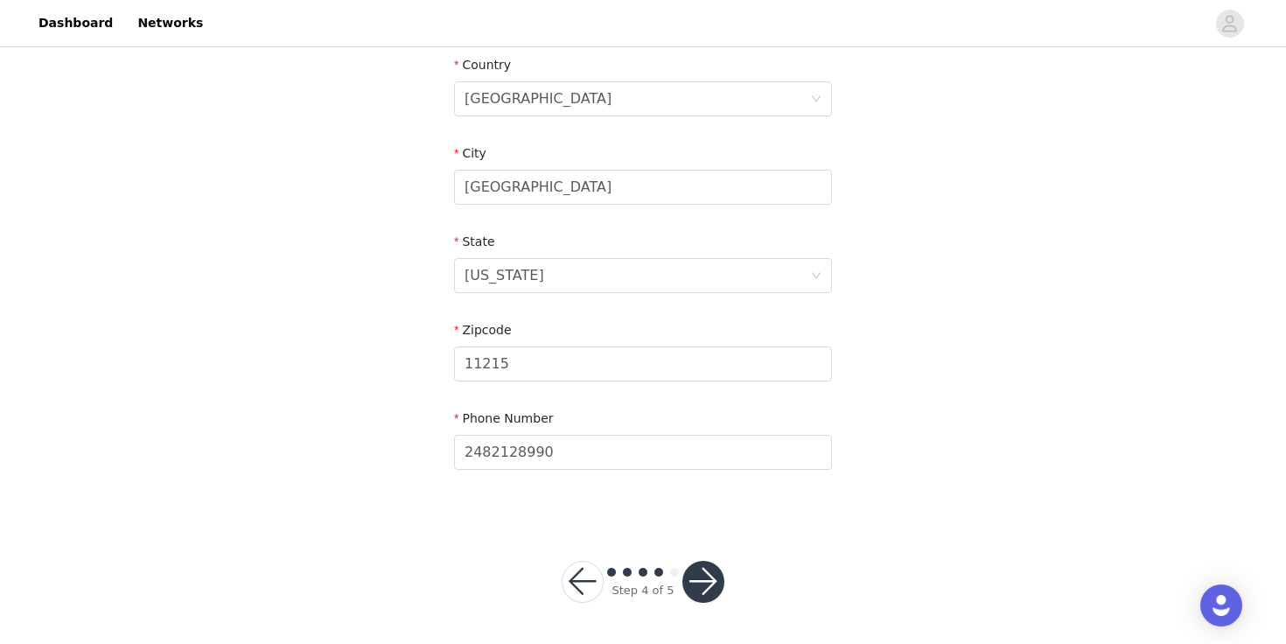
click at [706, 571] on button "button" at bounding box center [703, 582] width 42 height 42
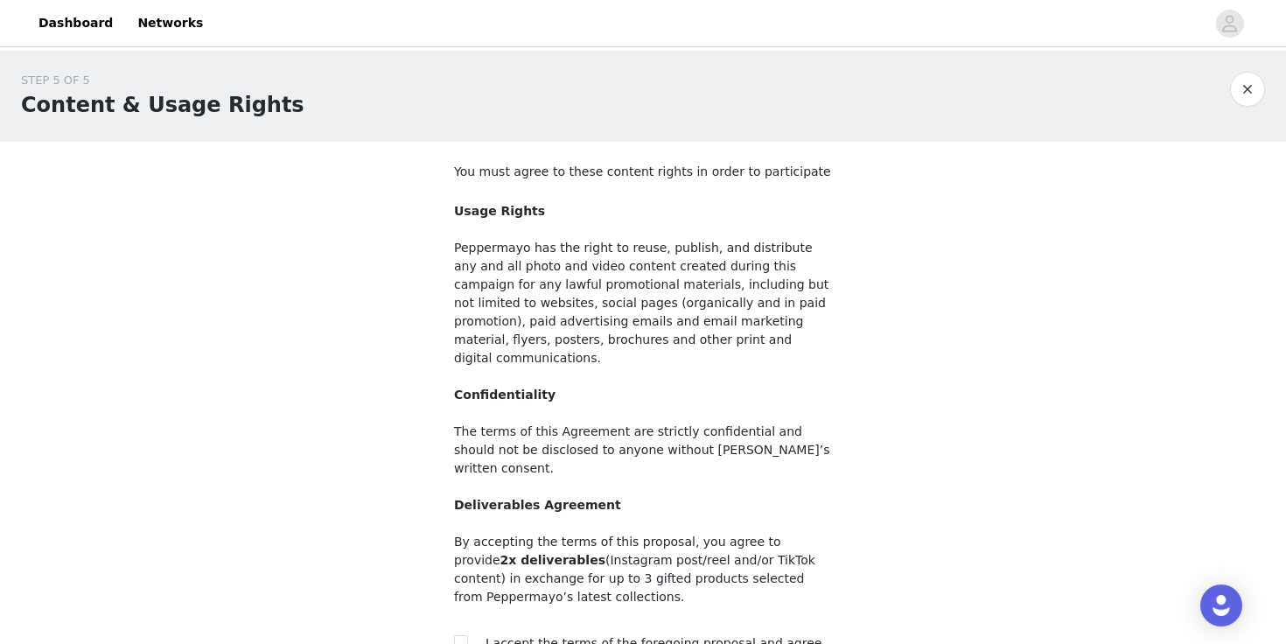
scroll to position [164, 0]
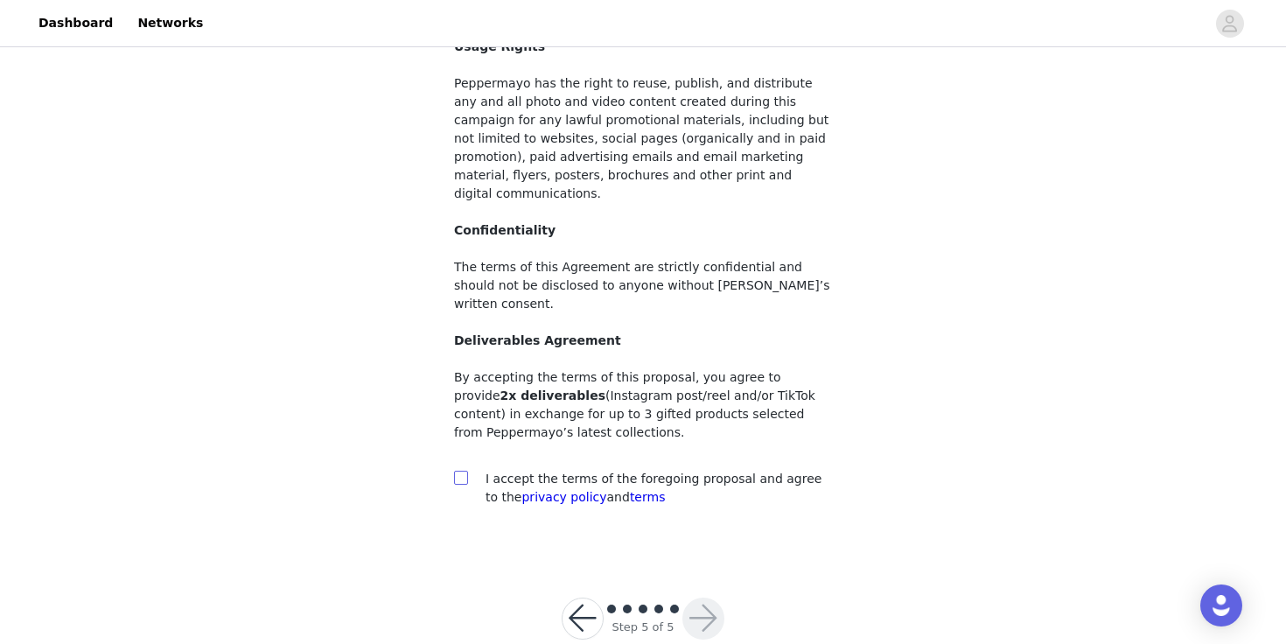
click at [458, 471] on input "checkbox" at bounding box center [460, 477] width 12 height 12
checkbox input "true"
click at [700, 597] on button "button" at bounding box center [703, 618] width 42 height 42
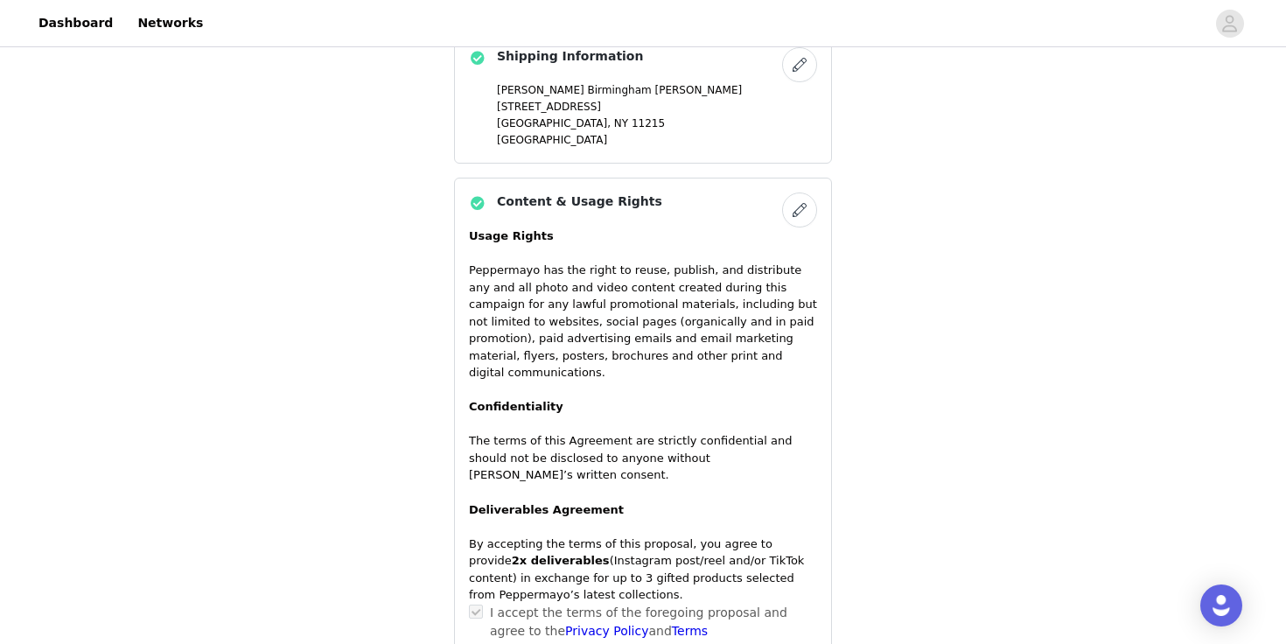
scroll to position [1194, 0]
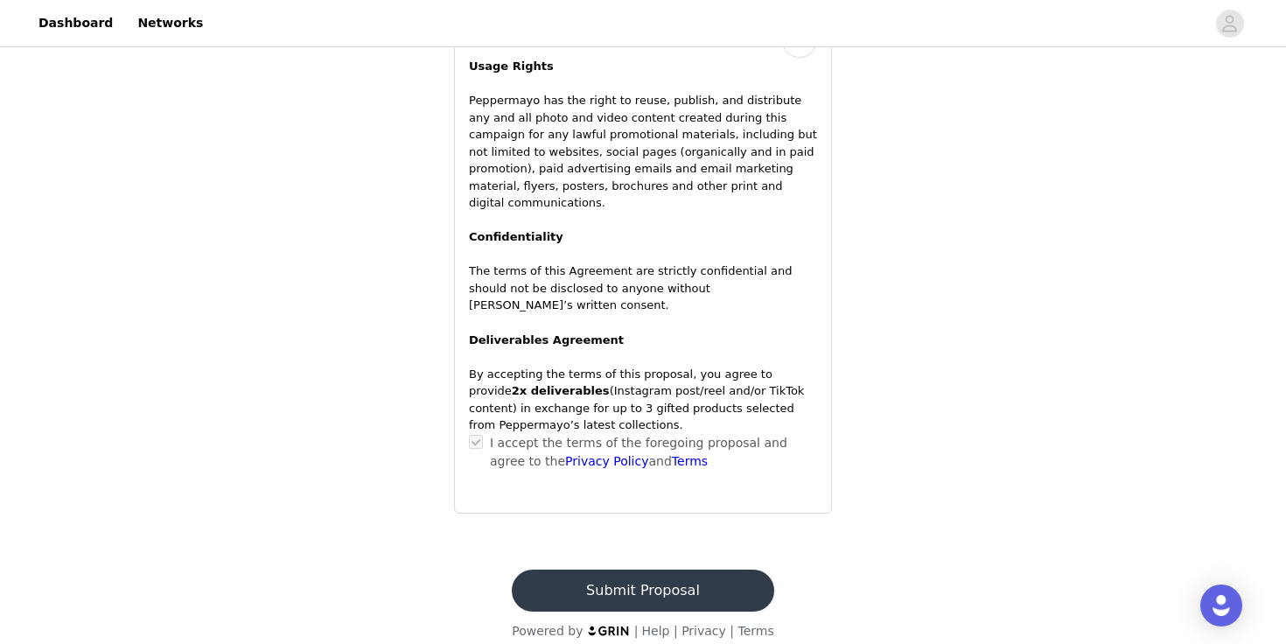
click at [655, 571] on button "Submit Proposal" at bounding box center [643, 590] width 262 height 42
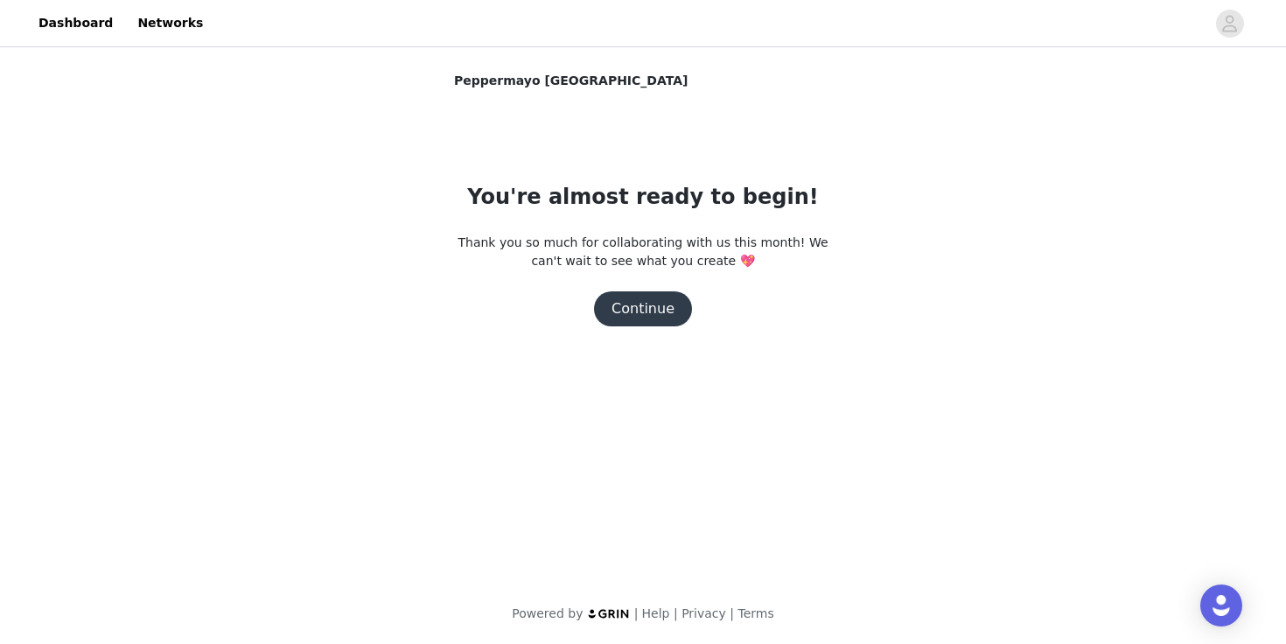
click at [660, 303] on button "Continue" at bounding box center [643, 308] width 98 height 35
